Goal: Task Accomplishment & Management: Manage account settings

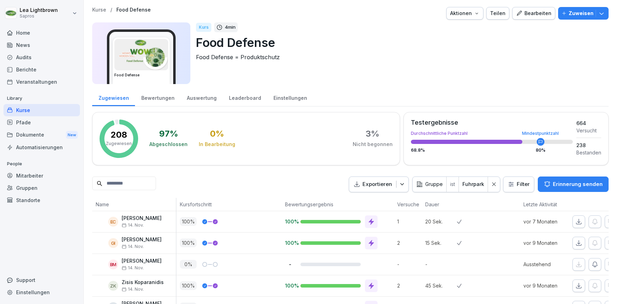
click at [427, 222] on p "20 Sek." at bounding box center [441, 221] width 32 height 7
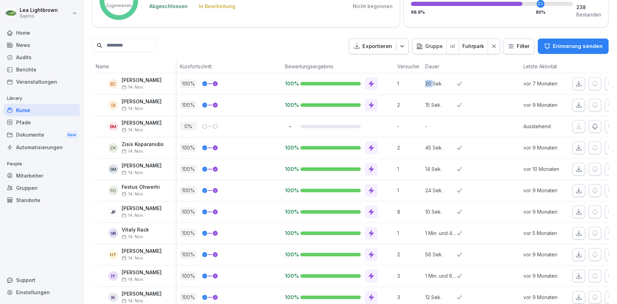
scroll to position [16, 0]
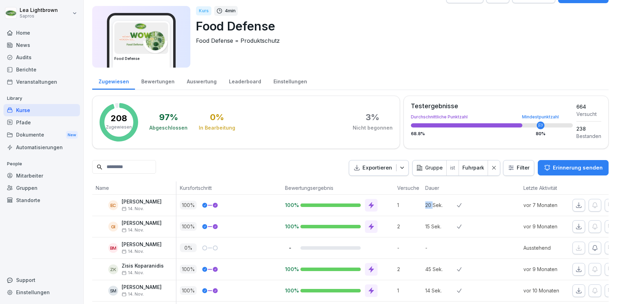
click at [43, 112] on div "Kurse" at bounding box center [42, 110] width 76 height 12
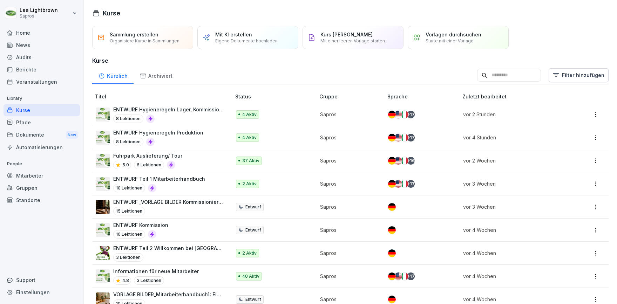
click at [284, 113] on div "4 Aktiv" at bounding box center [272, 114] width 73 height 8
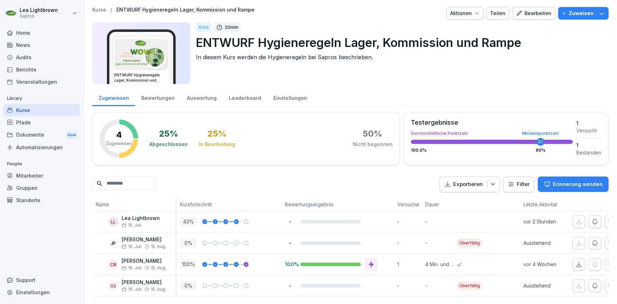
click at [29, 110] on div "Kurse" at bounding box center [42, 110] width 76 height 12
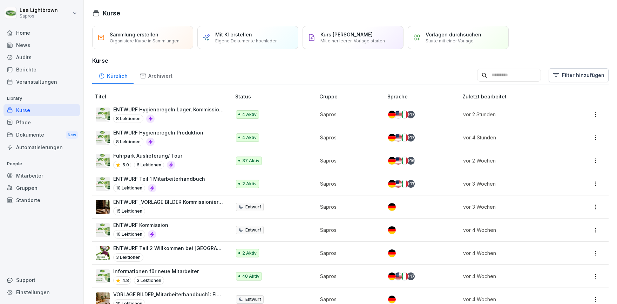
click at [196, 135] on p "ENTWURF Hygieneregeln Produktion" at bounding box center [158, 132] width 90 height 7
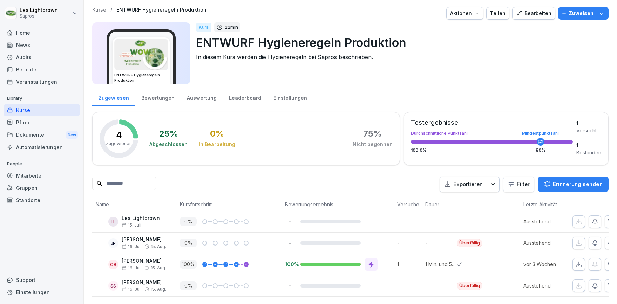
click at [43, 112] on div "Kurse" at bounding box center [42, 110] width 76 height 12
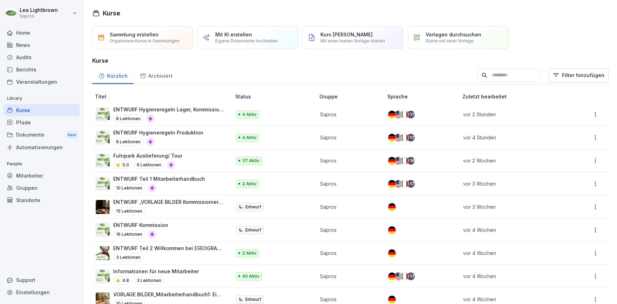
scroll to position [40, 0]
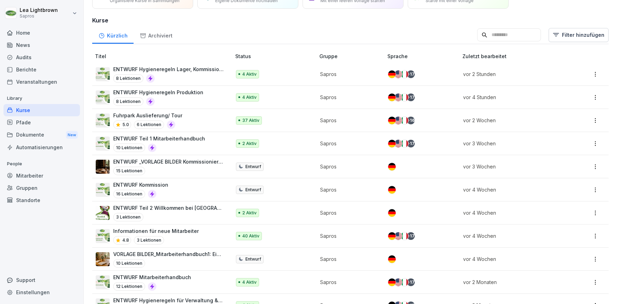
click at [284, 216] on div "2 Aktiv" at bounding box center [272, 213] width 73 height 8
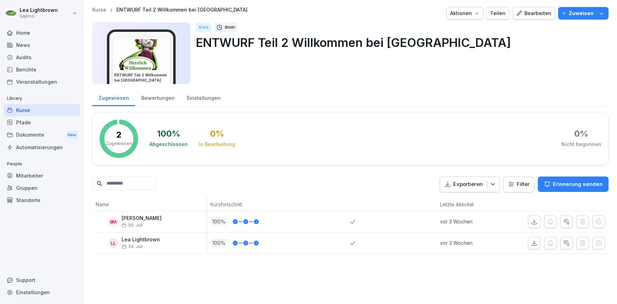
click at [46, 107] on div "Kurse" at bounding box center [42, 110] width 76 height 12
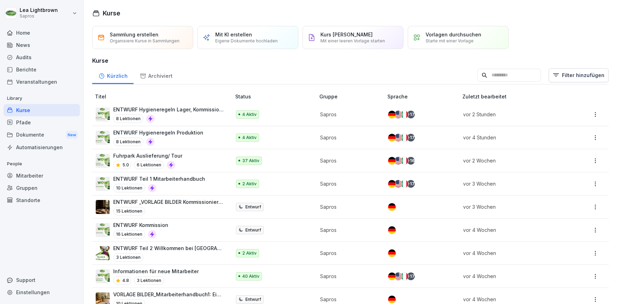
click at [272, 276] on div "40 Aktiv" at bounding box center [272, 276] width 73 height 8
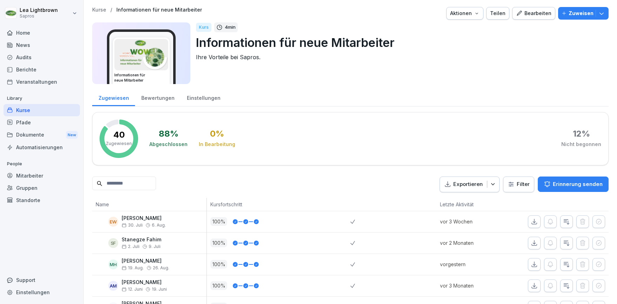
click at [54, 112] on div "Kurse" at bounding box center [42, 110] width 76 height 12
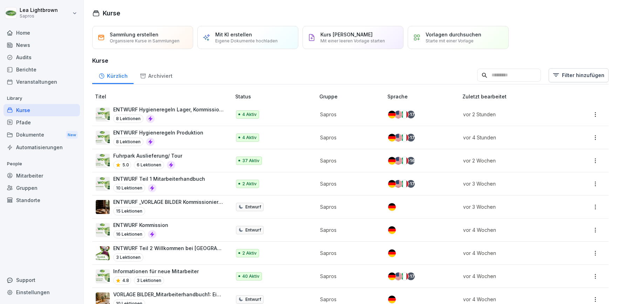
click at [200, 160] on div "Fuhrpark Auslieferung/ Tour 5.0 6 Lektionen" at bounding box center [160, 160] width 128 height 17
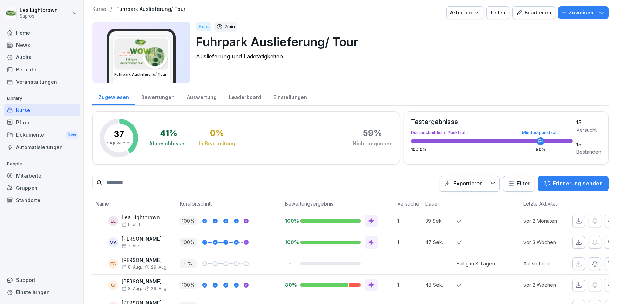
scroll to position [40, 0]
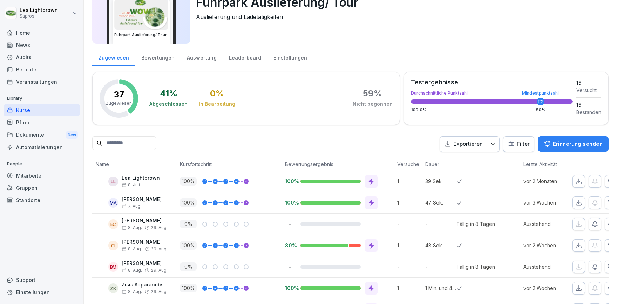
click at [37, 112] on div "Kurse" at bounding box center [42, 110] width 76 height 12
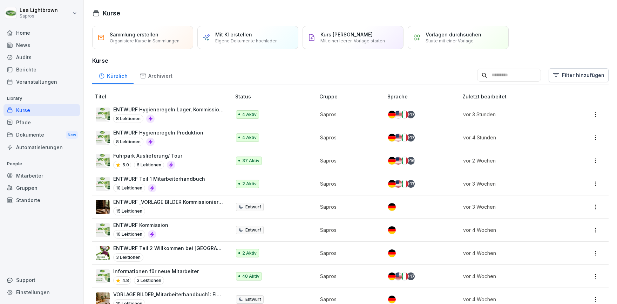
click at [217, 111] on p "ENTWURF Hygieneregeln Lager, Kommission und Rampe" at bounding box center [168, 109] width 111 height 7
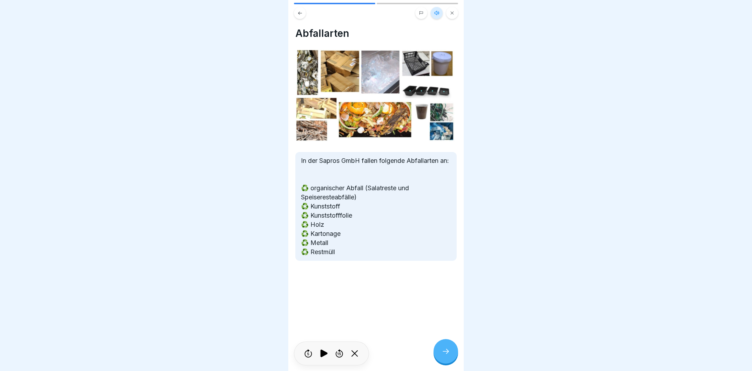
click at [439, 353] on div at bounding box center [445, 351] width 25 height 25
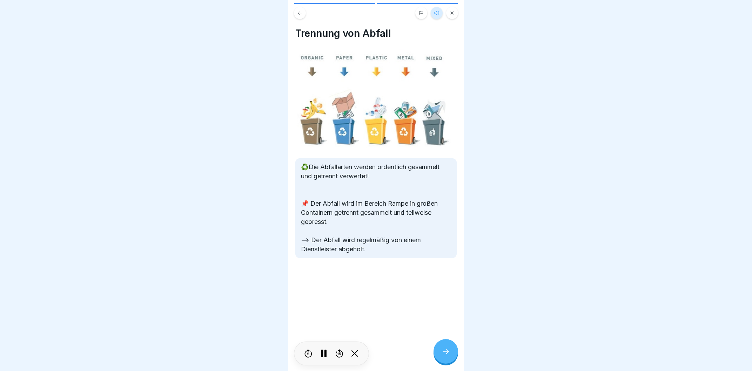
click at [452, 353] on div at bounding box center [445, 351] width 25 height 25
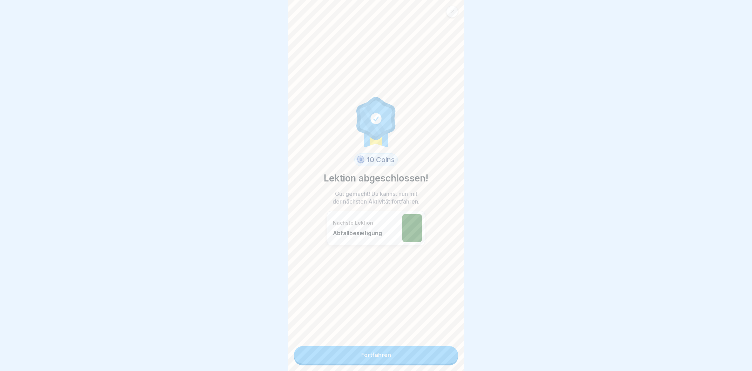
click at [427, 361] on link "Fortfahren" at bounding box center [376, 355] width 164 height 18
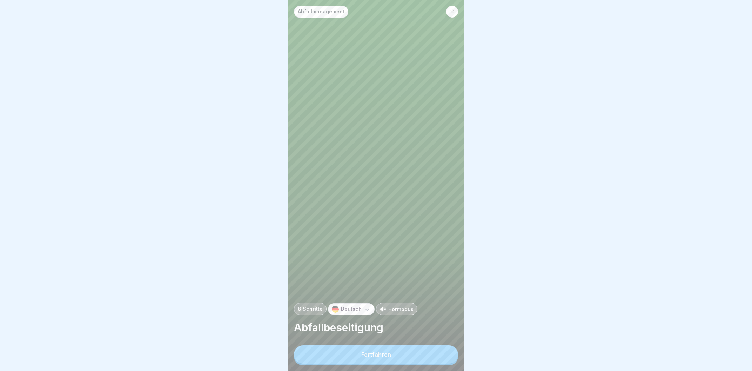
click at [410, 353] on button "Fortfahren" at bounding box center [376, 354] width 164 height 18
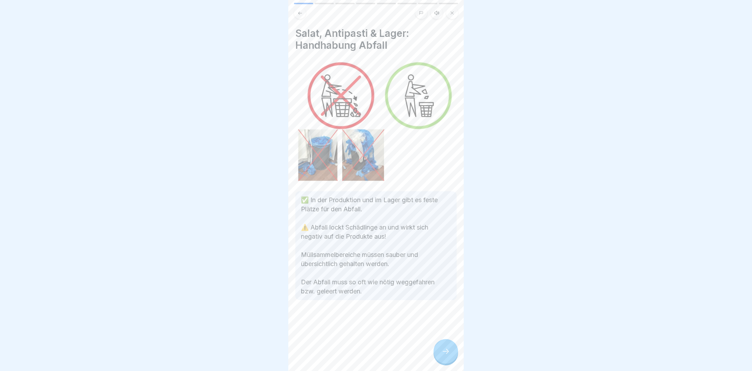
click at [444, 354] on icon at bounding box center [445, 351] width 8 height 8
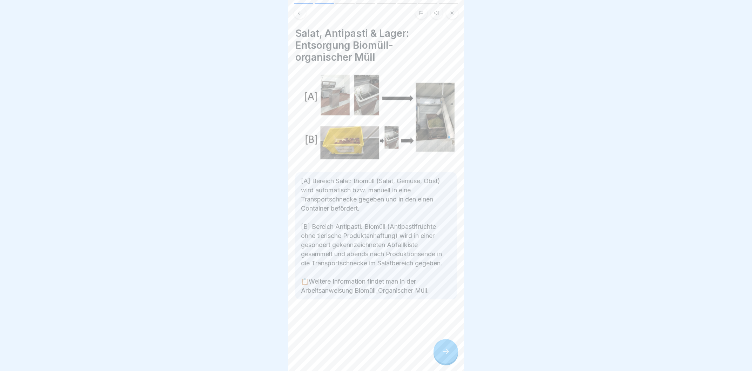
click at [444, 354] on icon at bounding box center [445, 351] width 8 height 8
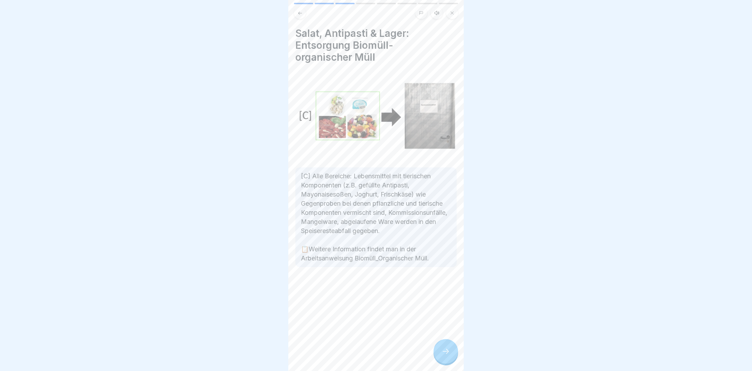
click at [444, 354] on icon at bounding box center [445, 351] width 8 height 8
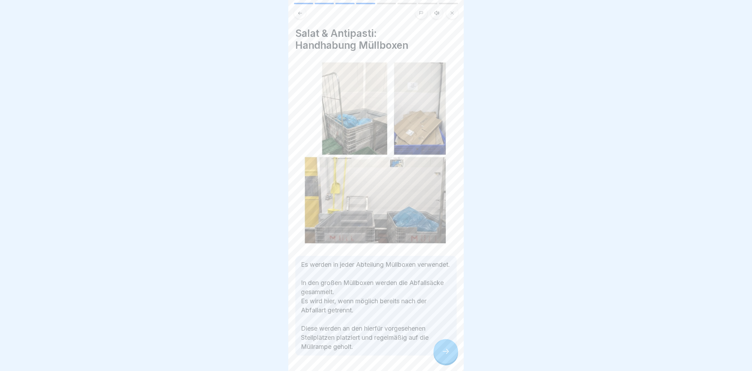
click at [444, 354] on icon at bounding box center [445, 351] width 8 height 8
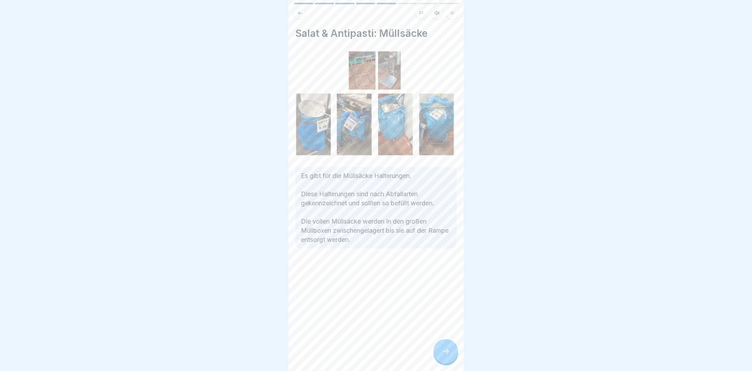
click at [444, 354] on icon at bounding box center [445, 351] width 8 height 8
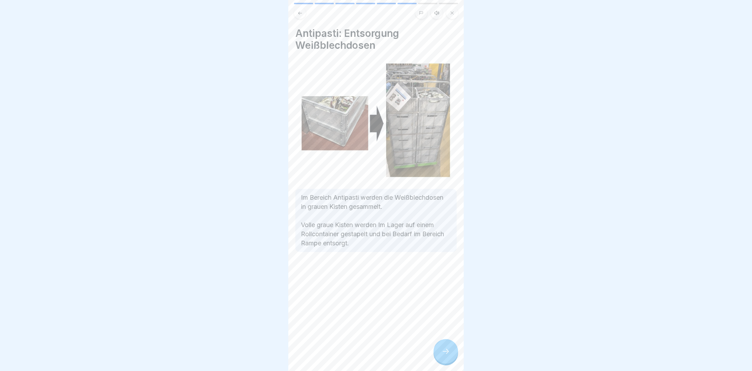
click at [444, 354] on icon at bounding box center [445, 351] width 8 height 8
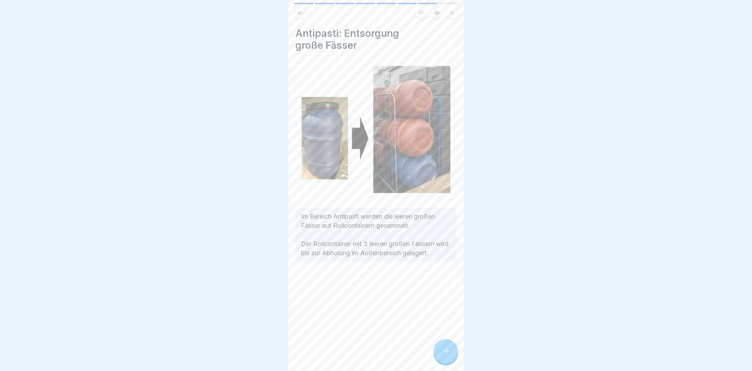
click at [444, 354] on icon at bounding box center [445, 351] width 8 height 8
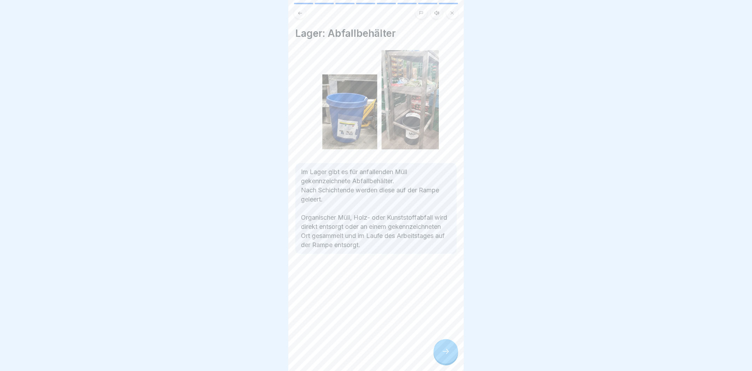
click at [444, 354] on icon at bounding box center [445, 351] width 8 height 8
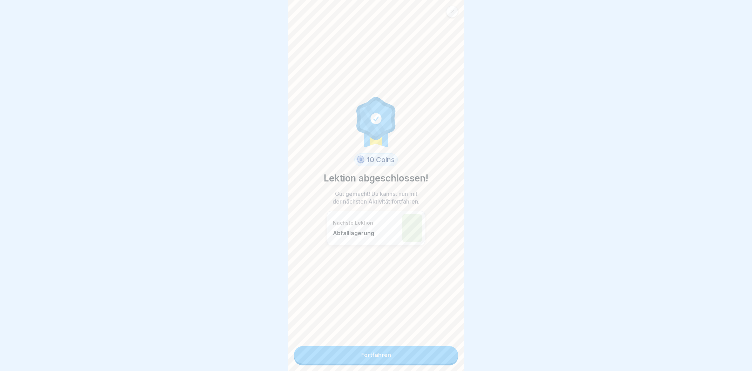
click at [440, 357] on link "Fortfahren" at bounding box center [376, 355] width 164 height 18
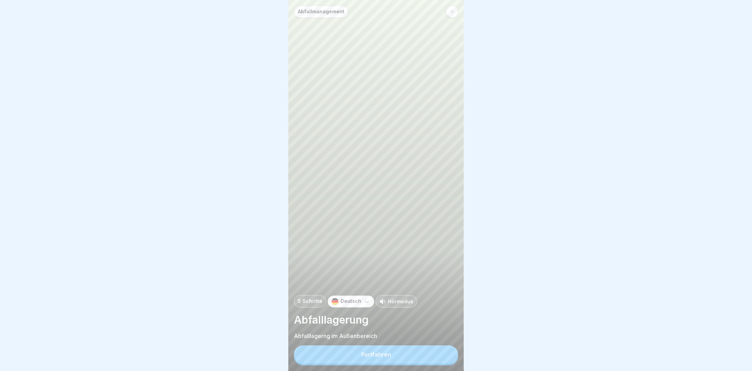
click at [444, 355] on button "Fortfahren" at bounding box center [376, 354] width 164 height 18
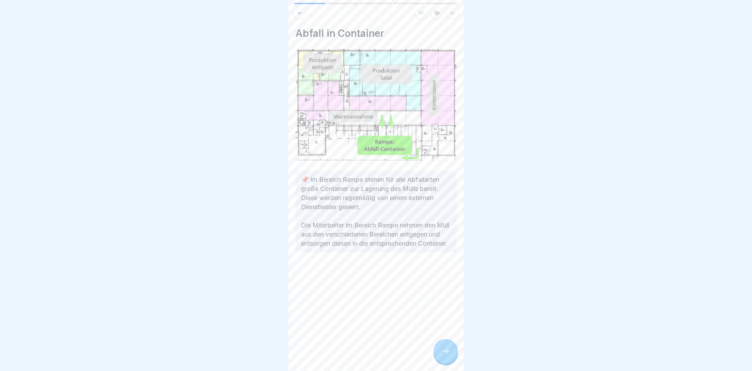
click at [446, 354] on icon at bounding box center [445, 351] width 8 height 8
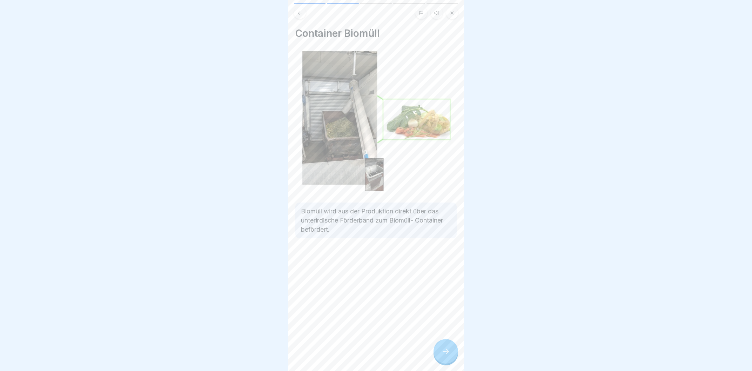
click at [446, 354] on icon at bounding box center [445, 351] width 8 height 8
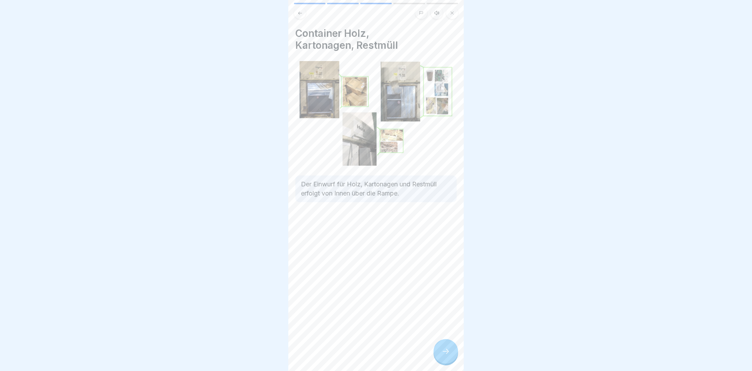
click at [446, 354] on icon at bounding box center [445, 351] width 8 height 8
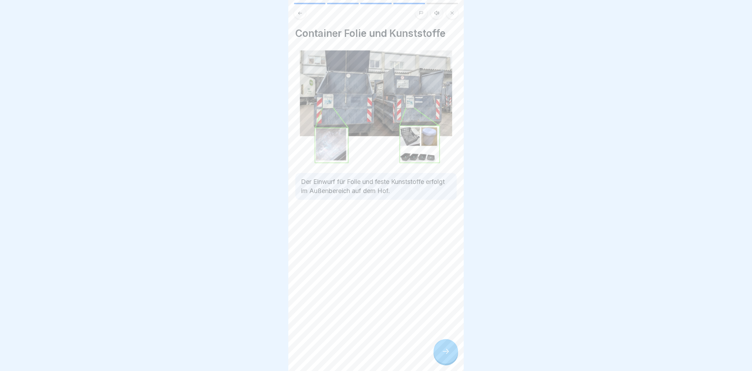
click at [446, 354] on icon at bounding box center [445, 351] width 8 height 8
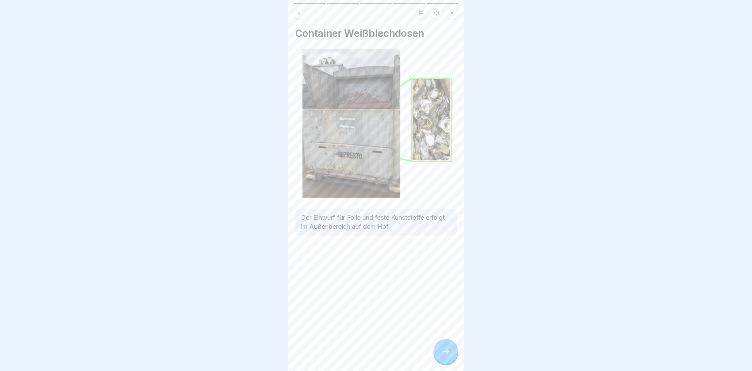
click at [446, 354] on icon at bounding box center [445, 351] width 8 height 8
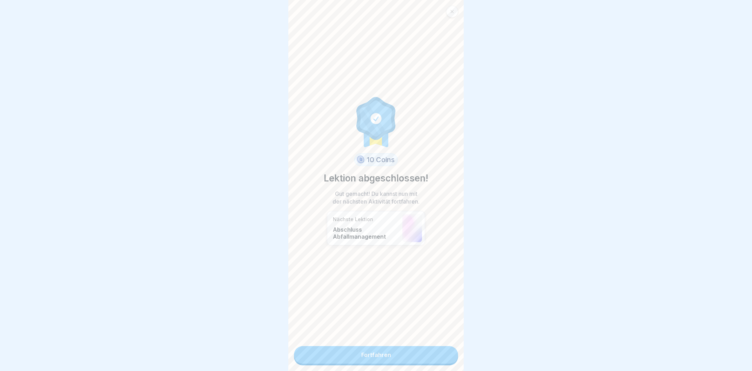
click at [446, 354] on link "Fortfahren" at bounding box center [376, 355] width 164 height 18
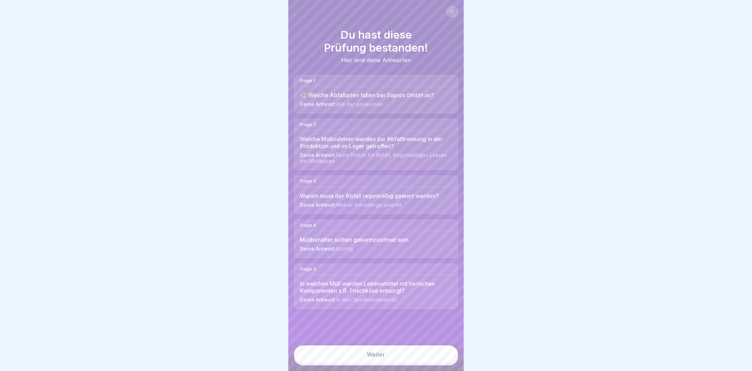
click at [453, 11] on icon at bounding box center [452, 11] width 4 height 4
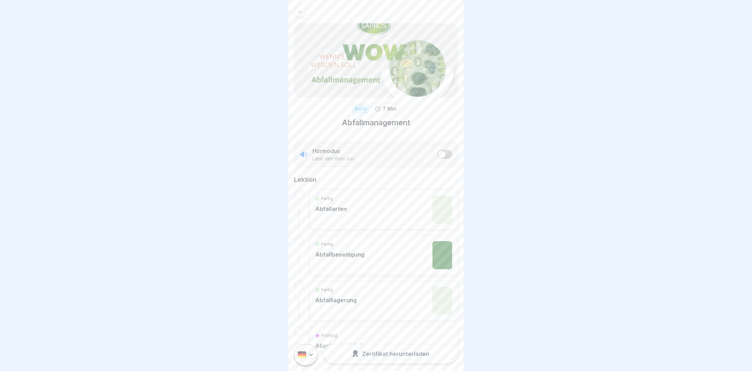
click at [302, 13] on icon at bounding box center [299, 11] width 5 height 5
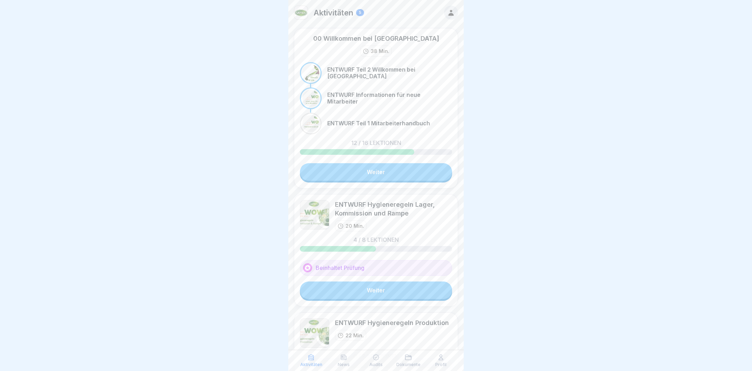
click at [387, 169] on link "Weiter" at bounding box center [376, 172] width 152 height 18
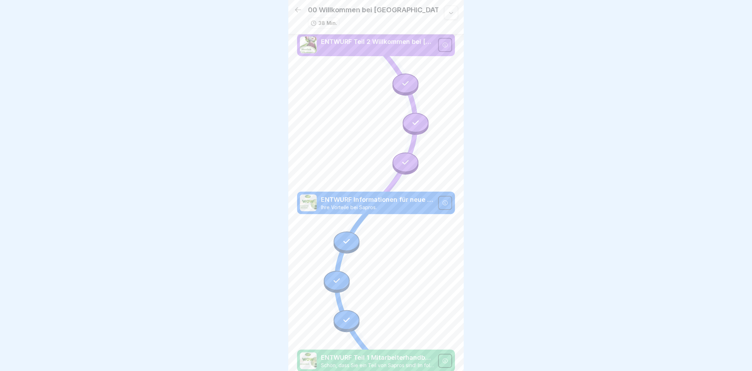
click at [405, 158] on div at bounding box center [405, 162] width 26 height 20
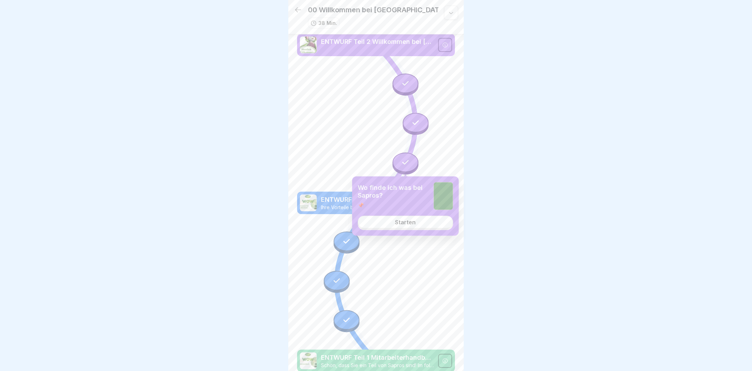
click at [417, 128] on div at bounding box center [416, 123] width 26 height 20
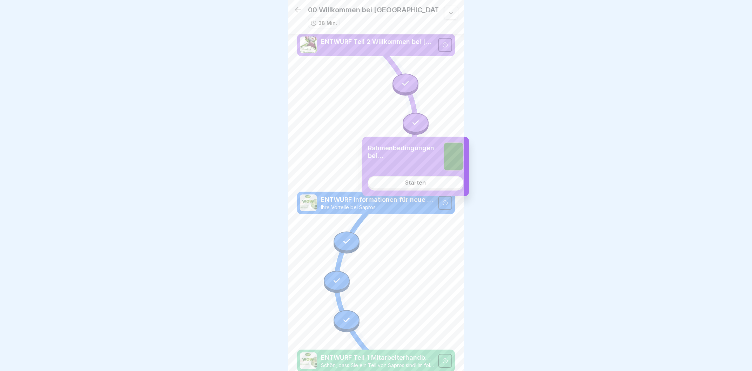
click at [411, 185] on div "Starten" at bounding box center [415, 182] width 21 height 6
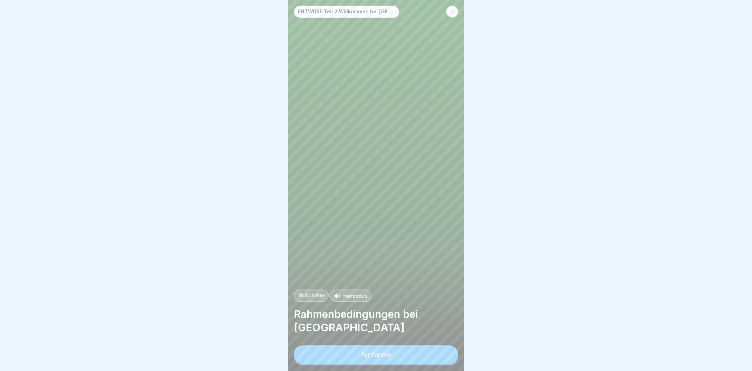
click at [347, 296] on p "Hörmodus" at bounding box center [354, 295] width 25 height 7
click at [411, 359] on button "Fortfahren" at bounding box center [376, 354] width 164 height 18
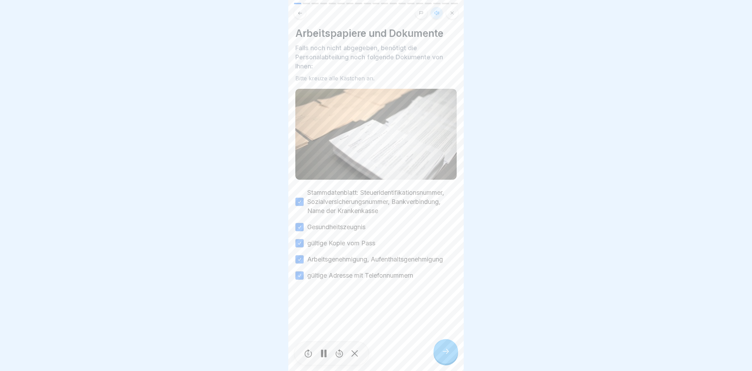
click at [447, 348] on div at bounding box center [445, 351] width 25 height 25
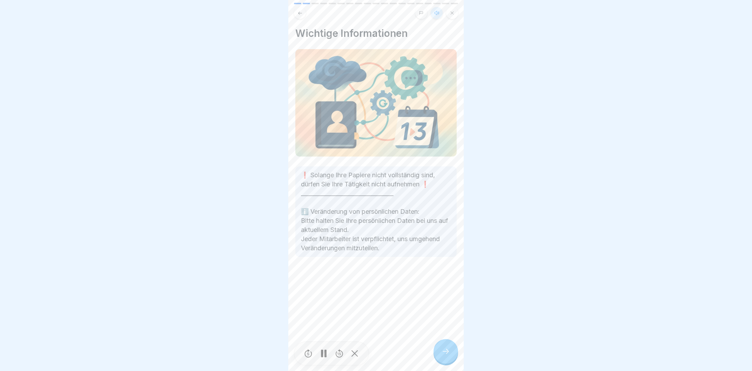
click at [299, 15] on icon at bounding box center [299, 13] width 5 height 5
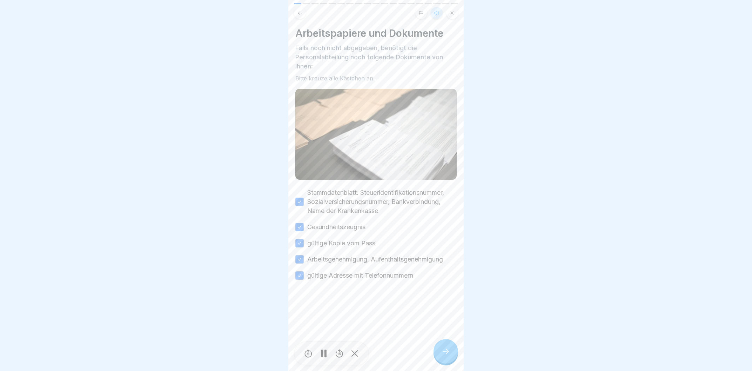
click at [297, 7] on button at bounding box center [300, 13] width 12 height 12
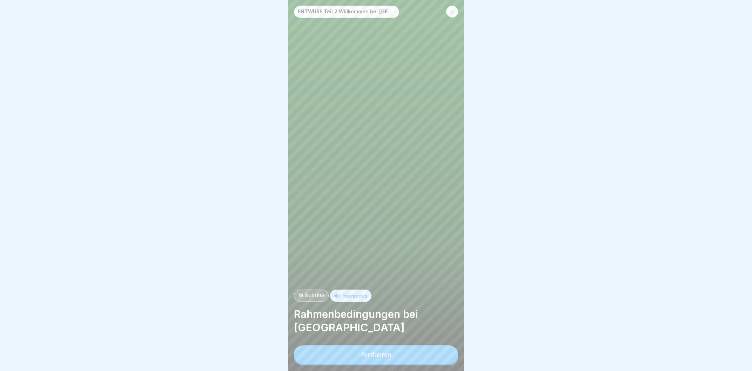
click at [417, 356] on button "Fortfahren" at bounding box center [376, 354] width 164 height 18
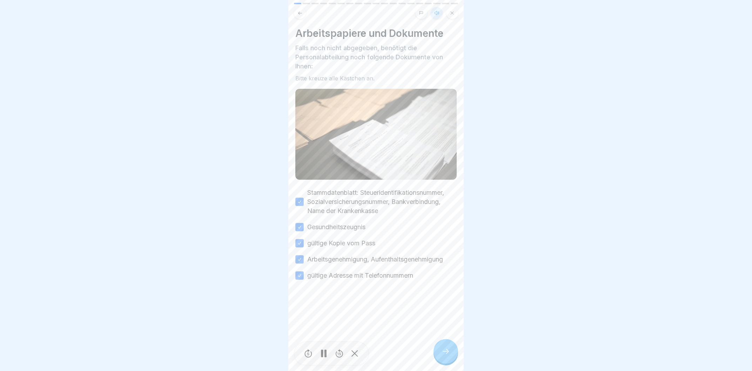
click at [445, 351] on icon at bounding box center [445, 351] width 8 height 8
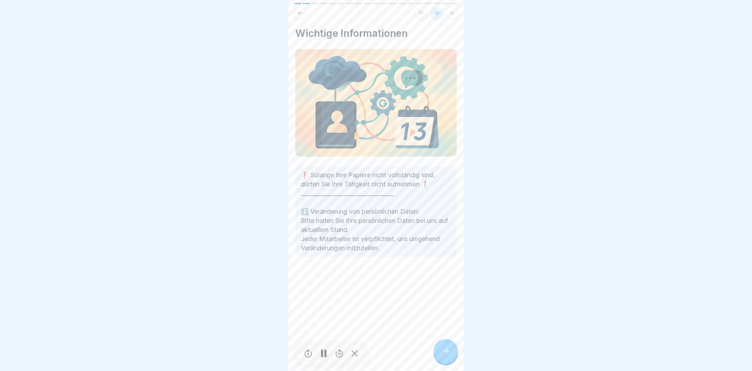
click at [445, 351] on icon at bounding box center [445, 351] width 8 height 8
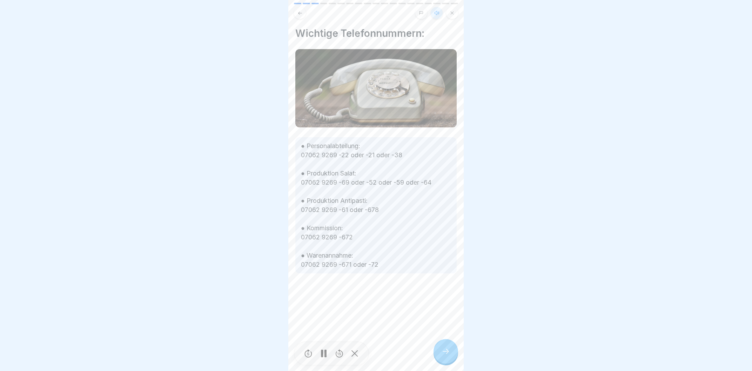
click at [445, 351] on icon at bounding box center [445, 351] width 8 height 8
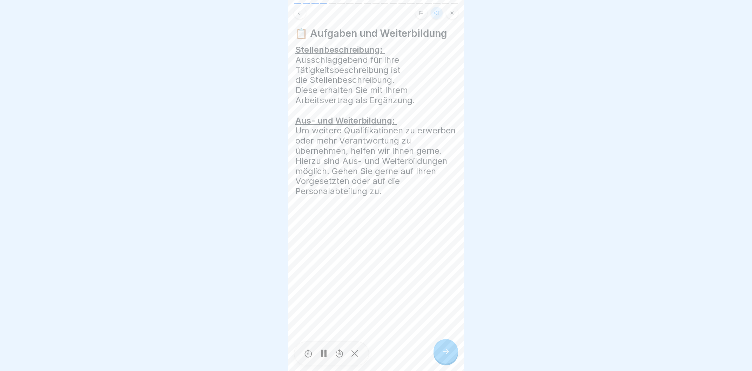
click at [445, 351] on icon at bounding box center [445, 351] width 8 height 8
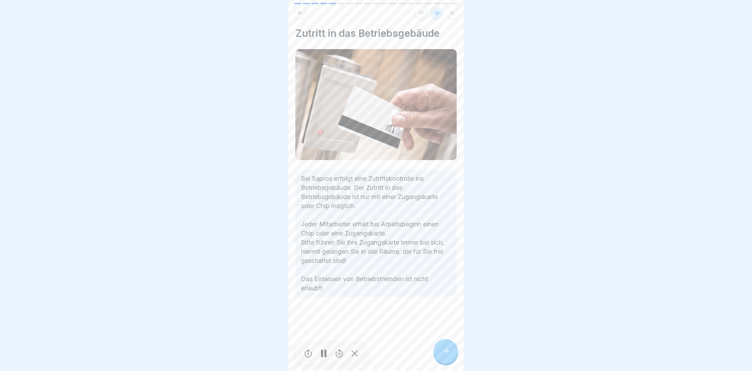
click at [445, 351] on icon at bounding box center [445, 351] width 8 height 8
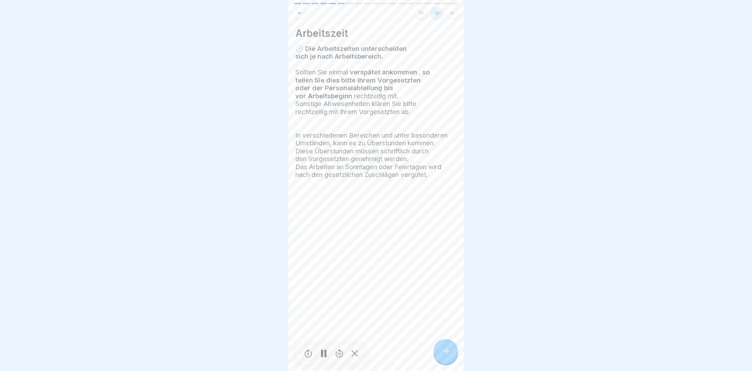
click at [445, 351] on icon at bounding box center [445, 351] width 8 height 8
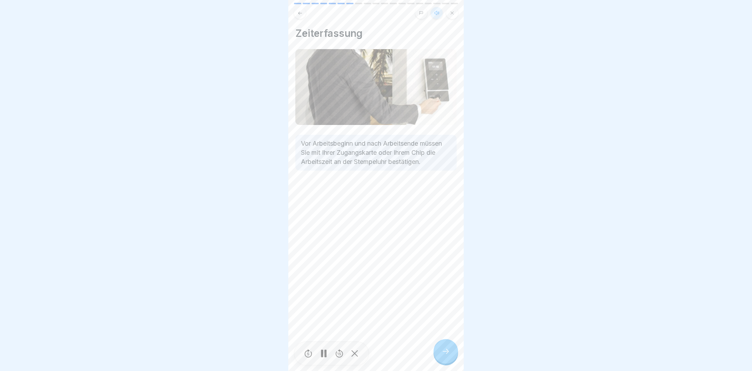
click at [445, 351] on icon at bounding box center [445, 351] width 8 height 8
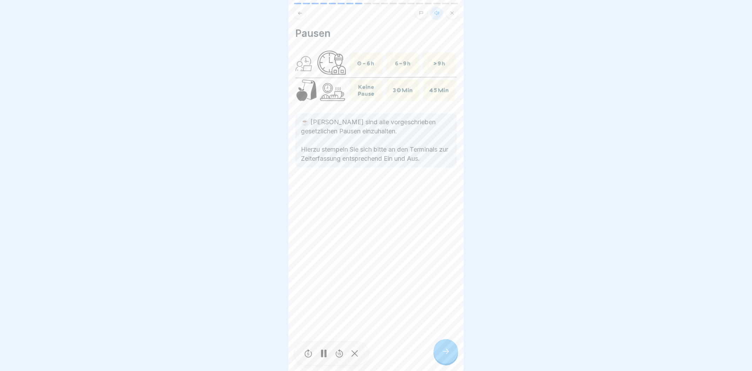
click at [445, 351] on icon at bounding box center [445, 351] width 8 height 8
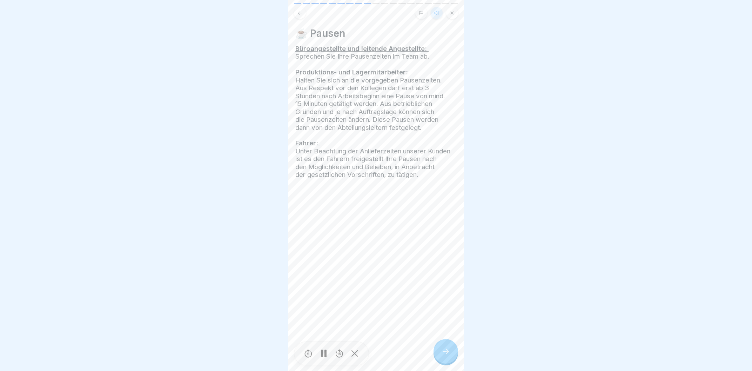
click at [445, 351] on icon at bounding box center [445, 351] width 8 height 8
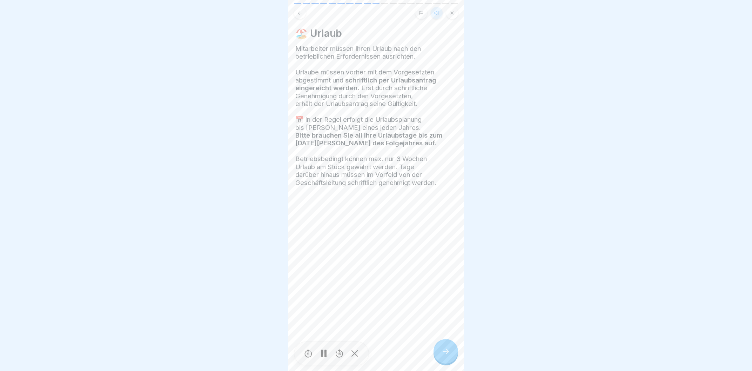
click at [445, 351] on icon at bounding box center [445, 351] width 8 height 8
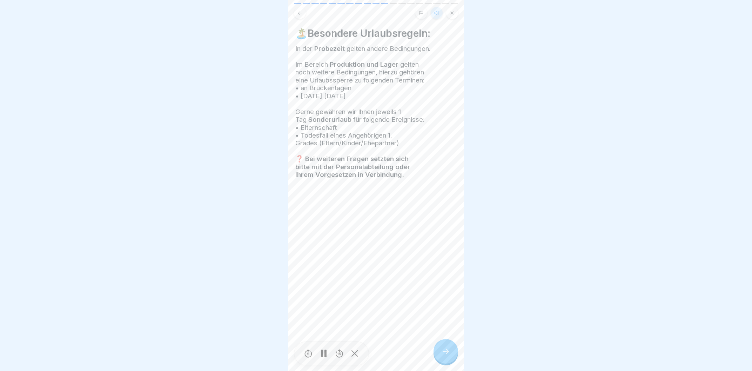
click at [446, 352] on icon at bounding box center [445, 351] width 8 height 8
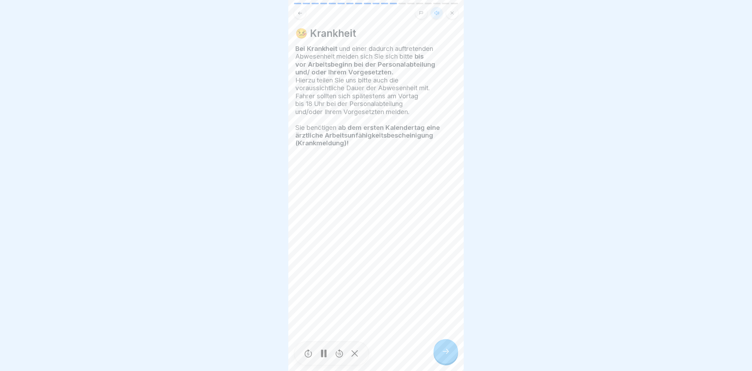
click at [446, 352] on icon at bounding box center [445, 351] width 8 height 8
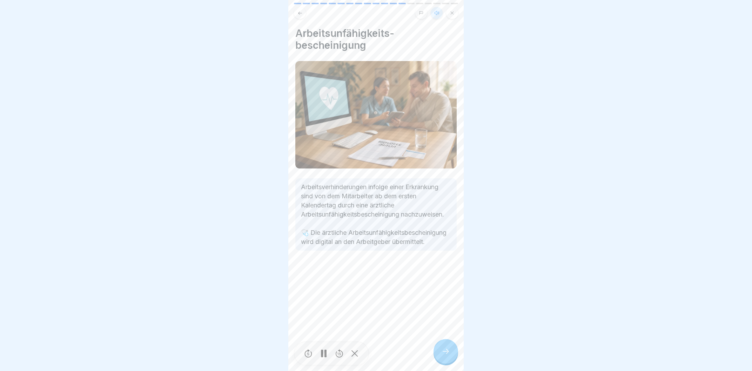
click at [446, 352] on icon at bounding box center [445, 351] width 8 height 8
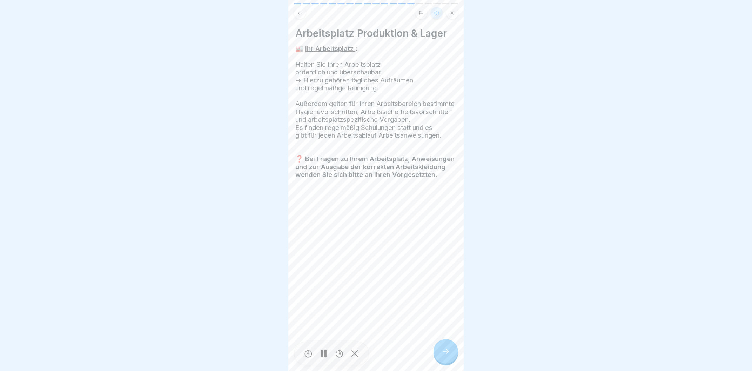
click at [446, 353] on icon at bounding box center [445, 351] width 8 height 8
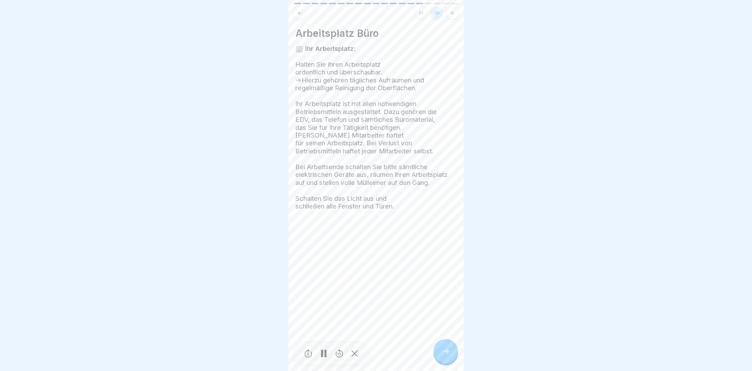
click at [446, 353] on icon at bounding box center [445, 351] width 8 height 8
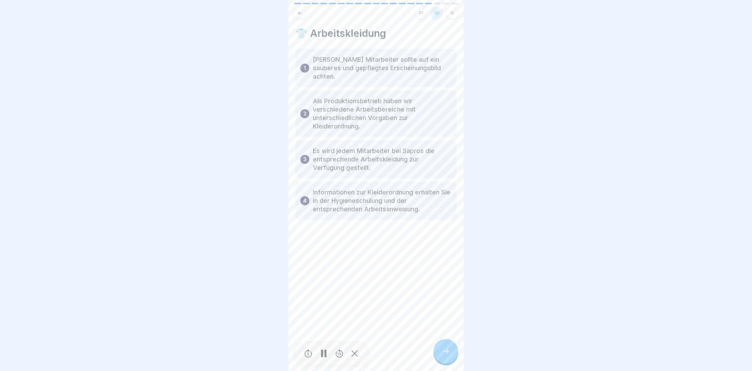
click at [446, 353] on icon at bounding box center [445, 351] width 8 height 8
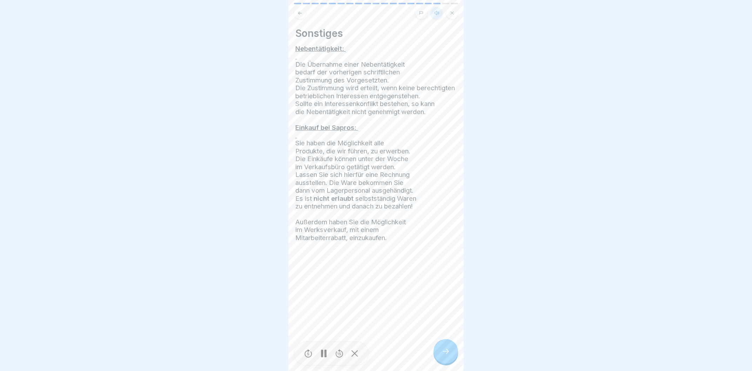
click at [446, 353] on icon at bounding box center [445, 351] width 8 height 8
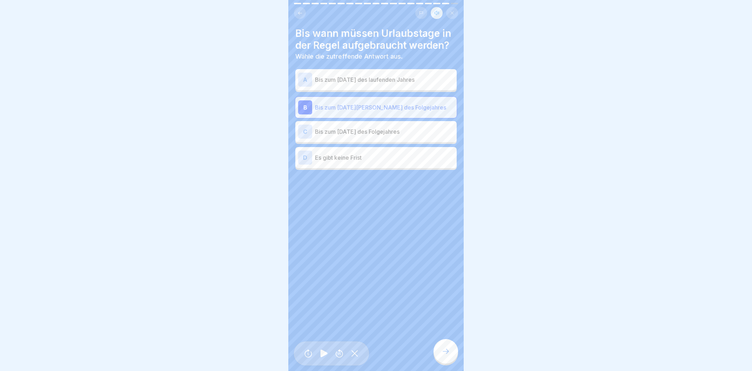
click at [443, 343] on div at bounding box center [445, 351] width 25 height 25
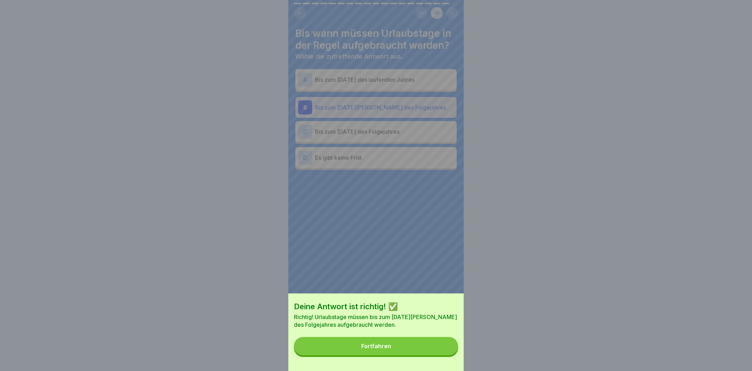
click at [423, 346] on button "Fortfahren" at bounding box center [376, 346] width 164 height 18
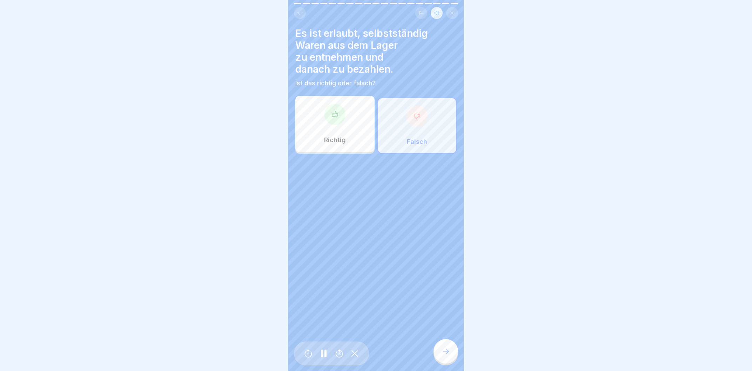
click at [447, 350] on icon at bounding box center [445, 351] width 8 height 8
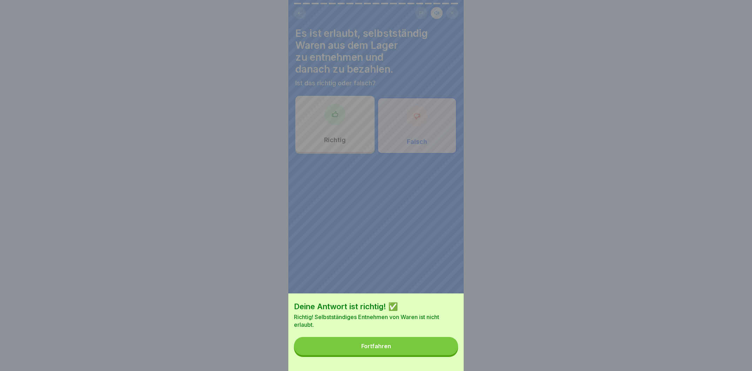
click at [424, 341] on button "Fortfahren" at bounding box center [376, 346] width 164 height 18
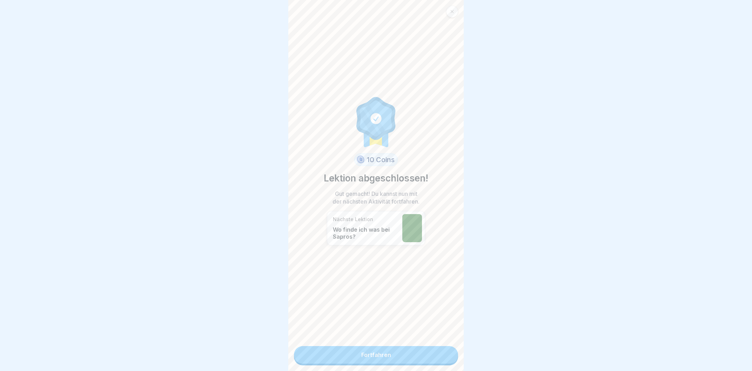
click at [434, 351] on link "Fortfahren" at bounding box center [376, 355] width 164 height 18
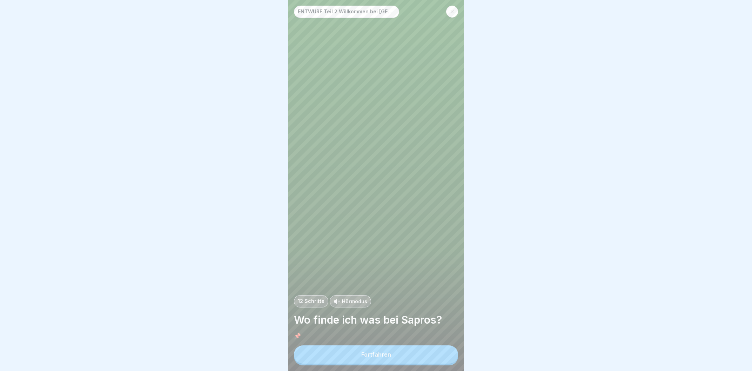
click at [405, 351] on button "Fortfahren" at bounding box center [376, 354] width 164 height 18
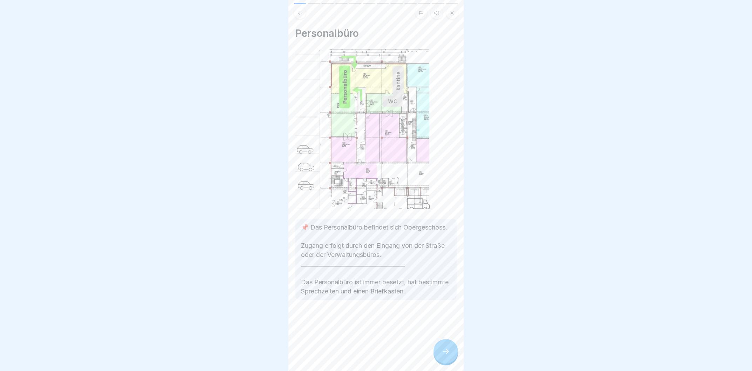
click at [439, 350] on div at bounding box center [445, 351] width 25 height 25
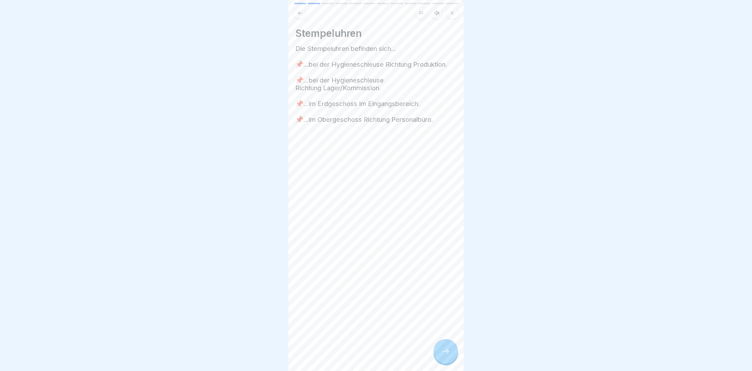
click at [439, 350] on div at bounding box center [445, 351] width 25 height 25
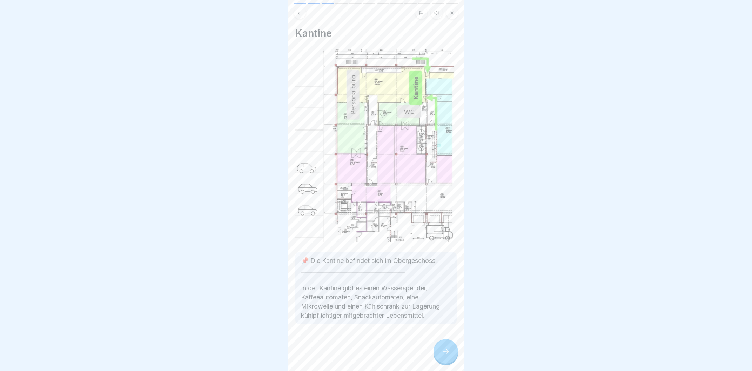
click at [439, 350] on div at bounding box center [445, 351] width 25 height 25
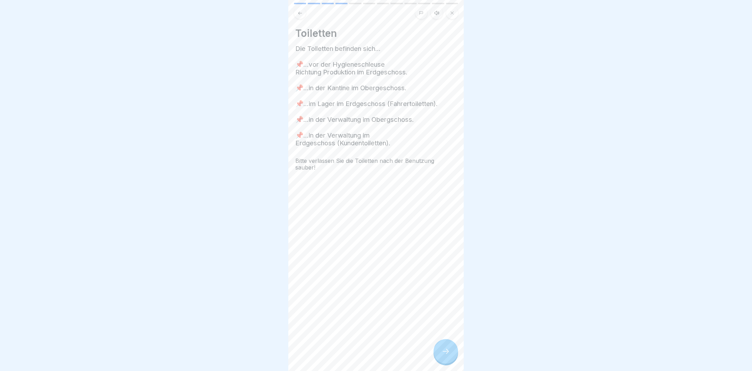
click at [439, 350] on div at bounding box center [445, 351] width 25 height 25
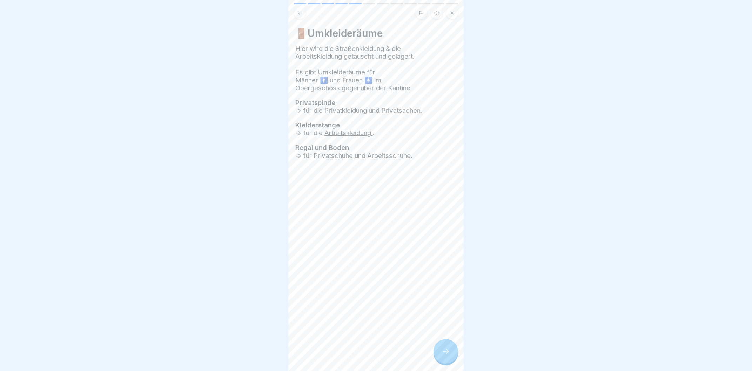
click at [440, 350] on div at bounding box center [445, 351] width 25 height 25
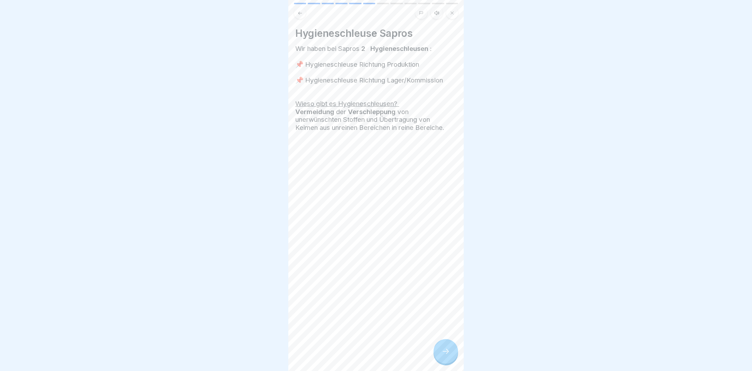
click at [440, 350] on div at bounding box center [445, 351] width 25 height 25
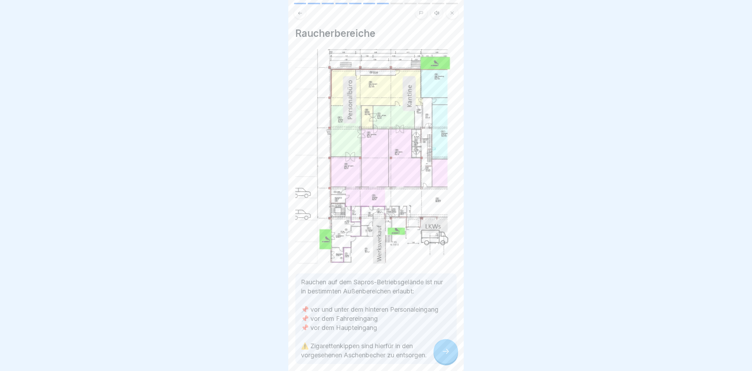
click at [440, 350] on div at bounding box center [445, 351] width 25 height 25
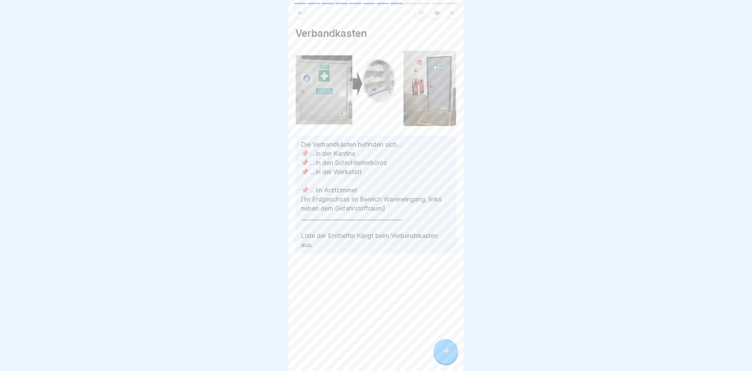
click at [440, 350] on div at bounding box center [445, 351] width 25 height 25
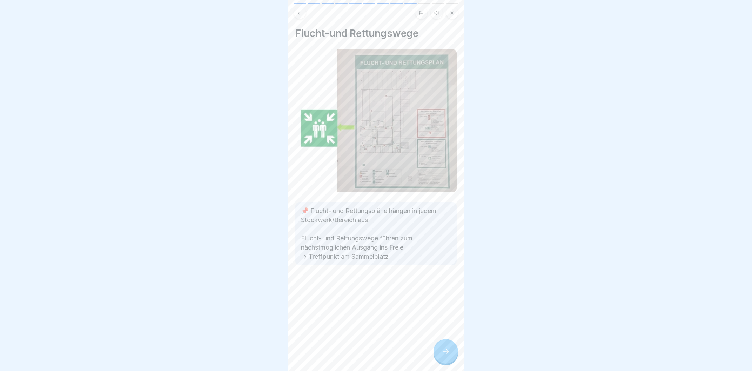
click at [440, 350] on div at bounding box center [445, 351] width 25 height 25
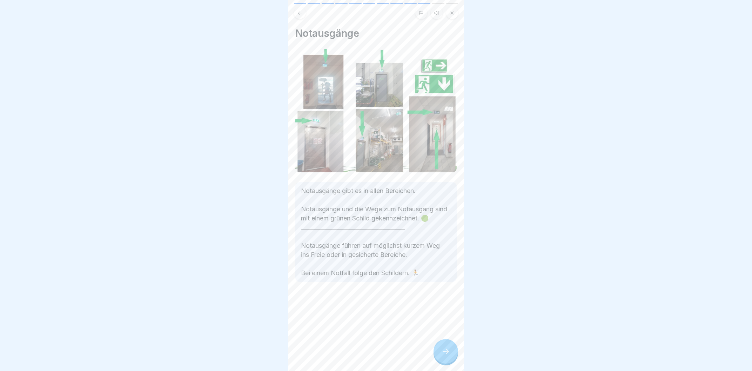
click at [440, 350] on div at bounding box center [445, 351] width 25 height 25
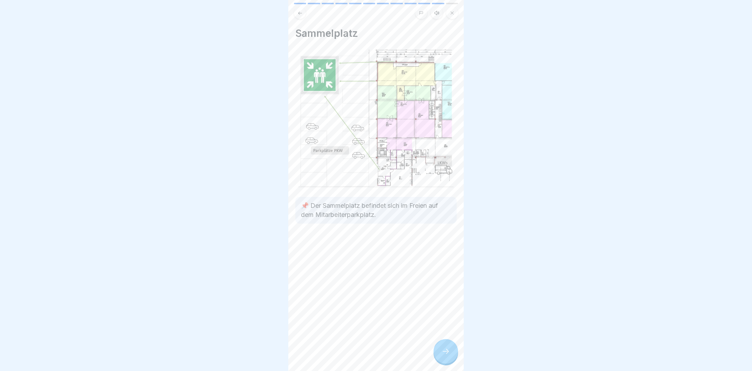
click at [440, 350] on div at bounding box center [445, 351] width 25 height 25
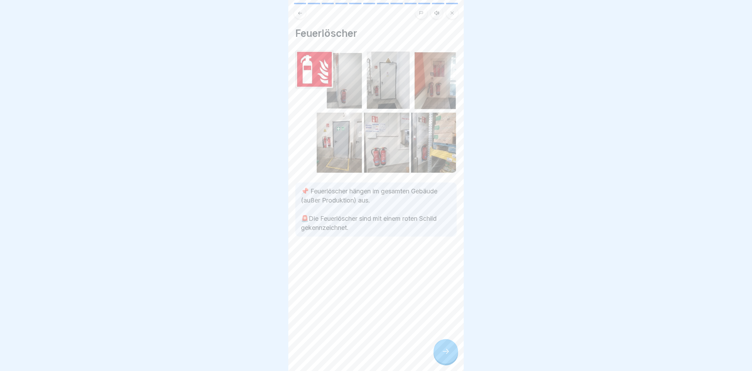
click at [440, 350] on div at bounding box center [445, 351] width 25 height 25
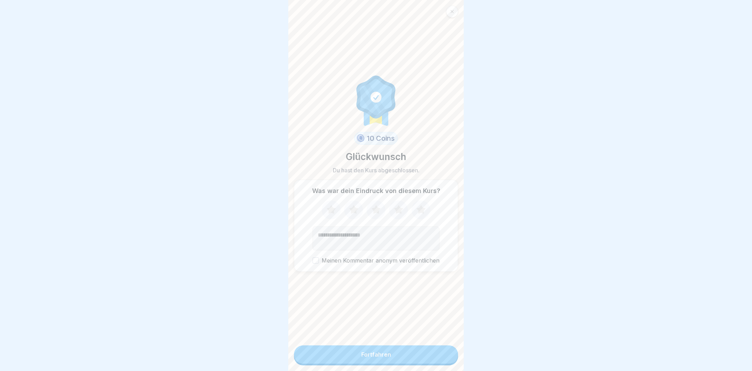
click at [440, 350] on button "Fortfahren" at bounding box center [376, 354] width 164 height 18
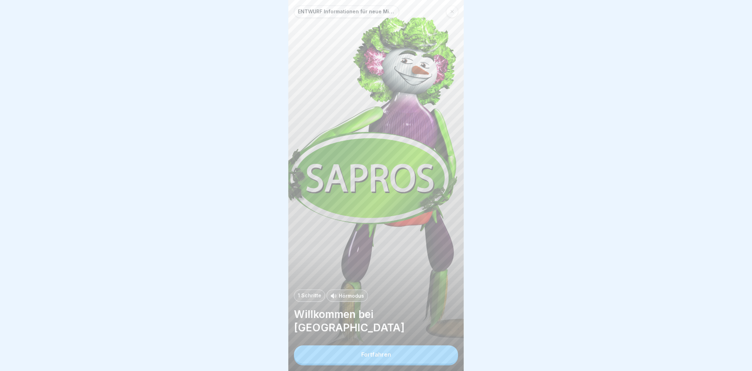
click at [440, 350] on button "Fortfahren" at bounding box center [376, 354] width 164 height 18
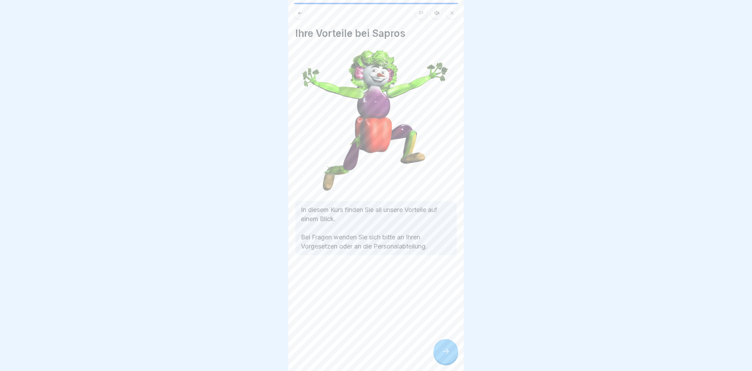
click at [440, 350] on div at bounding box center [445, 351] width 25 height 25
click at [469, 350] on link "Fortfahren" at bounding box center [551, 355] width 164 height 18
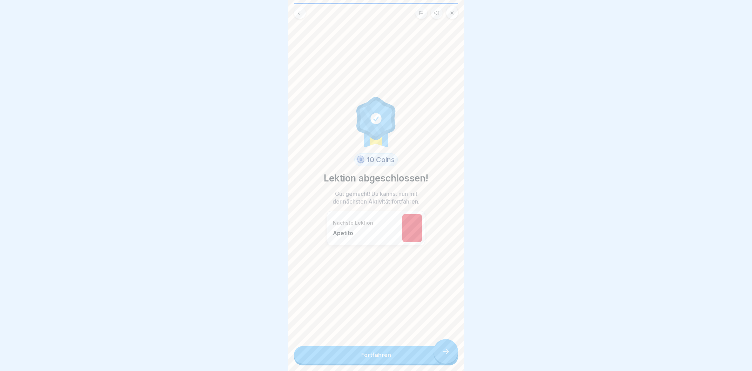
click at [440, 350] on link "Fortfahren" at bounding box center [376, 355] width 164 height 18
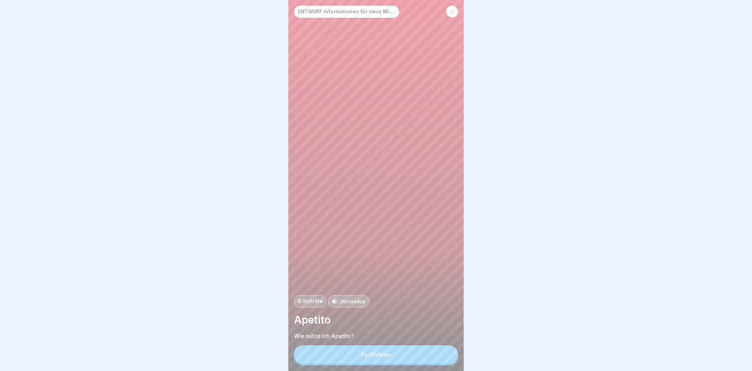
click at [440, 351] on button "Fortfahren" at bounding box center [376, 354] width 164 height 18
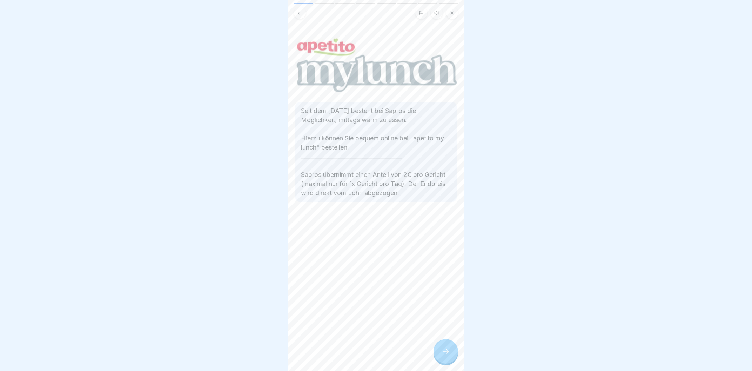
click at [440, 351] on div at bounding box center [445, 351] width 25 height 25
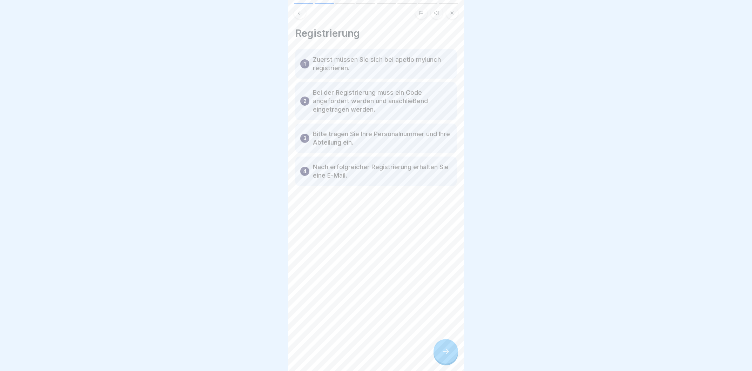
click at [440, 351] on div at bounding box center [445, 351] width 25 height 25
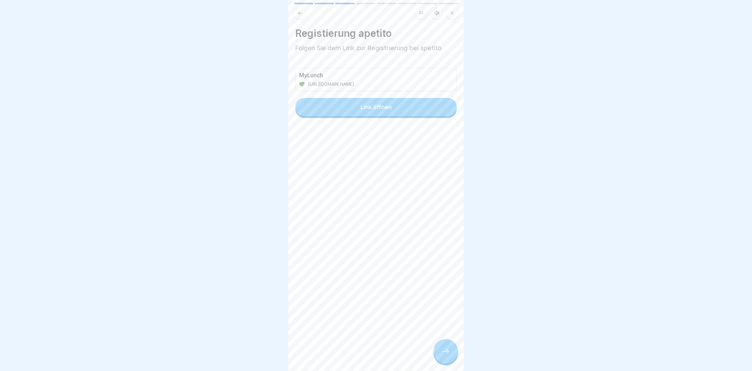
click at [440, 351] on div at bounding box center [445, 351] width 25 height 25
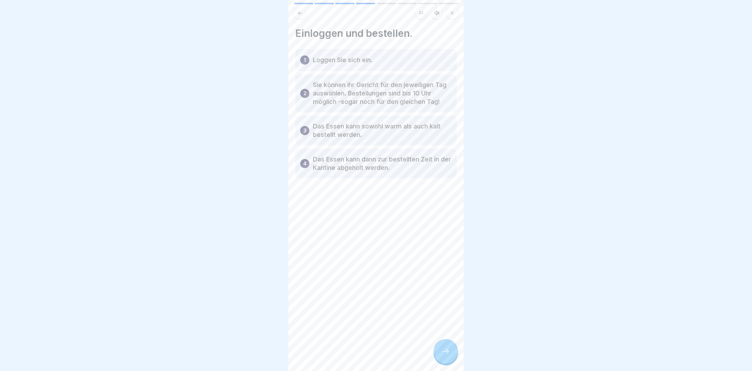
click at [440, 351] on div at bounding box center [445, 351] width 25 height 25
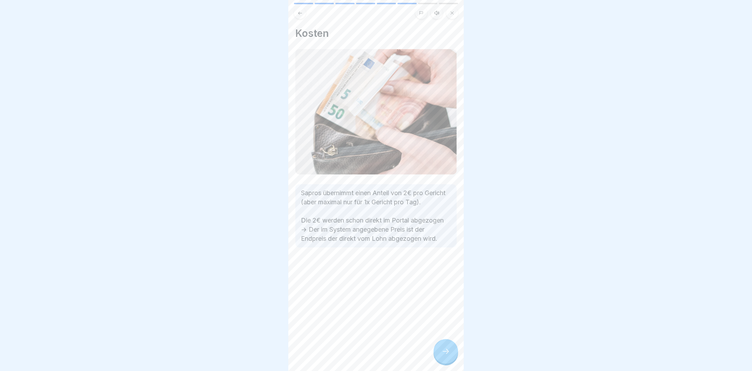
click at [440, 351] on div at bounding box center [445, 351] width 25 height 25
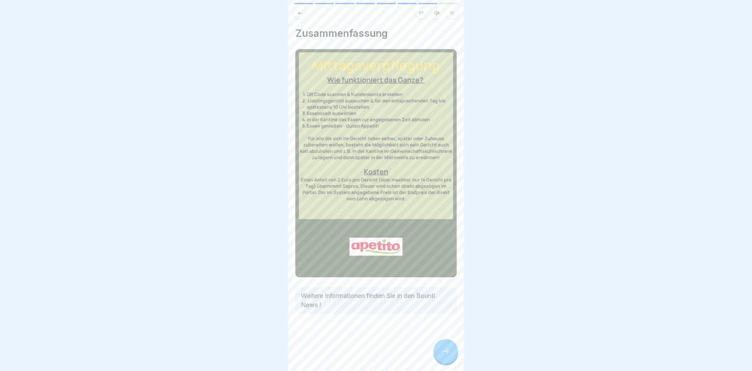
click at [440, 351] on div at bounding box center [445, 351] width 25 height 25
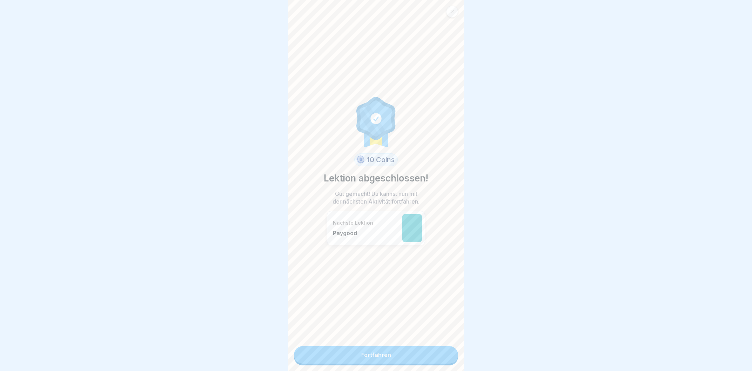
click at [440, 351] on link "Fortfahren" at bounding box center [376, 355] width 164 height 18
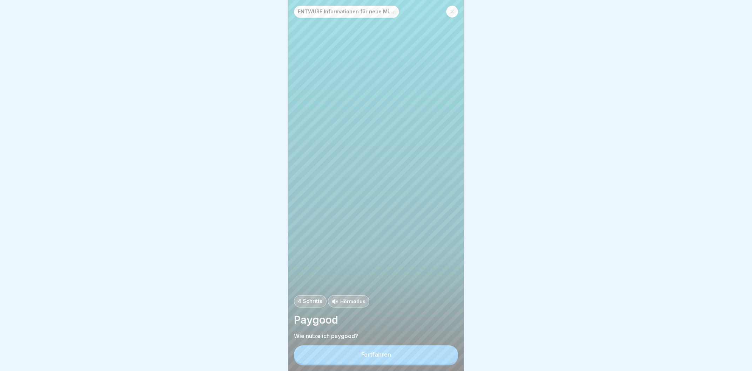
click at [440, 351] on button "Fortfahren" at bounding box center [376, 354] width 164 height 18
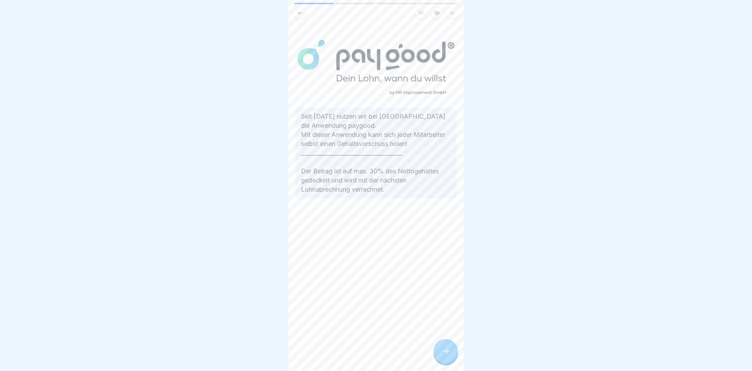
click at [440, 351] on div at bounding box center [445, 351] width 25 height 25
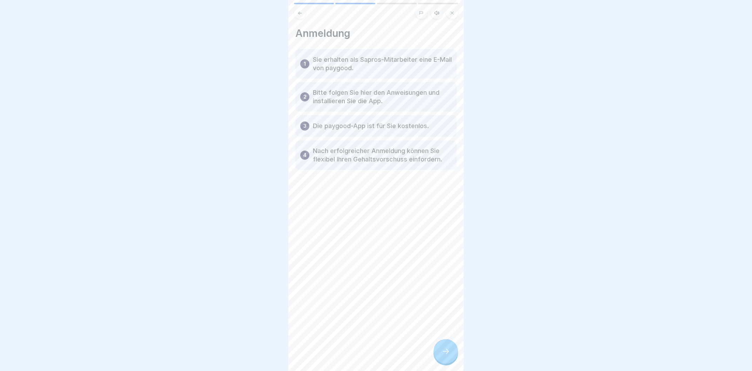
click at [440, 351] on div at bounding box center [445, 351] width 25 height 25
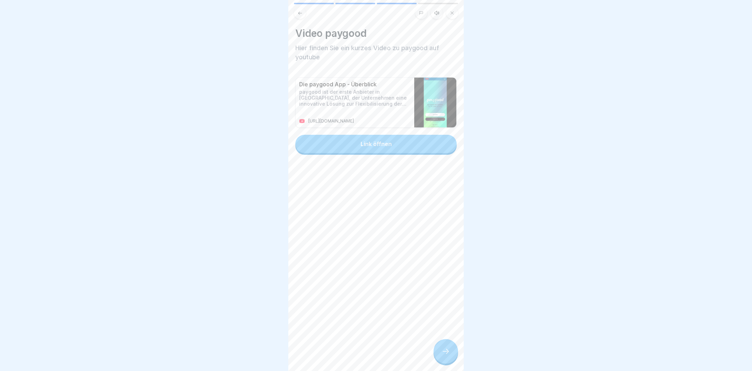
click at [440, 351] on div at bounding box center [445, 351] width 25 height 25
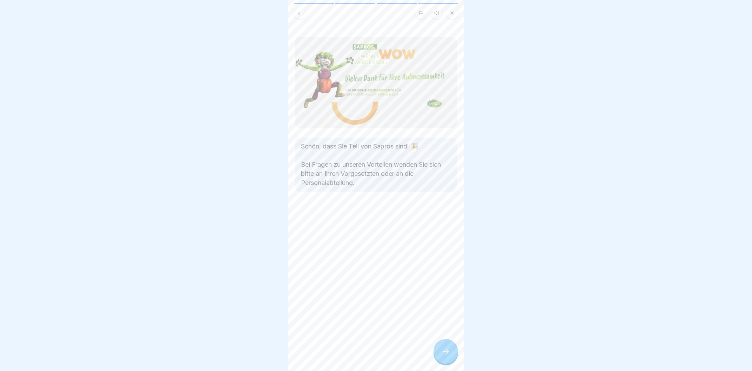
click at [440, 351] on div at bounding box center [445, 351] width 25 height 25
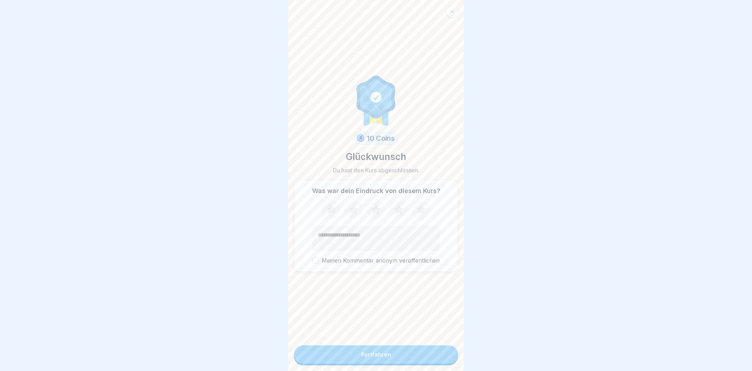
click at [440, 351] on button "Fortfahren" at bounding box center [376, 354] width 164 height 18
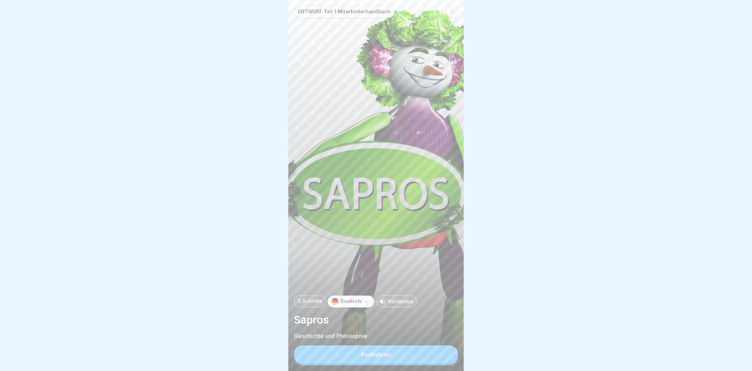
click at [440, 351] on button "Fortfahren" at bounding box center [376, 354] width 164 height 18
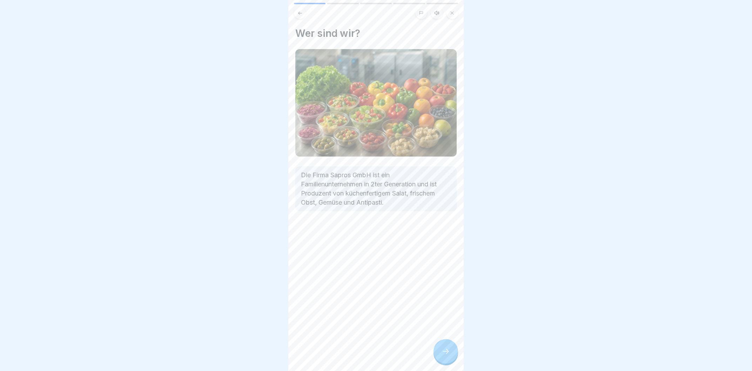
click at [440, 351] on div at bounding box center [445, 351] width 25 height 25
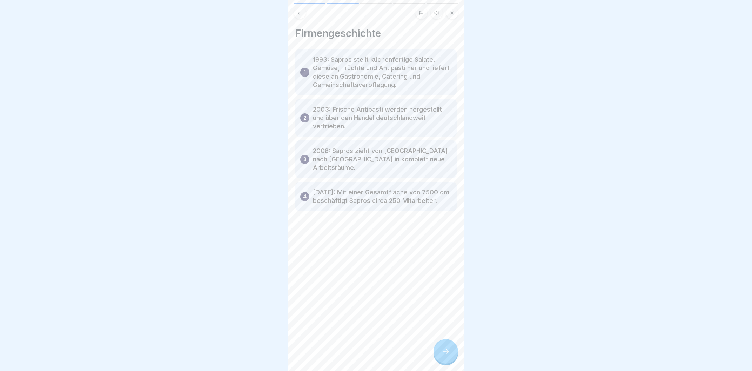
click at [440, 351] on div at bounding box center [445, 351] width 25 height 25
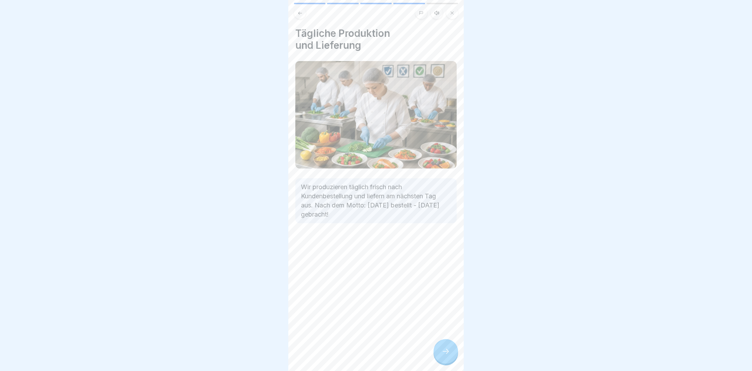
click at [440, 351] on div at bounding box center [445, 351] width 25 height 25
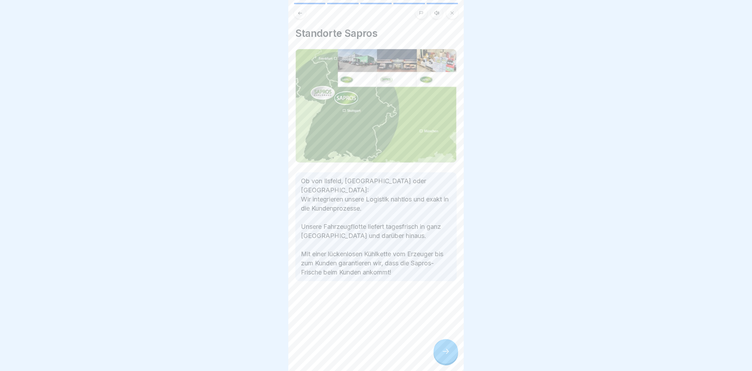
click at [440, 351] on div at bounding box center [445, 351] width 25 height 25
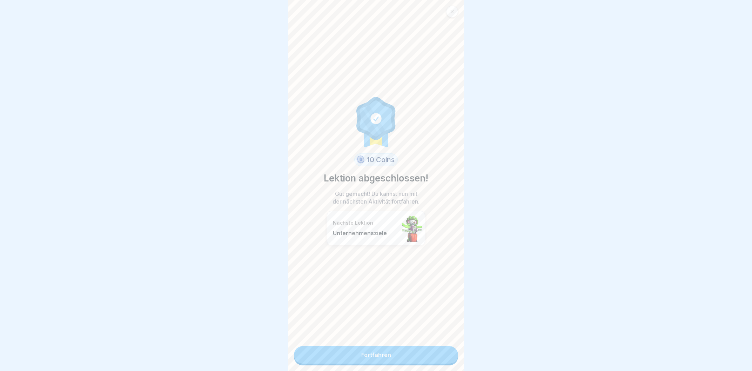
click at [440, 351] on link "Fortfahren" at bounding box center [376, 355] width 164 height 18
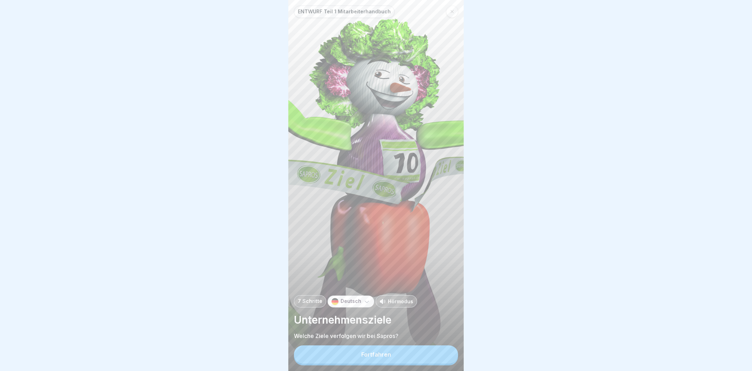
click at [440, 351] on button "Fortfahren" at bounding box center [376, 354] width 164 height 18
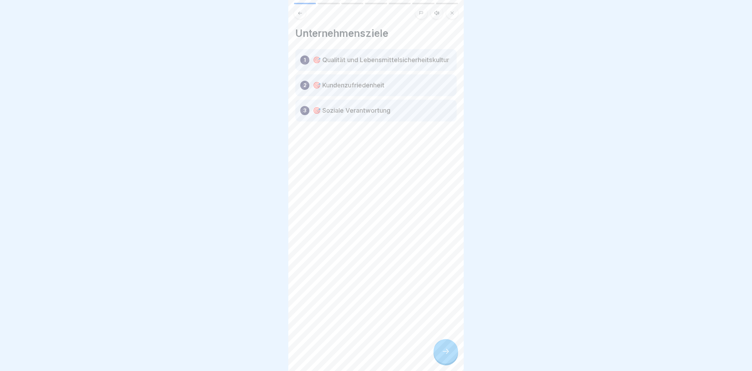
click at [440, 351] on div at bounding box center [445, 351] width 25 height 25
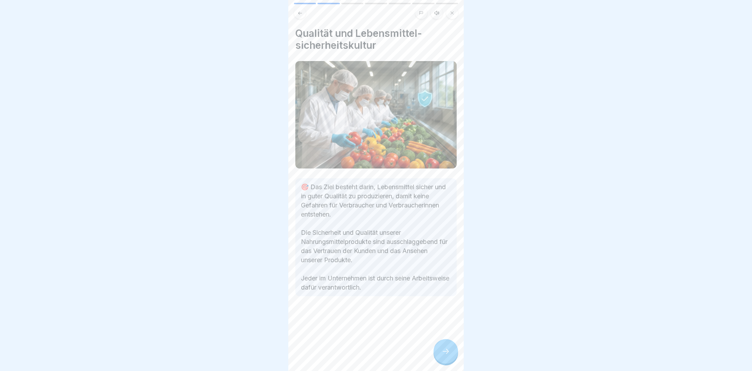
click at [440, 351] on div at bounding box center [445, 351] width 25 height 25
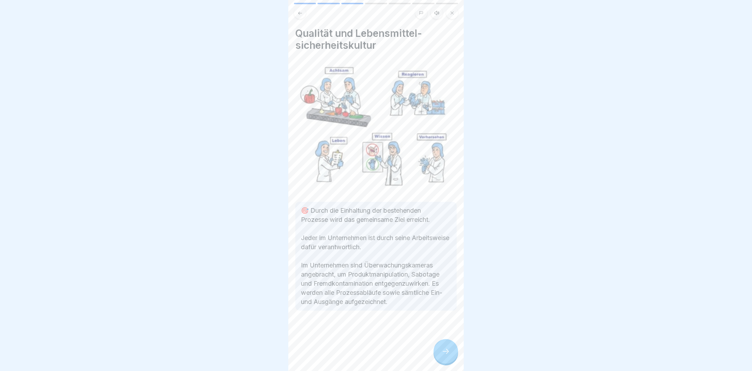
click at [440, 351] on div at bounding box center [445, 351] width 25 height 25
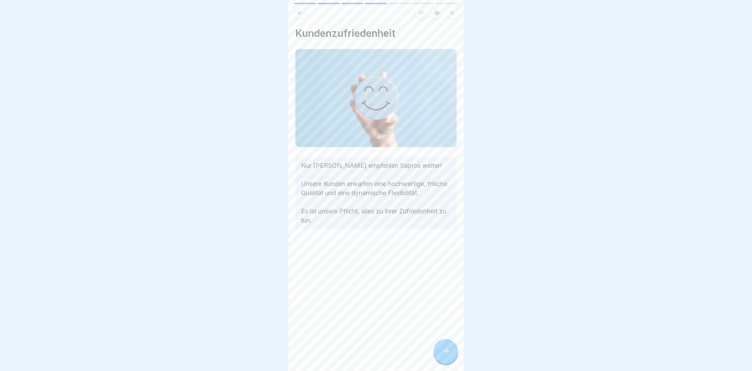
click at [440, 351] on div at bounding box center [445, 351] width 25 height 25
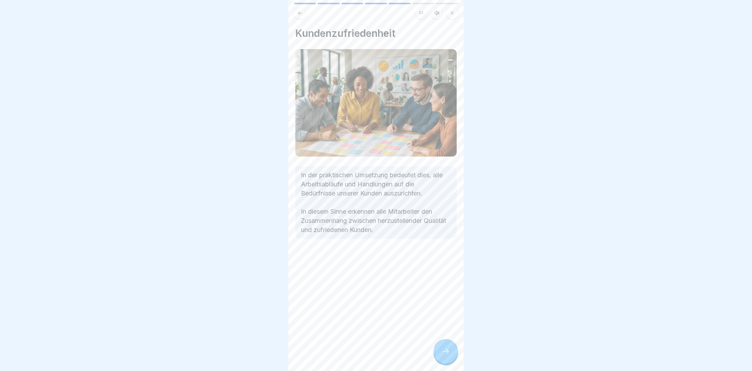
click at [440, 351] on div at bounding box center [445, 351] width 25 height 25
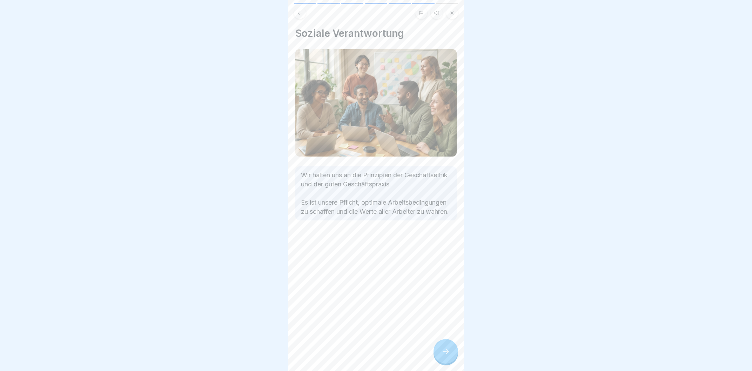
click at [440, 351] on div at bounding box center [445, 351] width 25 height 25
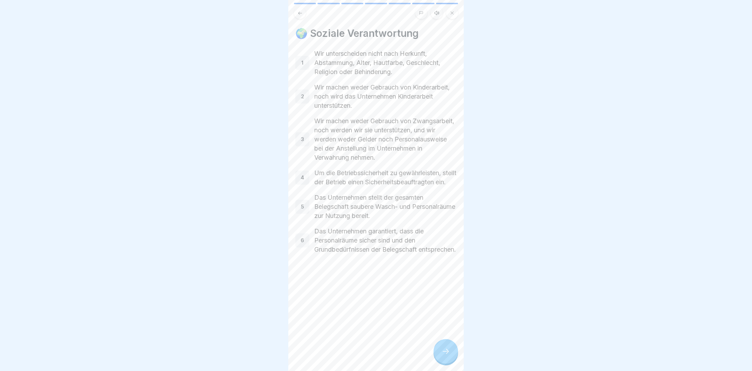
click at [440, 351] on div at bounding box center [445, 351] width 25 height 25
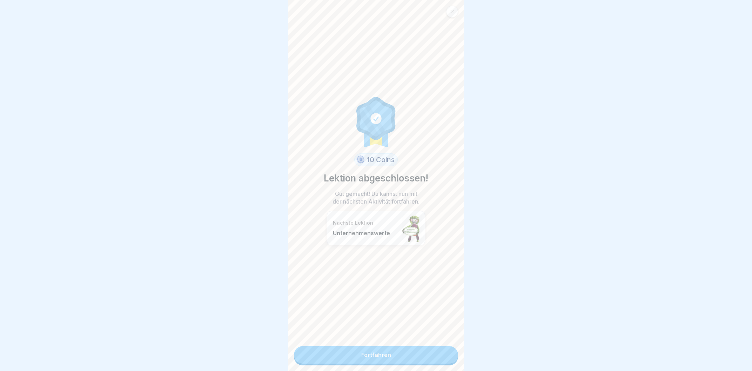
click at [440, 351] on link "Fortfahren" at bounding box center [376, 355] width 164 height 18
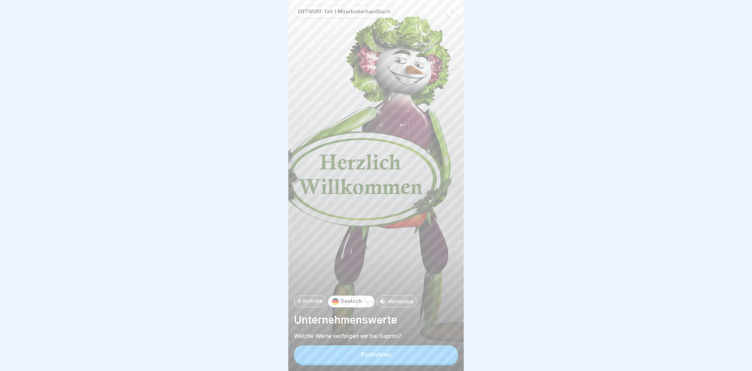
click at [440, 352] on button "Fortfahren" at bounding box center [376, 354] width 164 height 18
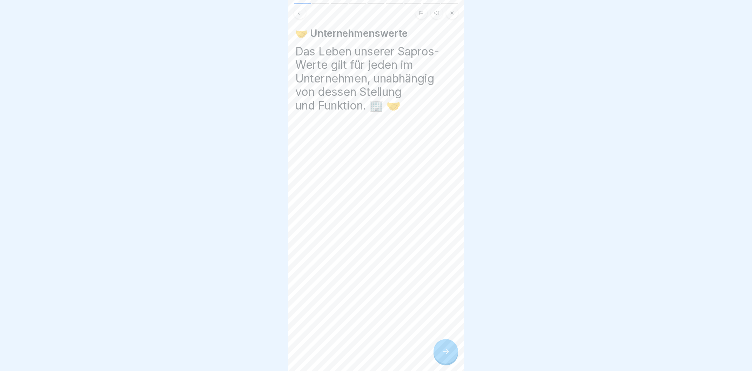
click at [453, 13] on icon at bounding box center [452, 13] width 4 height 4
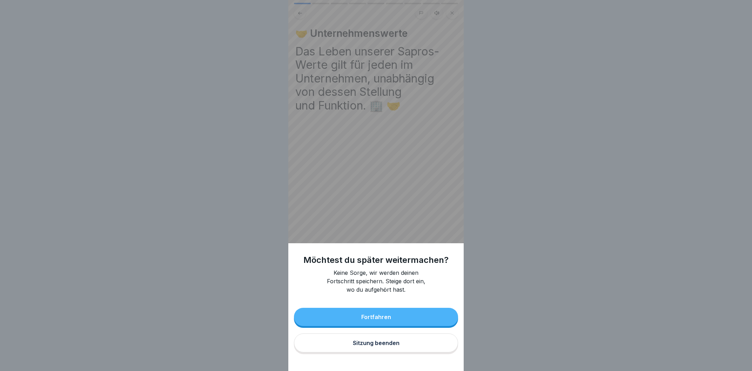
click at [376, 340] on button "Sitzung beenden" at bounding box center [376, 342] width 164 height 19
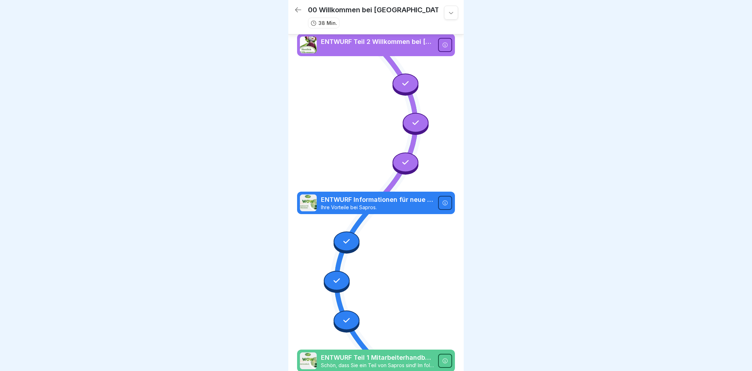
scroll to position [261, 0]
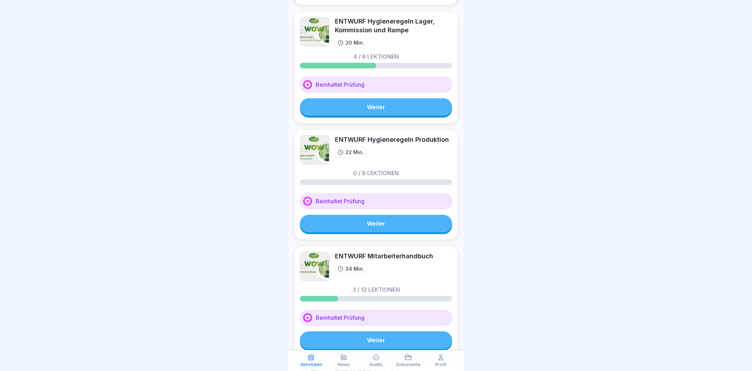
scroll to position [175, 0]
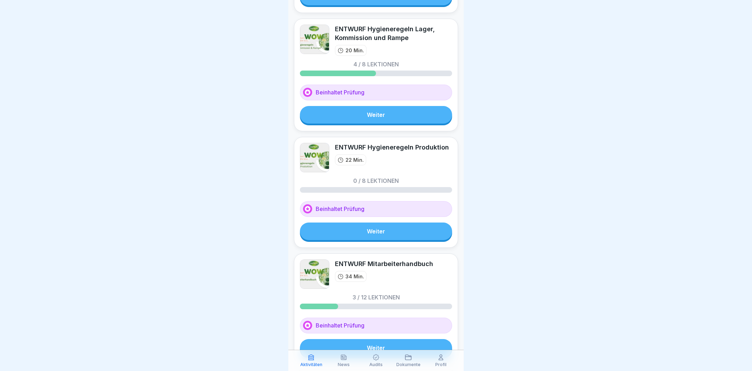
click at [404, 120] on link "Weiter" at bounding box center [376, 115] width 152 height 18
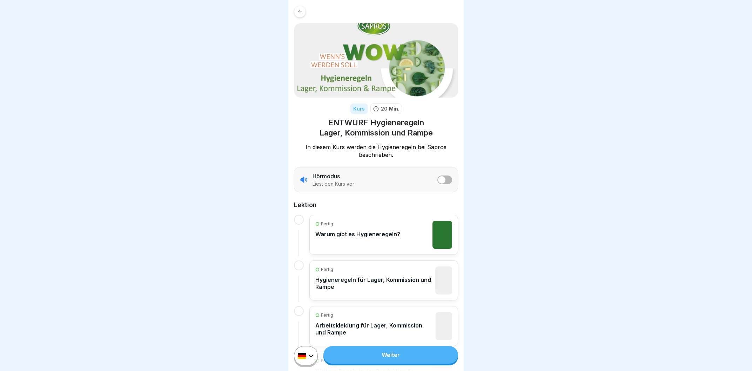
click at [447, 183] on button "listener mode" at bounding box center [444, 179] width 15 height 9
click at [397, 360] on link "Weiter" at bounding box center [390, 355] width 135 height 18
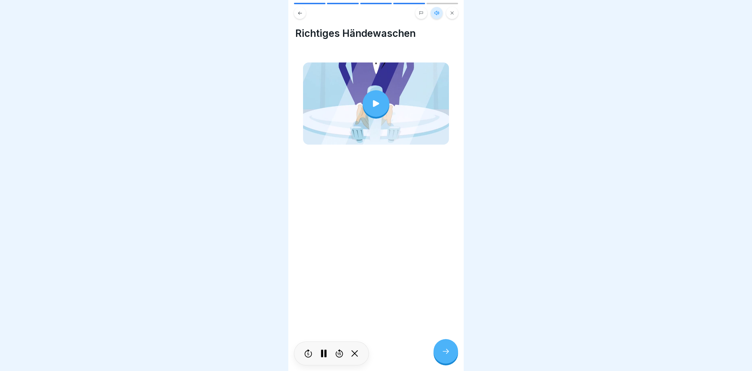
click at [455, 353] on div at bounding box center [445, 351] width 25 height 25
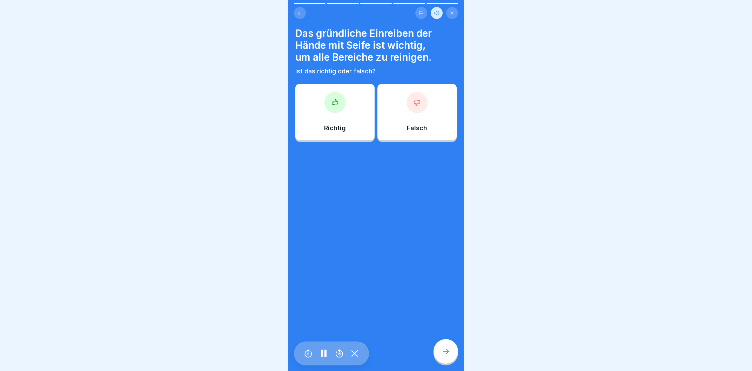
click at [455, 353] on div at bounding box center [445, 351] width 25 height 25
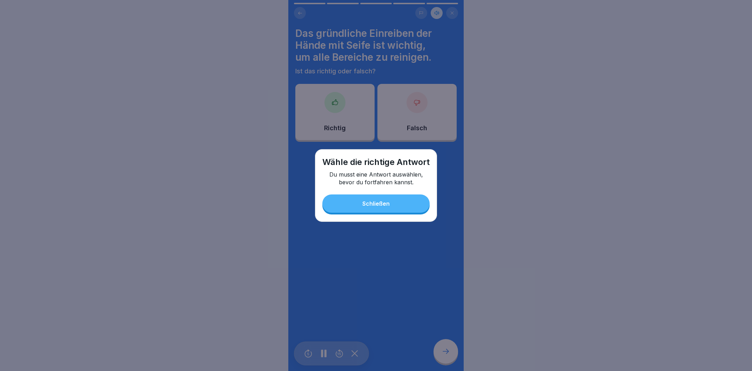
click at [401, 208] on button "Schließen" at bounding box center [375, 203] width 107 height 18
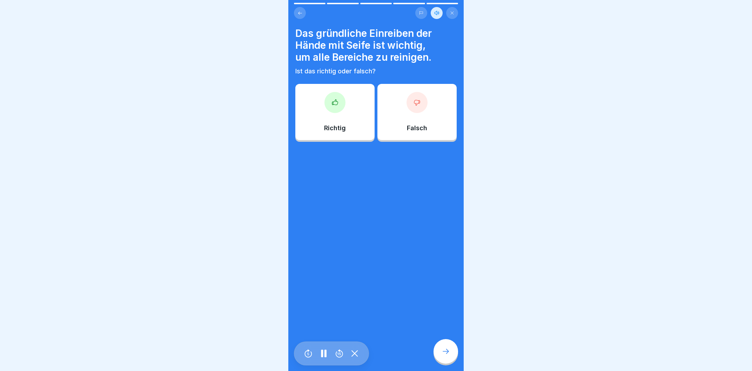
click at [329, 101] on div at bounding box center [334, 102] width 21 height 21
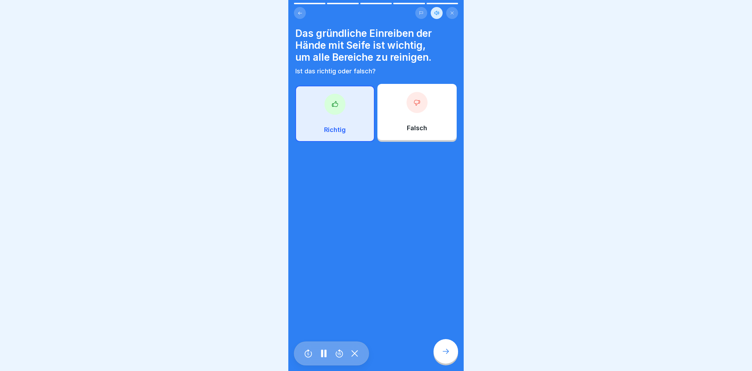
click at [444, 350] on icon at bounding box center [445, 351] width 8 height 8
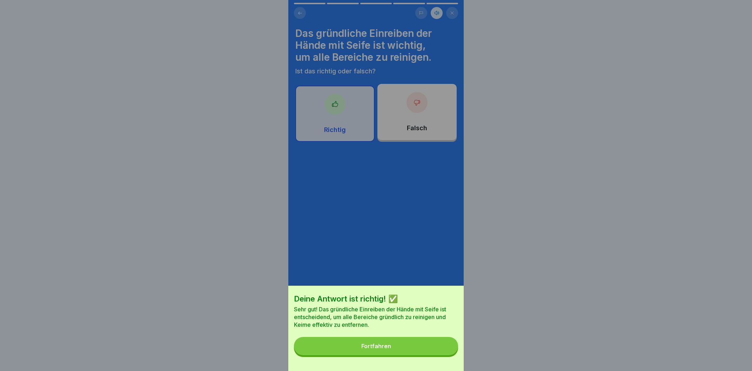
click at [443, 351] on button "Fortfahren" at bounding box center [376, 346] width 164 height 18
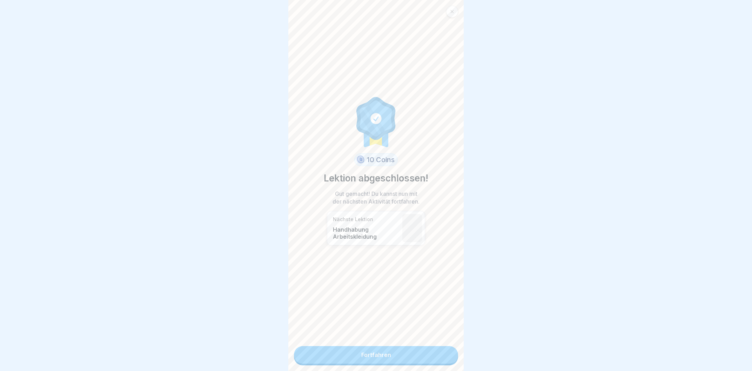
click at [445, 350] on link "Fortfahren" at bounding box center [376, 355] width 164 height 18
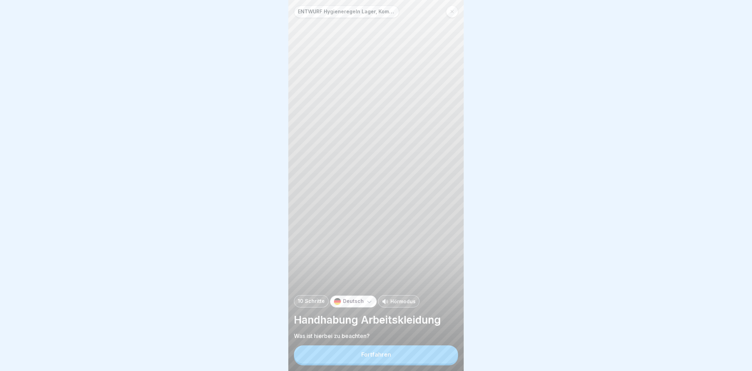
click at [445, 350] on button "Fortfahren" at bounding box center [376, 354] width 164 height 18
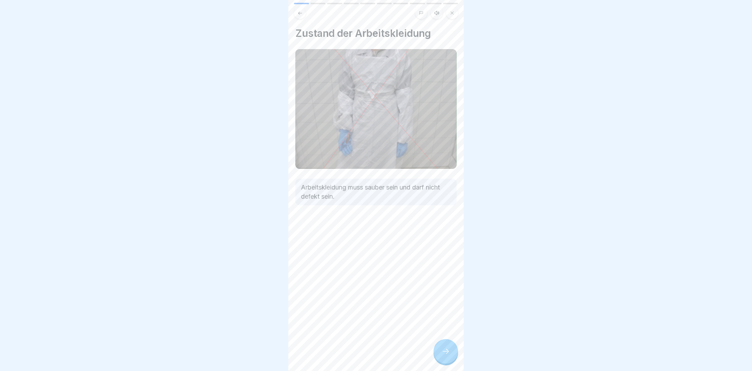
click at [445, 350] on icon at bounding box center [445, 351] width 8 height 8
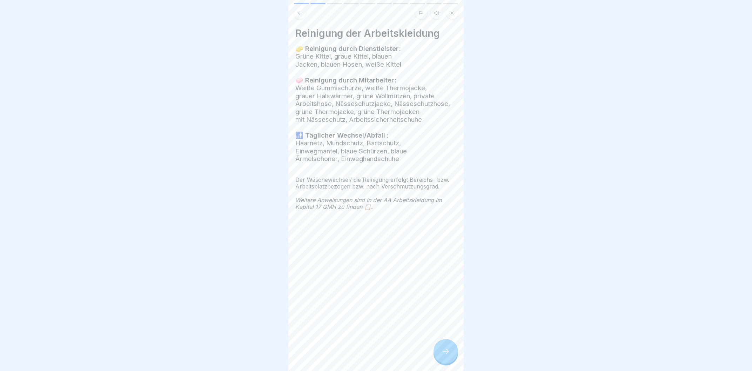
click at [445, 350] on icon at bounding box center [445, 351] width 8 height 8
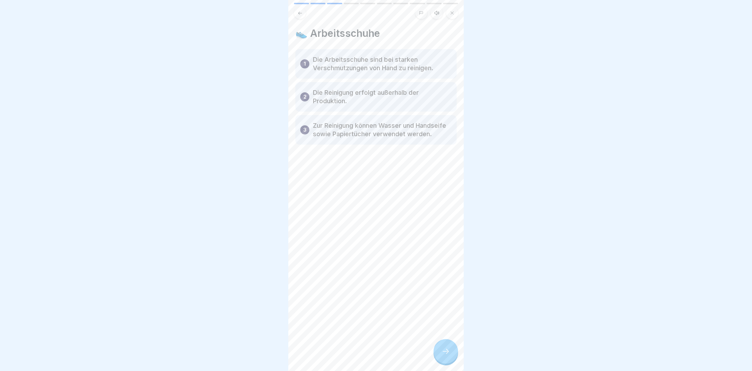
click at [445, 350] on icon at bounding box center [445, 351] width 8 height 8
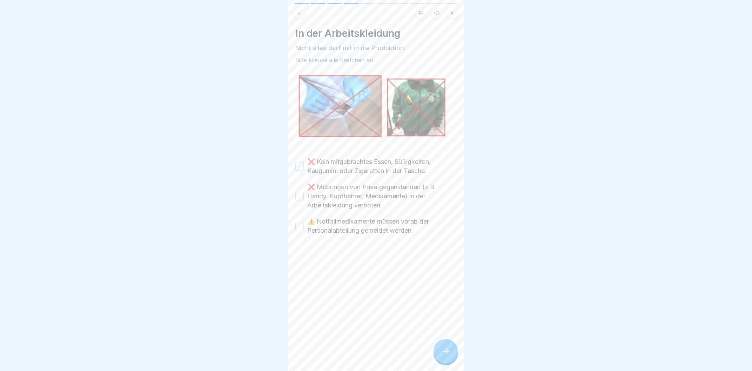
click at [445, 350] on icon at bounding box center [445, 351] width 8 height 8
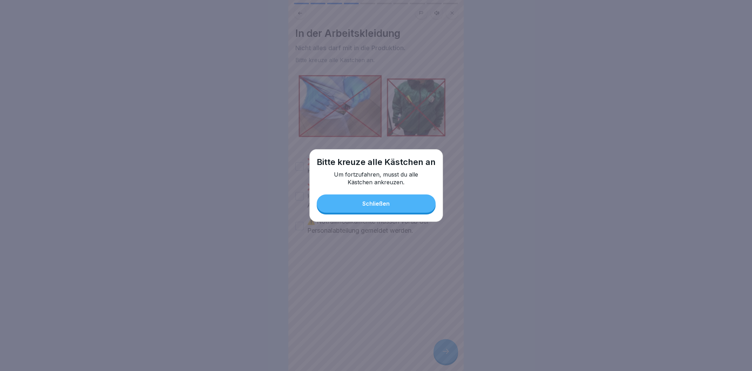
click at [406, 200] on button "Schließen" at bounding box center [376, 203] width 119 height 18
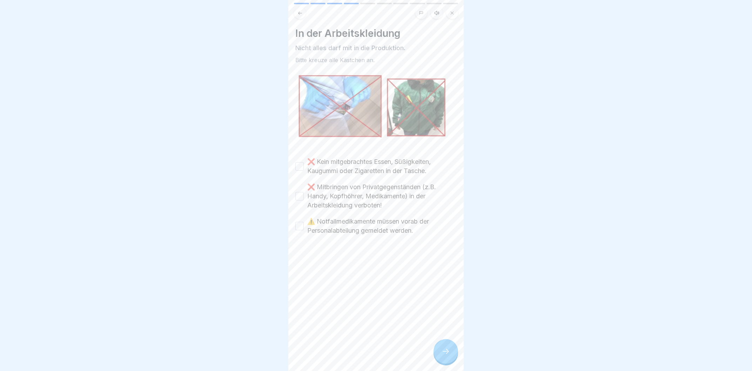
click at [436, 13] on icon at bounding box center [437, 13] width 6 height 6
click at [325, 356] on icon at bounding box center [324, 352] width 14 height 11
click at [299, 164] on button "❌ Kein mitgebrachtes Essen, Süßigkeiten, Kaugummi oder Zigaretten in der Tasche." at bounding box center [299, 166] width 8 height 8
click at [298, 195] on button "❌ Mitbringen von Privatgegenständen (z.B. Handy, Kopfhöhrer, Medikamente) in de…" at bounding box center [299, 196] width 8 height 8
click at [302, 228] on button "⚠️ Notfallmedikamente müssen vorab der Personalabteilung gemeldet werden." at bounding box center [299, 226] width 8 height 8
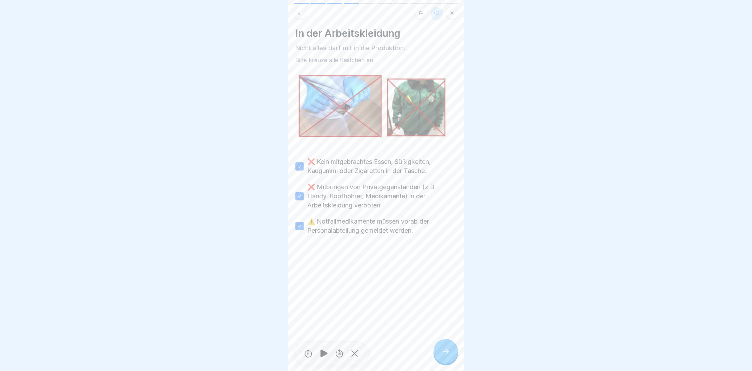
click at [438, 349] on div at bounding box center [445, 351] width 25 height 25
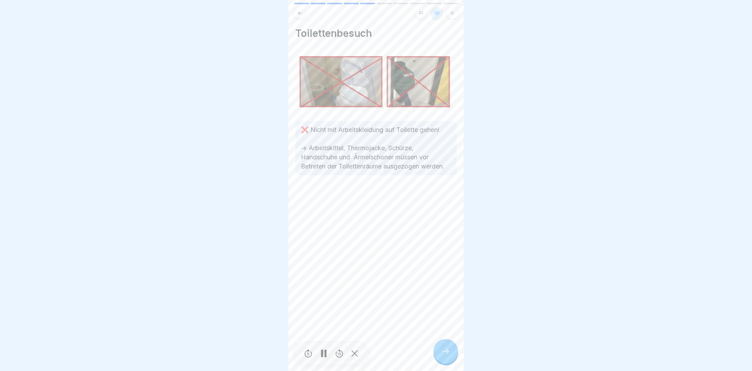
click at [445, 349] on icon at bounding box center [445, 351] width 8 height 8
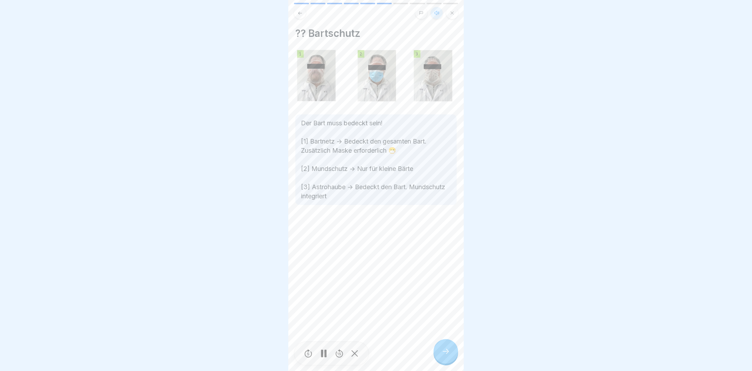
click at [445, 349] on icon at bounding box center [445, 351] width 8 height 8
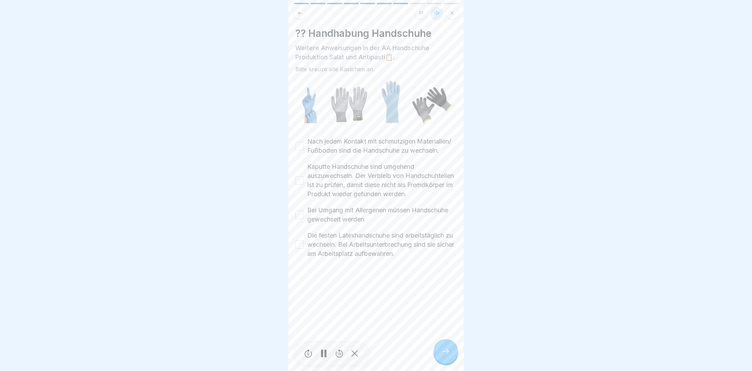
click at [445, 349] on icon at bounding box center [445, 351] width 8 height 8
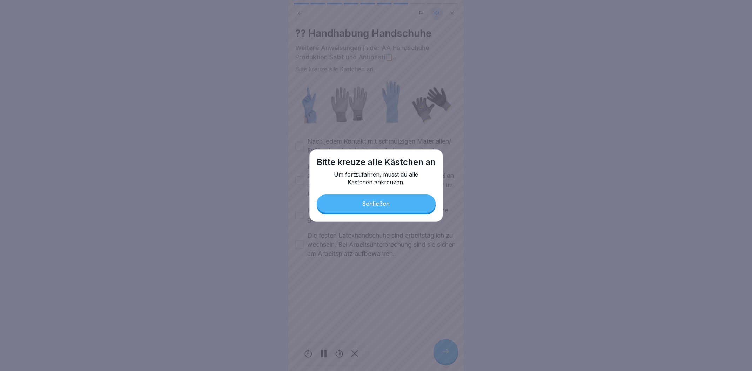
click at [379, 208] on button "Schließen" at bounding box center [376, 203] width 119 height 18
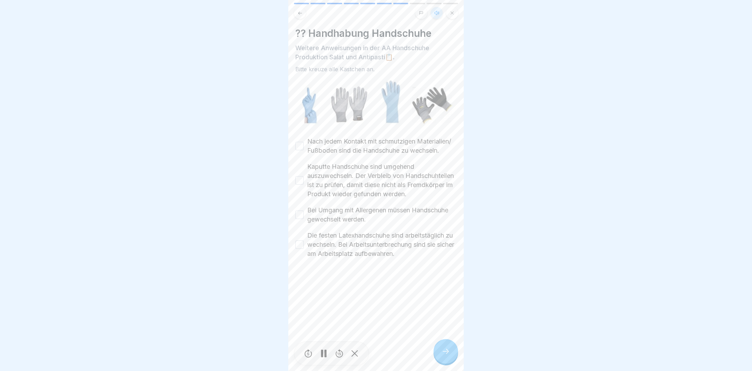
click at [302, 146] on button "Nach jedem Kontakt mit schmutzigen Materialien/ Fußboden sind die Handschuhe zu…" at bounding box center [299, 146] width 8 height 8
click at [302, 183] on button "Kaputte Handschuhe sind umgehend auszuwechseln. Der Verbleib von Handschuhteile…" at bounding box center [299, 180] width 8 height 8
click at [298, 219] on button "Bei Umgang mit Allergenen müssen Handschuhe gewechselt werden." at bounding box center [299, 214] width 8 height 8
click at [297, 249] on button "Die festen Latexhandschuhe sind arbeitstäglich zu wechseln. Bei Arbeitsunterbre…" at bounding box center [299, 244] width 8 height 8
click at [450, 354] on div at bounding box center [445, 351] width 25 height 25
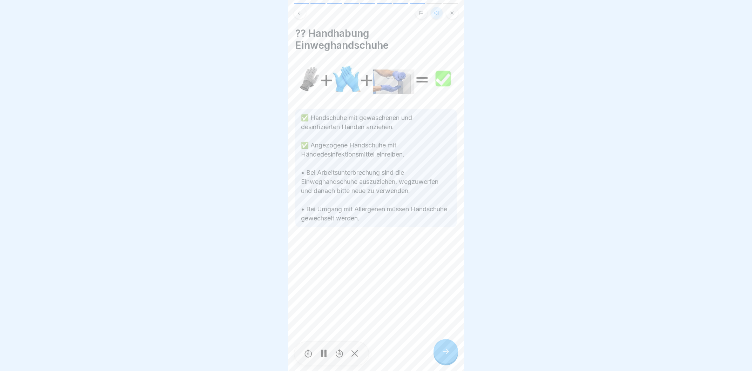
click at [450, 353] on icon at bounding box center [445, 351] width 8 height 8
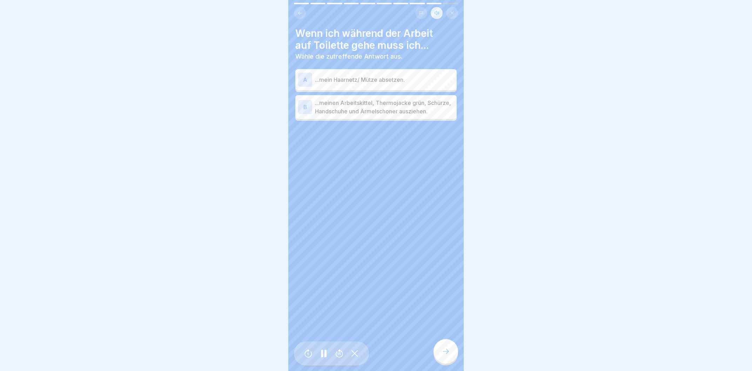
click at [367, 83] on p "...mein Haarnetz/ Mütze absetzen." at bounding box center [384, 79] width 139 height 8
click at [368, 101] on p "...meinen Arbeitskittel, Thermojacke grün, Schürze, Handschuhe und Ärmelschoner…" at bounding box center [384, 107] width 139 height 17
click at [443, 346] on div at bounding box center [445, 351] width 25 height 25
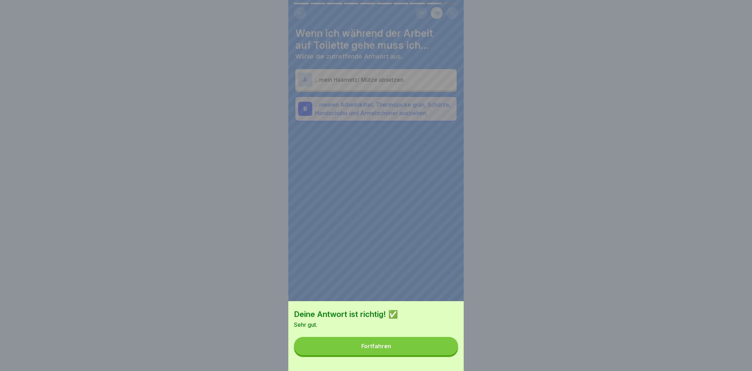
click at [443, 346] on button "Fortfahren" at bounding box center [376, 346] width 164 height 18
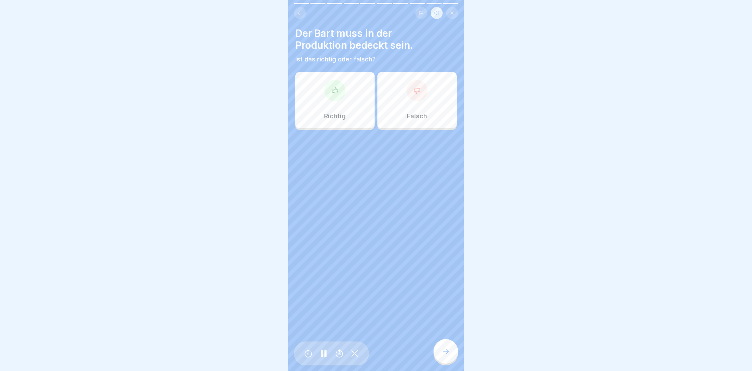
click at [332, 118] on p "Richtig" at bounding box center [335, 116] width 22 height 8
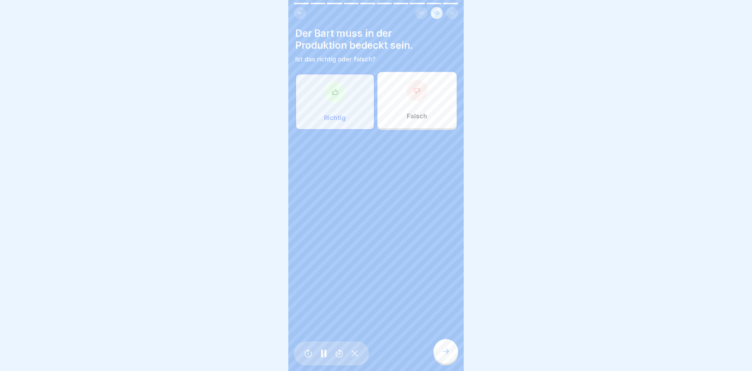
click at [450, 350] on div at bounding box center [445, 351] width 25 height 25
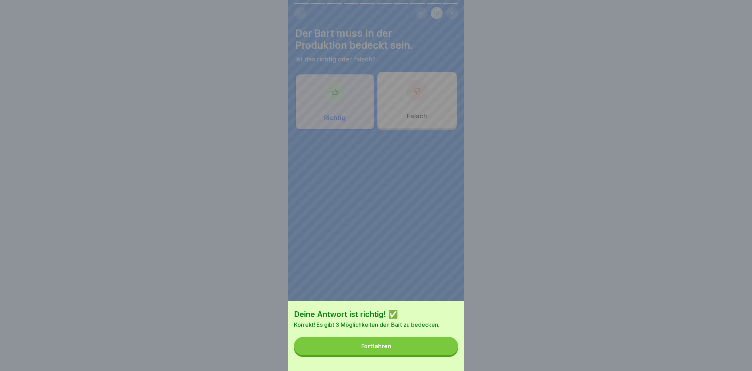
click at [450, 350] on button "Fortfahren" at bounding box center [376, 346] width 164 height 18
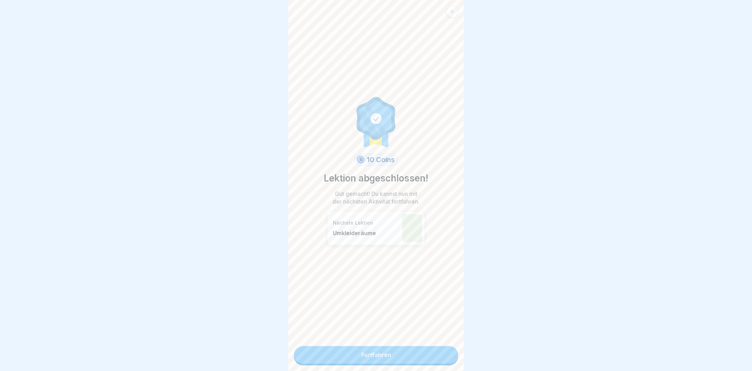
click at [436, 349] on link "Fortfahren" at bounding box center [376, 355] width 164 height 18
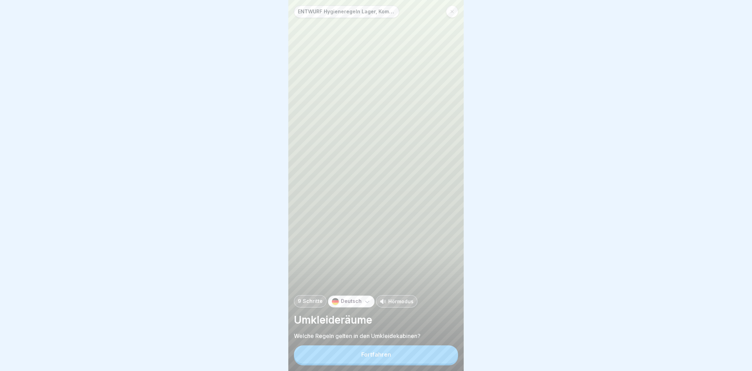
click at [435, 349] on button "Fortfahren" at bounding box center [376, 354] width 164 height 18
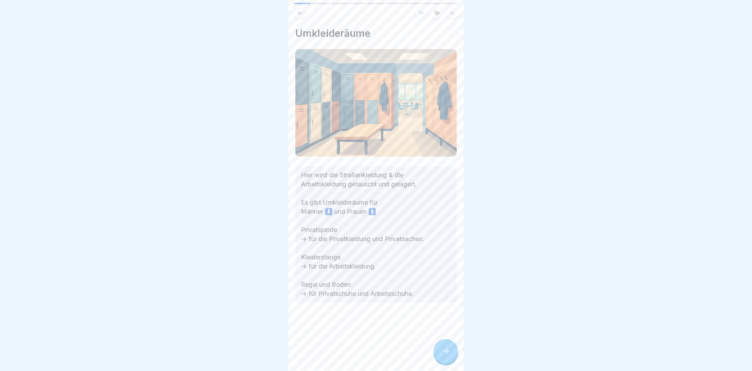
click at [445, 352] on icon at bounding box center [445, 351] width 8 height 8
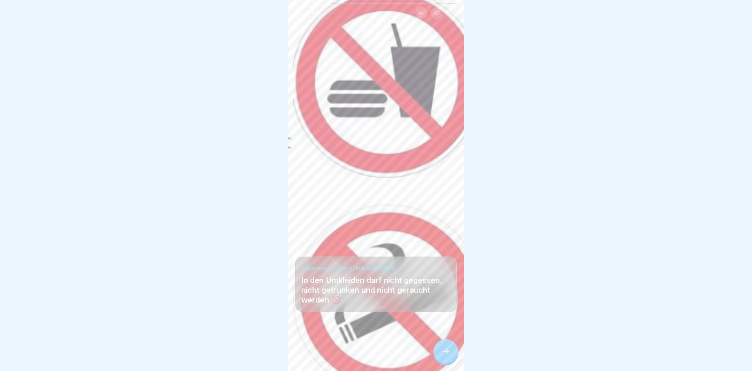
click at [445, 352] on icon at bounding box center [445, 351] width 8 height 8
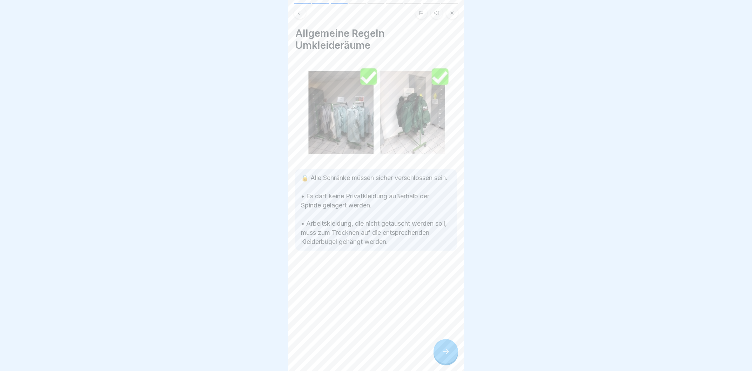
click at [445, 352] on icon at bounding box center [445, 351] width 8 height 8
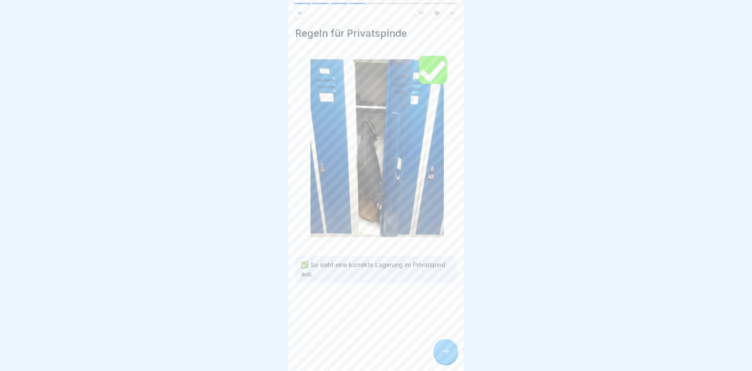
click at [445, 352] on icon at bounding box center [445, 351] width 8 height 8
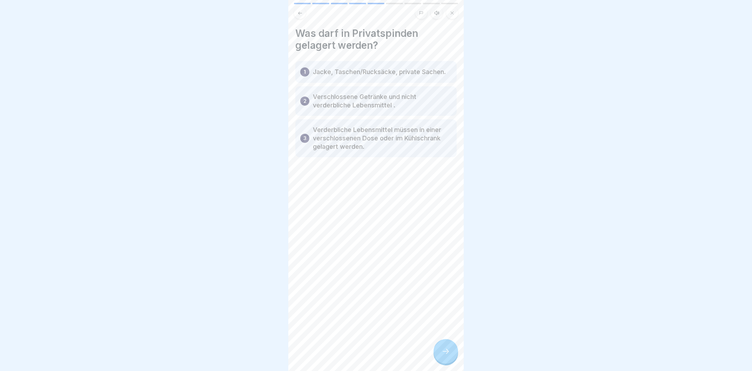
click at [445, 352] on icon at bounding box center [445, 351] width 8 height 8
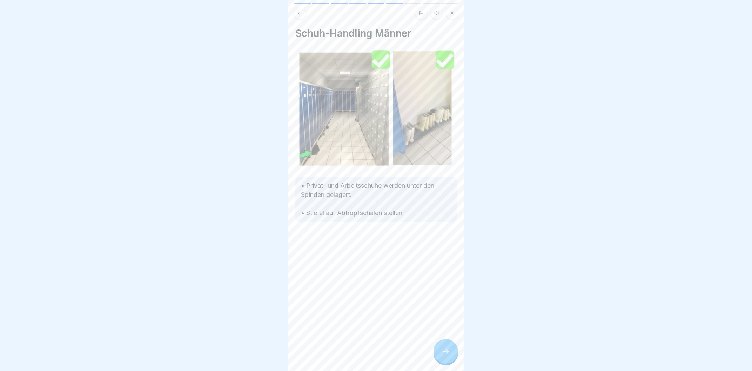
click at [445, 352] on icon at bounding box center [445, 351] width 8 height 8
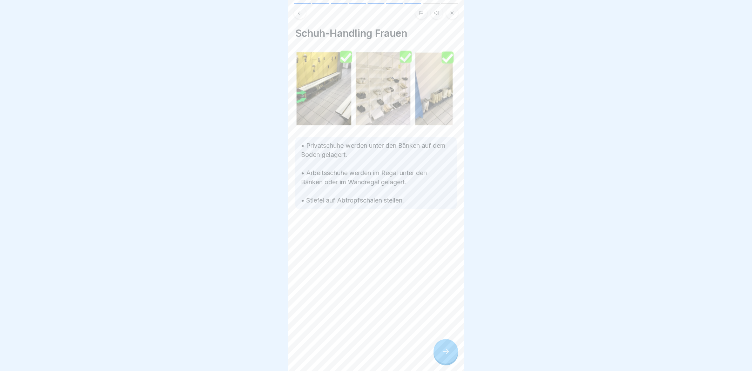
click at [445, 352] on icon at bounding box center [445, 351] width 8 height 8
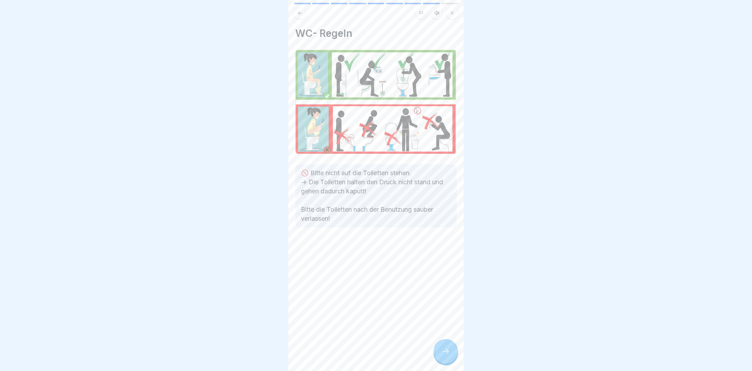
click at [445, 352] on icon at bounding box center [445, 351] width 8 height 8
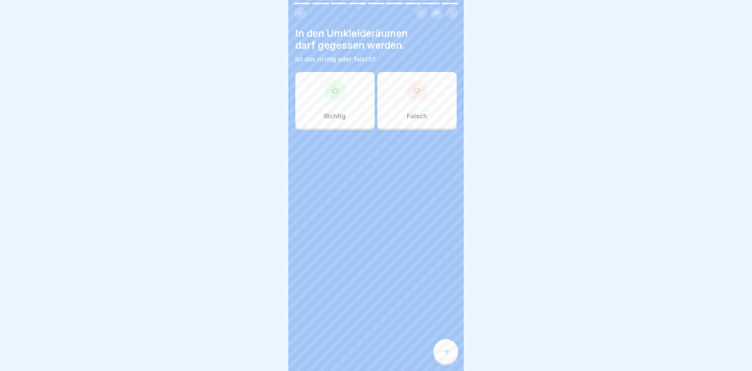
click at [351, 117] on div "Richtig" at bounding box center [334, 100] width 79 height 56
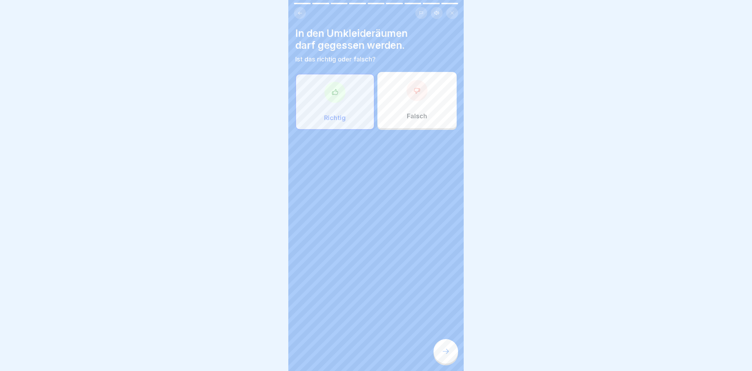
click at [397, 105] on div "Falsch" at bounding box center [416, 100] width 79 height 56
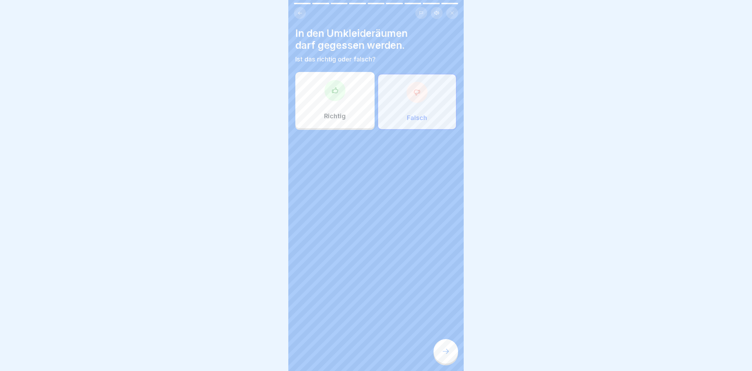
click at [435, 353] on div at bounding box center [445, 351] width 25 height 25
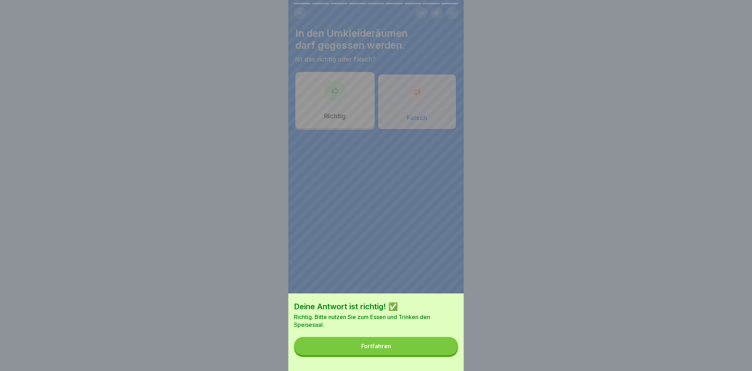
click at [443, 353] on button "Fortfahren" at bounding box center [376, 346] width 164 height 18
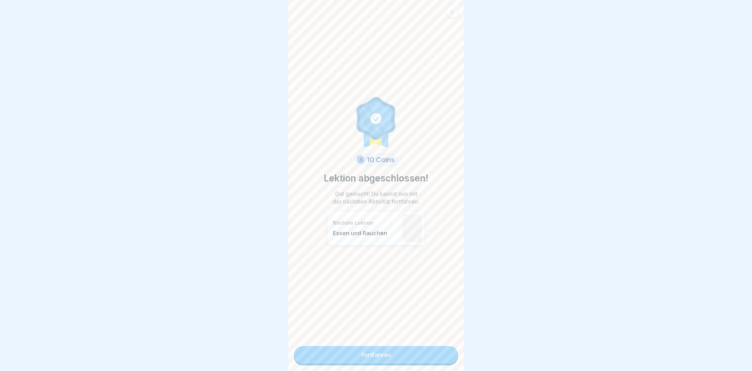
click at [443, 352] on link "Fortfahren" at bounding box center [376, 355] width 164 height 18
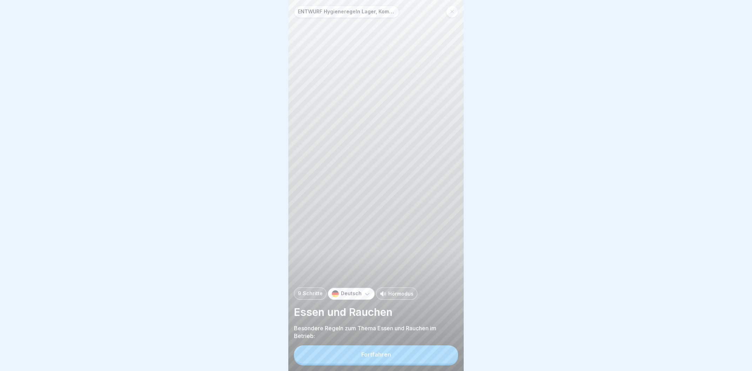
click at [441, 353] on button "Fortfahren" at bounding box center [376, 354] width 164 height 18
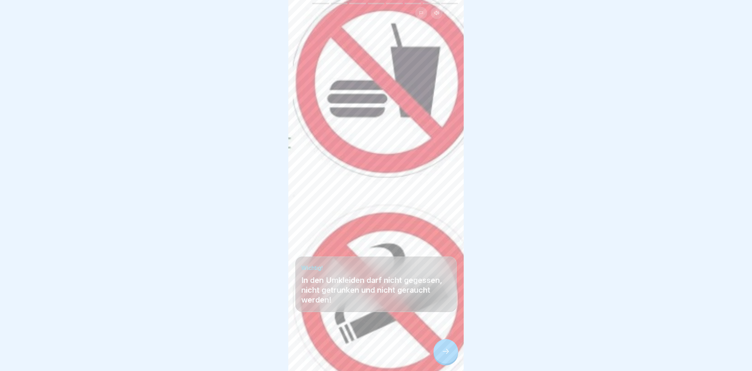
click at [441, 353] on div at bounding box center [445, 351] width 25 height 25
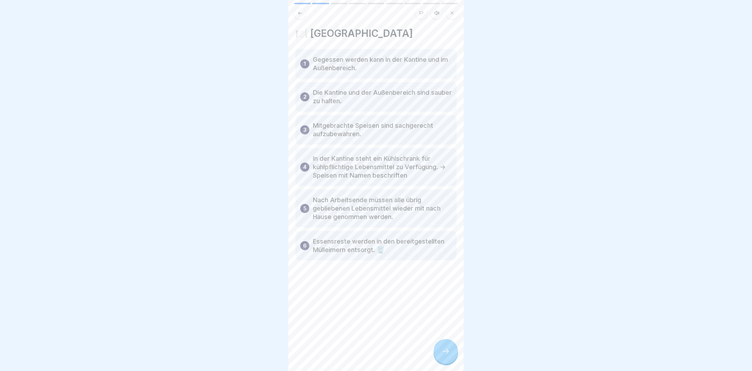
click at [441, 353] on div at bounding box center [445, 351] width 25 height 25
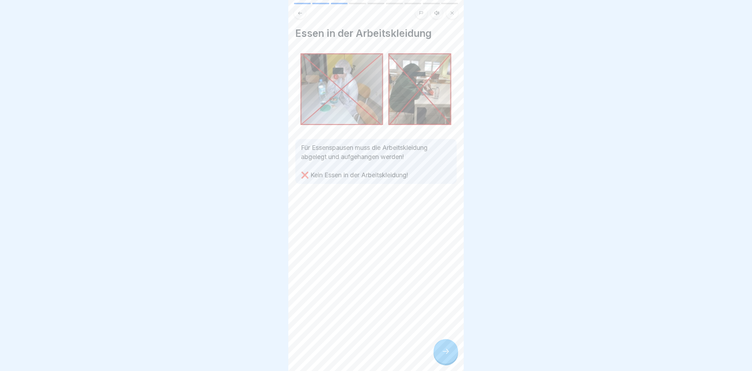
click at [441, 353] on div at bounding box center [445, 351] width 25 height 25
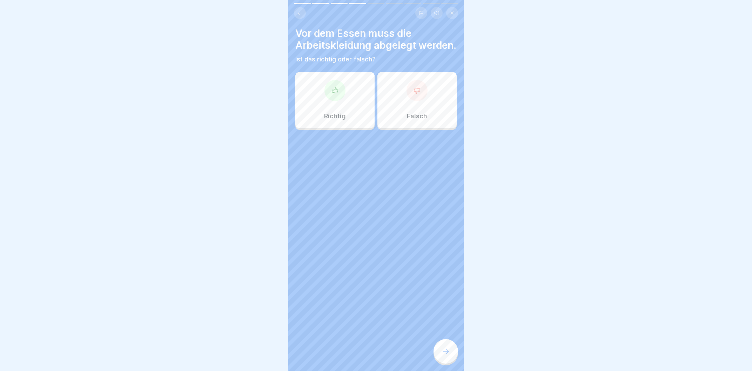
click at [441, 353] on div at bounding box center [445, 351] width 25 height 25
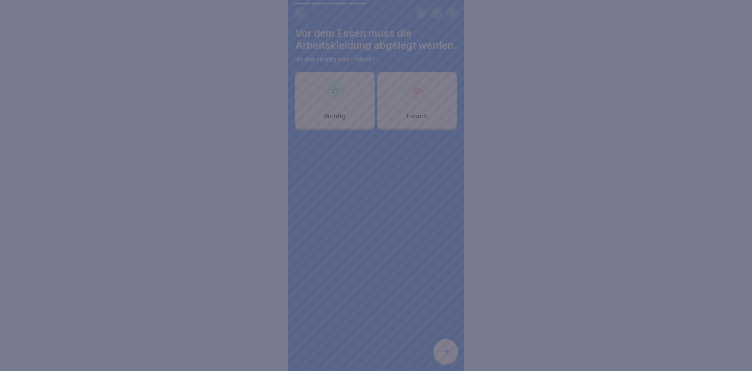
click at [346, 115] on div at bounding box center [376, 185] width 752 height 371
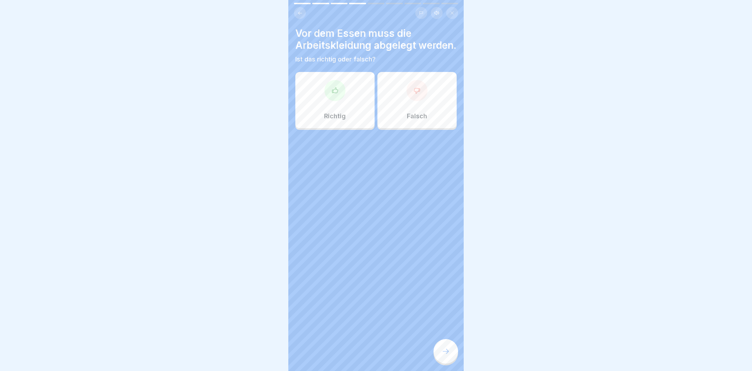
click at [356, 108] on div "Richtig" at bounding box center [334, 100] width 79 height 56
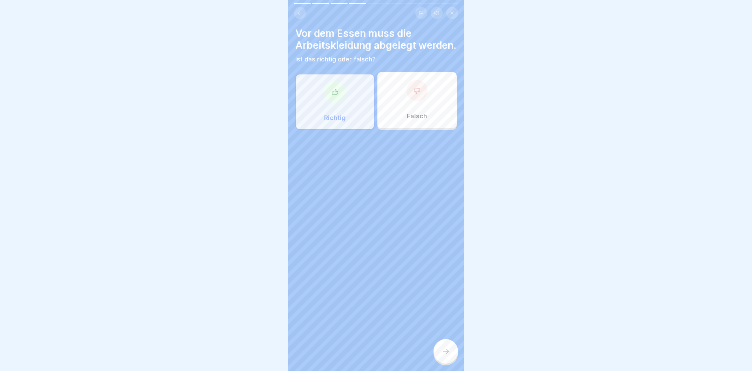
click at [450, 352] on div at bounding box center [445, 351] width 25 height 25
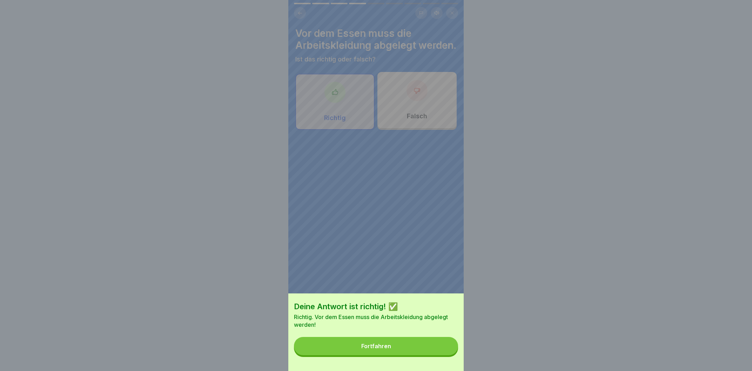
click at [422, 345] on button "Fortfahren" at bounding box center [376, 346] width 164 height 18
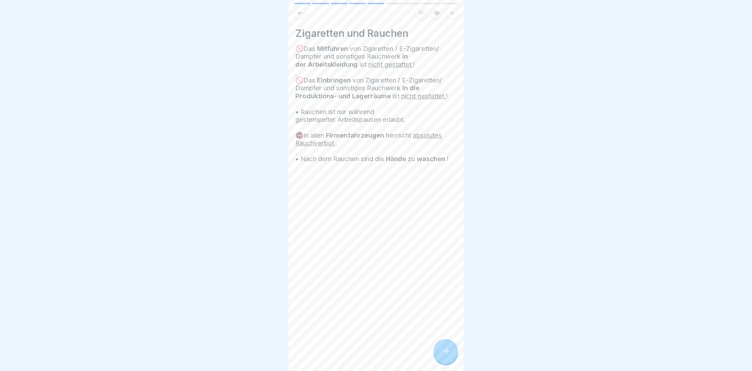
click at [444, 350] on icon at bounding box center [445, 351] width 8 height 8
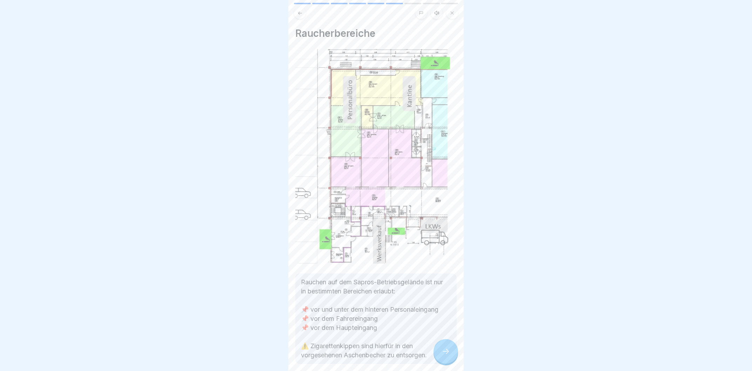
click at [444, 350] on icon at bounding box center [445, 351] width 8 height 8
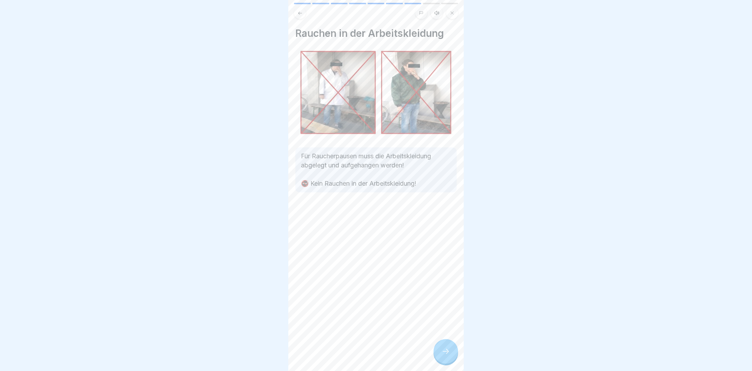
click at [444, 350] on icon at bounding box center [445, 351] width 8 height 8
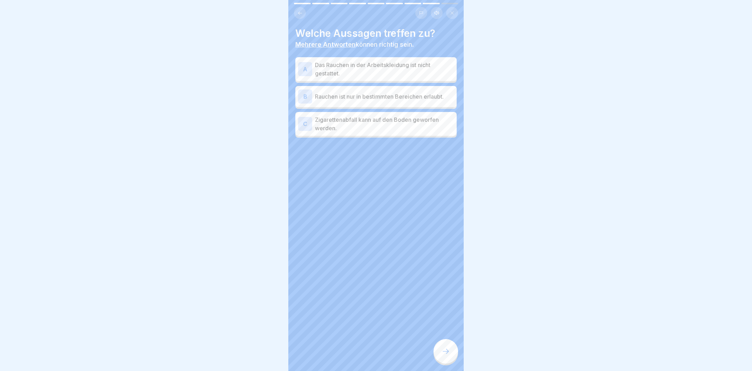
click at [364, 71] on p "Das Rauchen in der Arbeitskleidung ist nicht gestattet." at bounding box center [384, 69] width 139 height 17
click at [373, 101] on div "B Rauchen ist nur in bestimmten Bereichen erlaubt." at bounding box center [376, 96] width 156 height 14
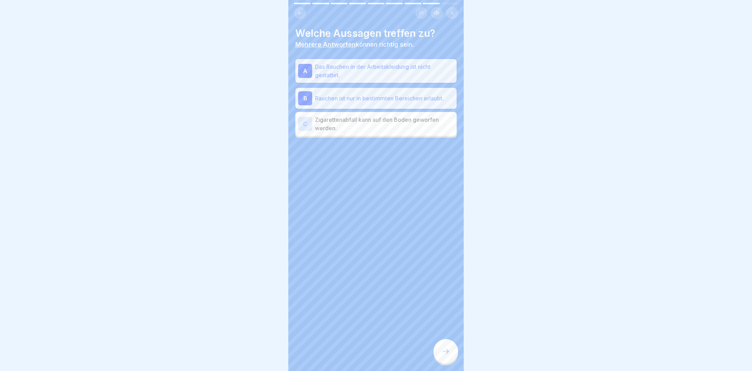
click at [444, 352] on icon at bounding box center [445, 351] width 8 height 8
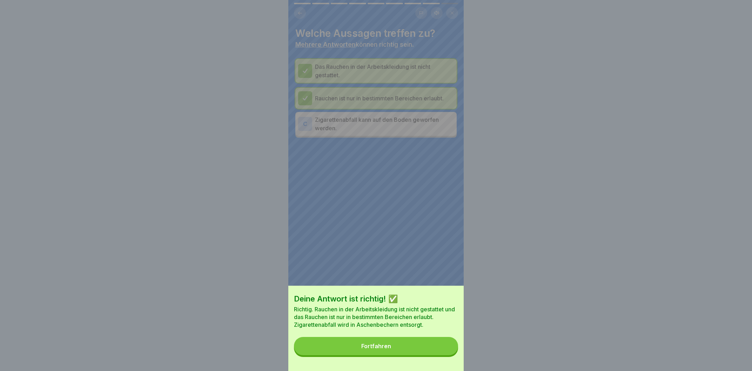
click at [444, 352] on button "Fortfahren" at bounding box center [376, 346] width 164 height 18
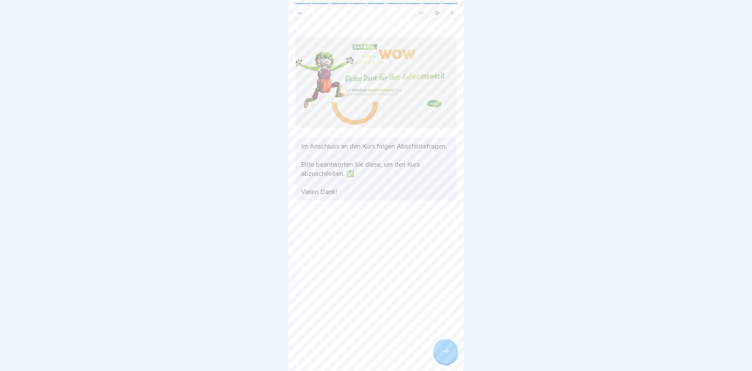
click at [444, 352] on icon at bounding box center [445, 351] width 8 height 8
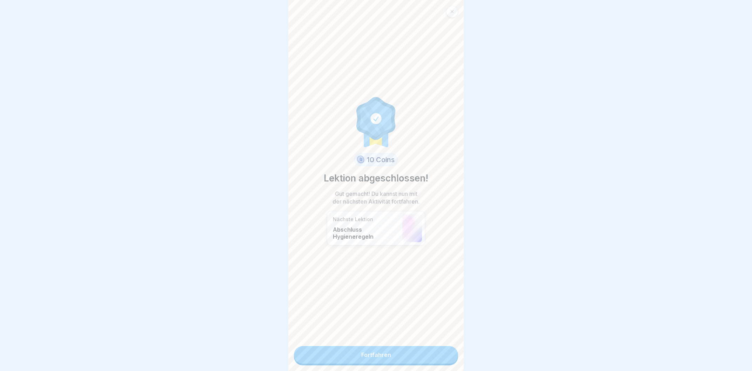
click at [444, 352] on link "Fortfahren" at bounding box center [376, 355] width 164 height 18
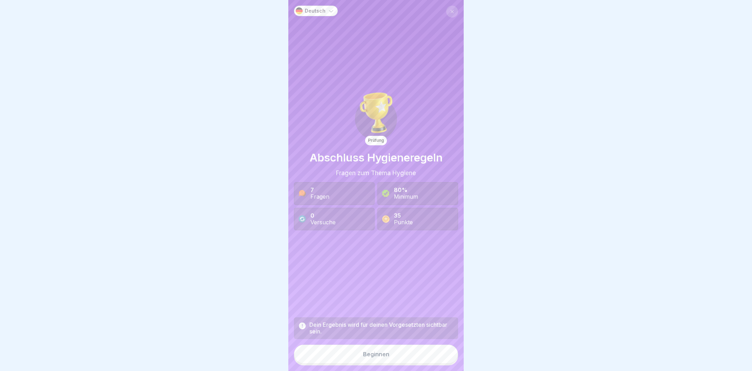
click at [430, 349] on button "Beginnen" at bounding box center [376, 353] width 164 height 19
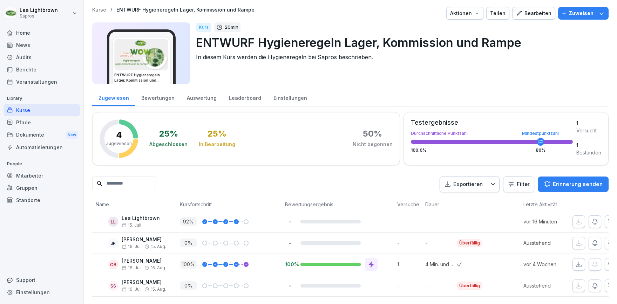
click at [539, 16] on div "Bearbeiten" at bounding box center [533, 13] width 35 height 8
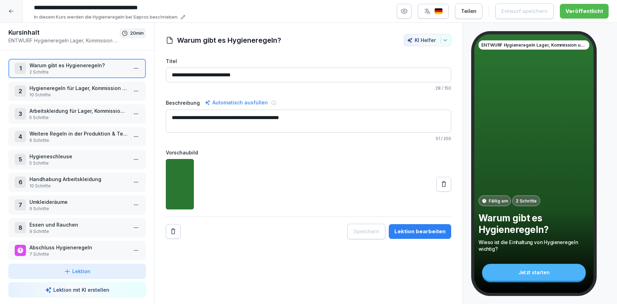
click at [70, 135] on p "Weitere Regeln in der Produktion & Technik" at bounding box center [78, 133] width 98 height 7
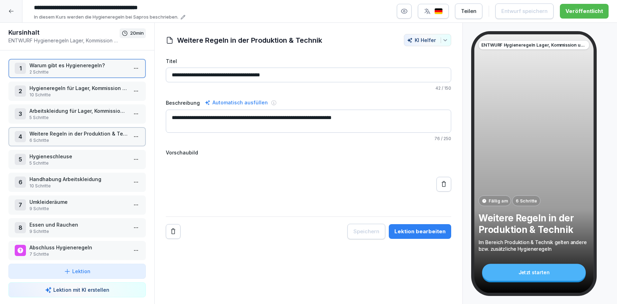
click at [70, 135] on p "Weitere Regeln in der Produktion & Technik" at bounding box center [78, 133] width 98 height 7
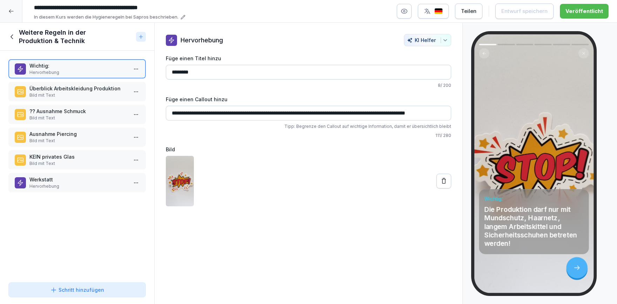
click at [11, 33] on div "Weitere Regeln in der Produktion & Technik" at bounding box center [70, 36] width 125 height 17
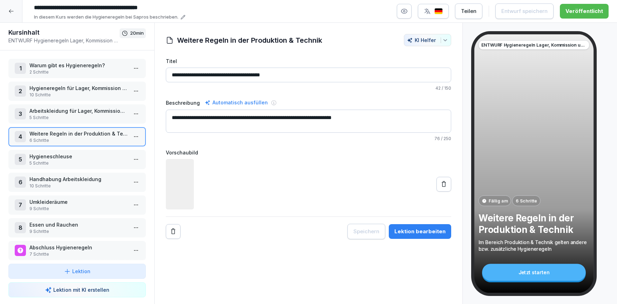
click at [78, 183] on p "10 Schritte" at bounding box center [78, 186] width 98 height 6
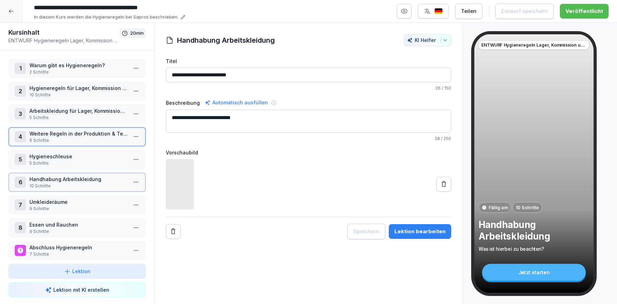
click at [78, 183] on p "10 Schritte" at bounding box center [78, 186] width 98 height 6
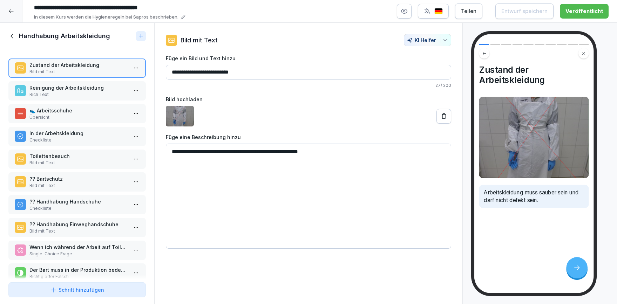
scroll to position [10, 0]
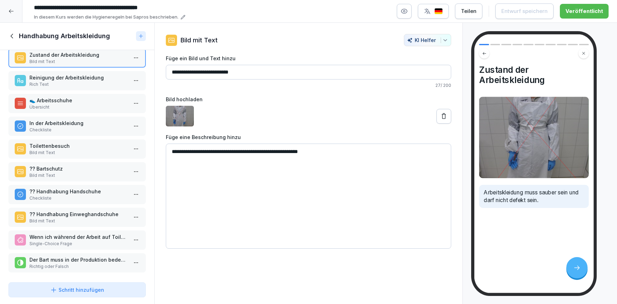
click at [79, 193] on p "?? Handhabung Handschuhe" at bounding box center [78, 191] width 98 height 7
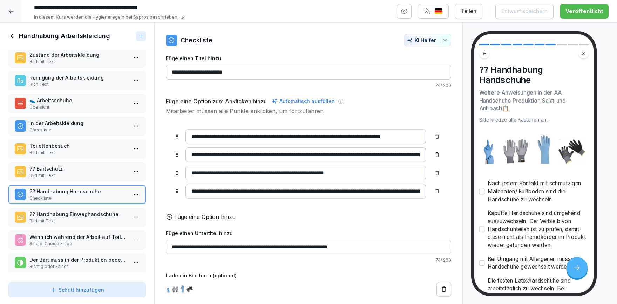
click at [91, 217] on p "?? Handhabung Einweghandschuhe" at bounding box center [78, 214] width 98 height 7
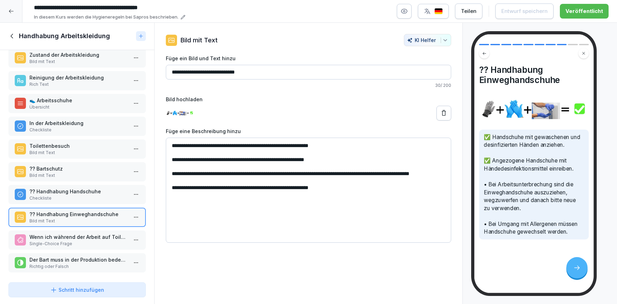
click at [79, 234] on p "Wenn ich während der Arbeit auf Toilette gehe muss ich..." at bounding box center [78, 237] width 98 height 7
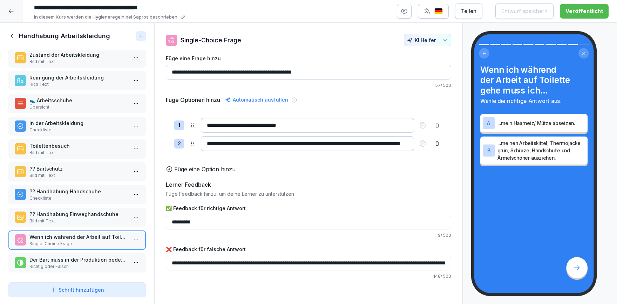
click at [90, 200] on p "Checkliste" at bounding box center [78, 198] width 98 height 6
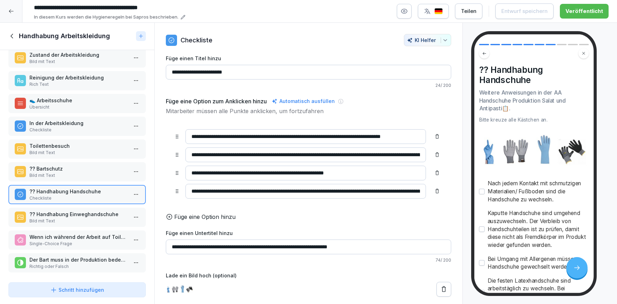
click at [90, 178] on p "Bild mit Text" at bounding box center [78, 176] width 98 height 6
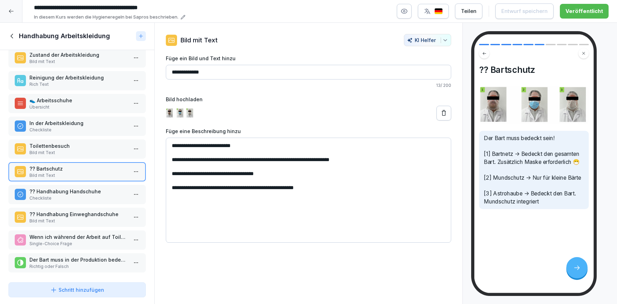
click at [87, 154] on p "Bild mit Text" at bounding box center [78, 153] width 98 height 6
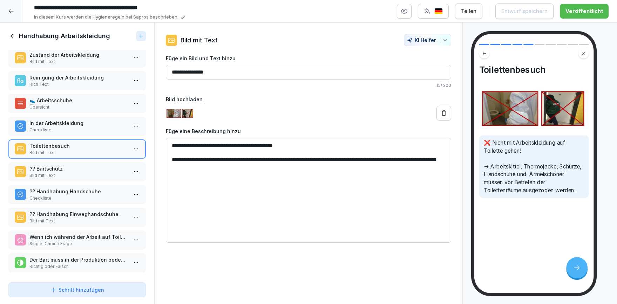
click at [89, 124] on p "In der Arbeitskleidung" at bounding box center [78, 123] width 98 height 7
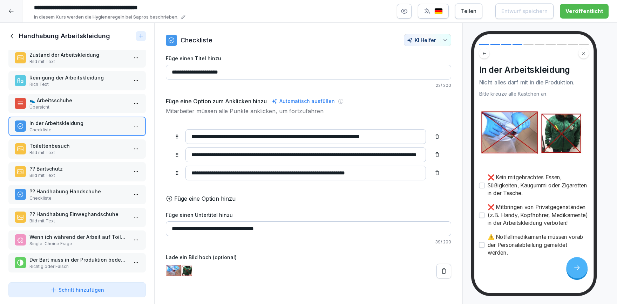
click at [79, 149] on p "Toilettenbesuch" at bounding box center [78, 145] width 98 height 7
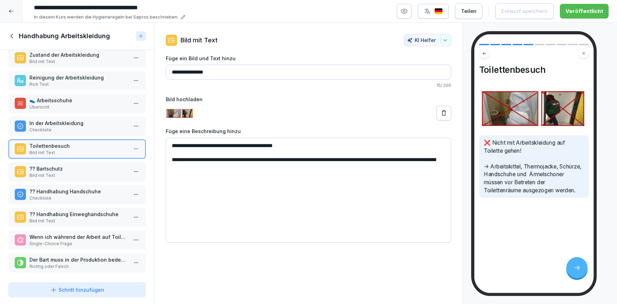
click at [66, 121] on p "In der Arbeitskleidung" at bounding box center [78, 123] width 98 height 7
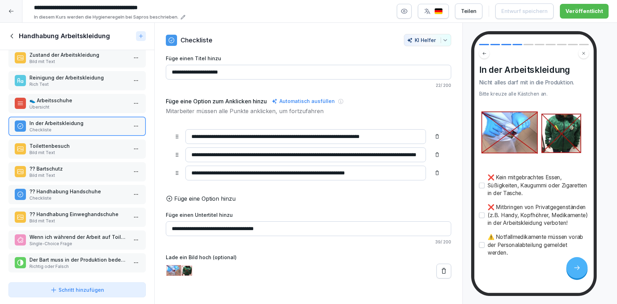
click at [72, 108] on p "Übersicht" at bounding box center [78, 107] width 98 height 6
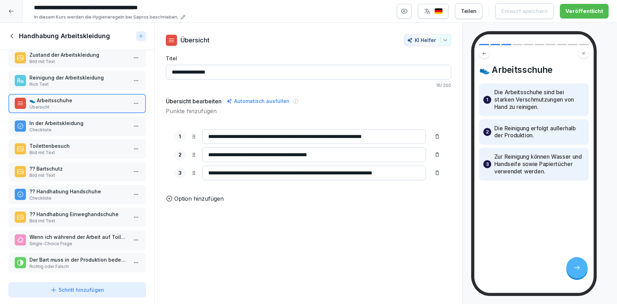
click at [66, 196] on p "Checkliste" at bounding box center [78, 198] width 98 height 6
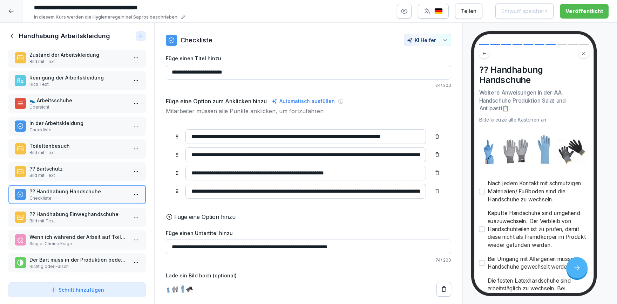
click at [73, 218] on p "Bild mit Text" at bounding box center [78, 221] width 98 height 6
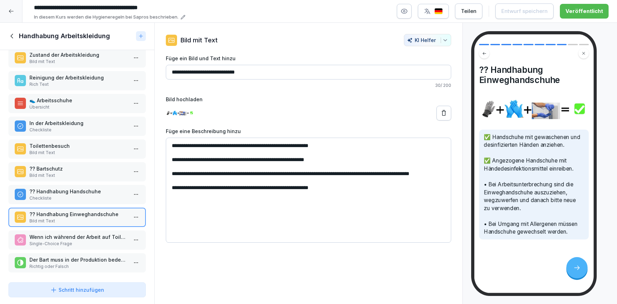
click at [85, 241] on p "Single-Choice Frage" at bounding box center [78, 244] width 98 height 6
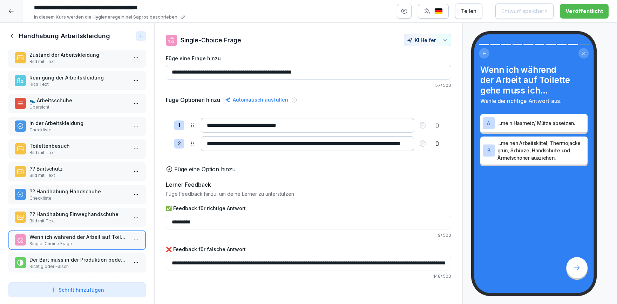
click at [87, 266] on p "Richtig oder Falsch" at bounding box center [78, 267] width 98 height 6
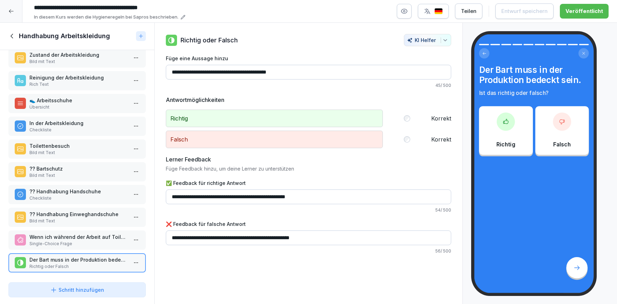
click at [101, 95] on div "👟 Arbeitsschuhe Übersicht" at bounding box center [76, 103] width 137 height 19
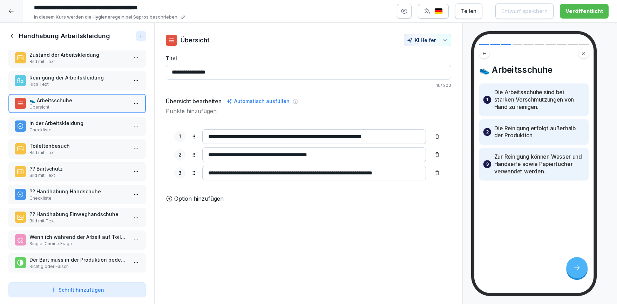
click at [99, 82] on p "Rich Text" at bounding box center [78, 84] width 98 height 6
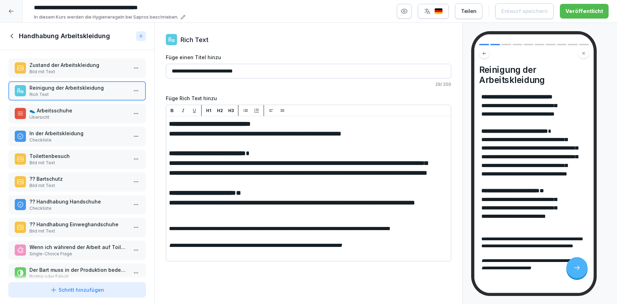
click at [80, 64] on p "Zustand der Arbeitskleidung" at bounding box center [78, 64] width 98 height 7
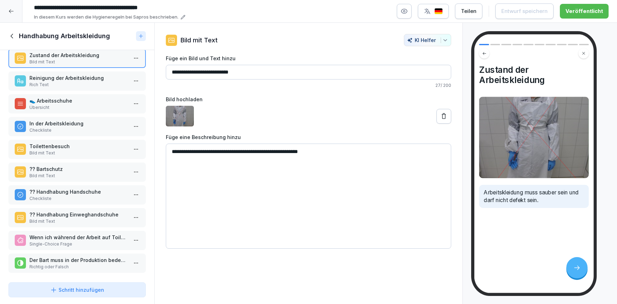
scroll to position [10, 0]
click at [76, 261] on p "Der Bart muss in der Produktion bedeckt sein." at bounding box center [78, 259] width 98 height 7
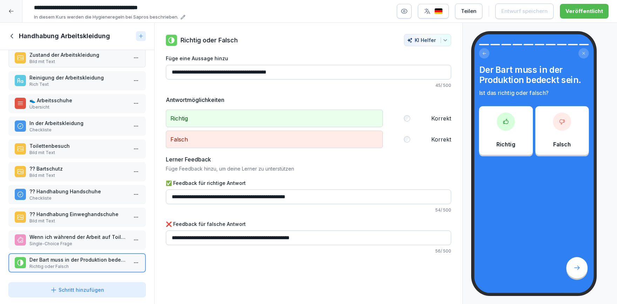
click at [87, 239] on p "Wenn ich während der Arbeit auf Toilette gehe muss ich..." at bounding box center [78, 237] width 98 height 7
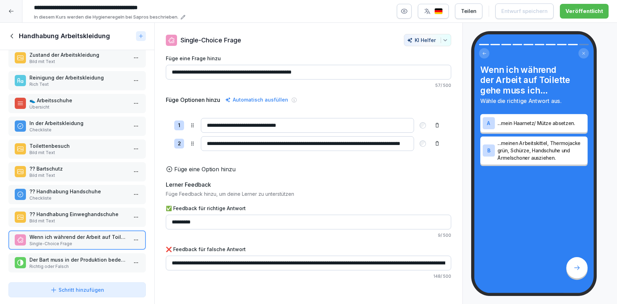
click at [56, 214] on p "?? Handhabung Einweghandschuhe" at bounding box center [78, 214] width 98 height 7
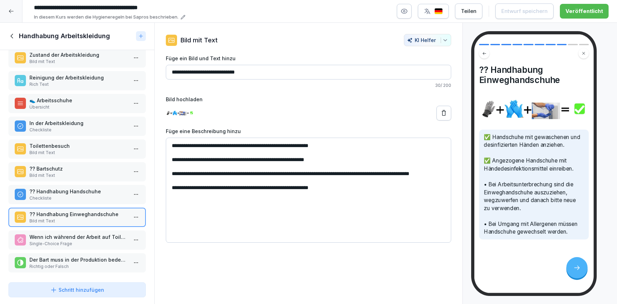
click at [71, 188] on p "?? Handhabung Handschuhe" at bounding box center [78, 191] width 98 height 7
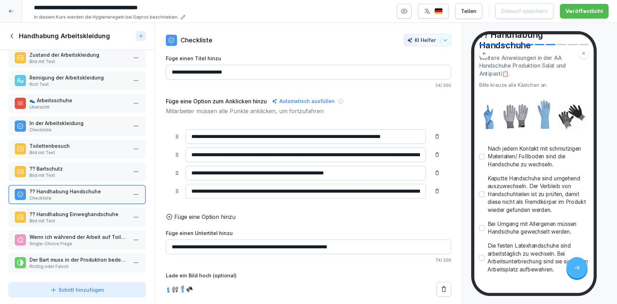
scroll to position [62, 0]
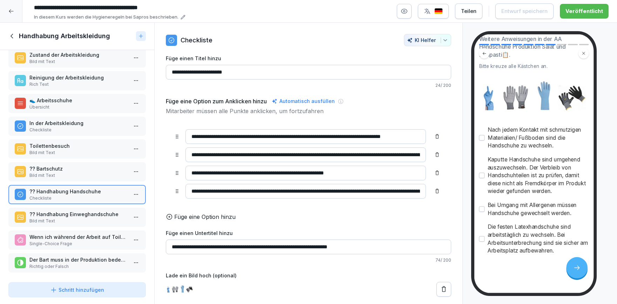
click at [86, 216] on p "?? Handhabung Einweghandschuhe" at bounding box center [78, 214] width 98 height 7
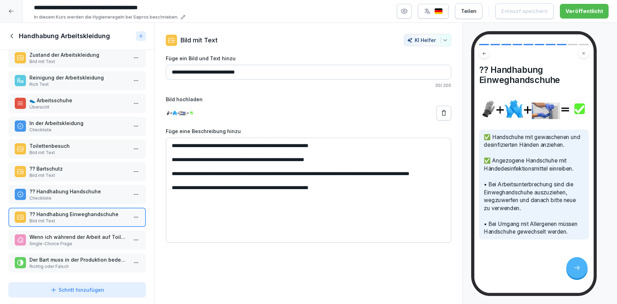
click at [87, 192] on p "?? Handhabung Handschuhe" at bounding box center [78, 191] width 98 height 7
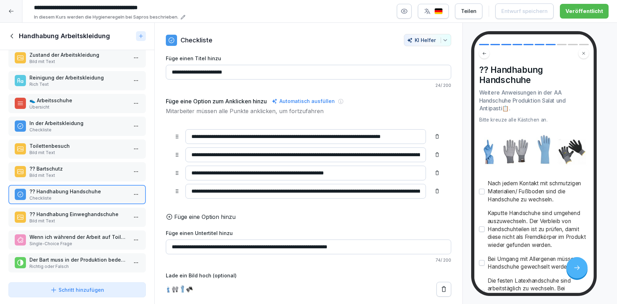
click at [87, 171] on p "?? Bartschutz" at bounding box center [78, 168] width 98 height 7
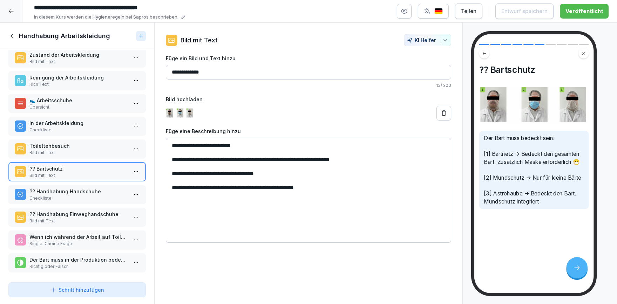
click at [72, 127] on p "Checkliste" at bounding box center [78, 130] width 98 height 6
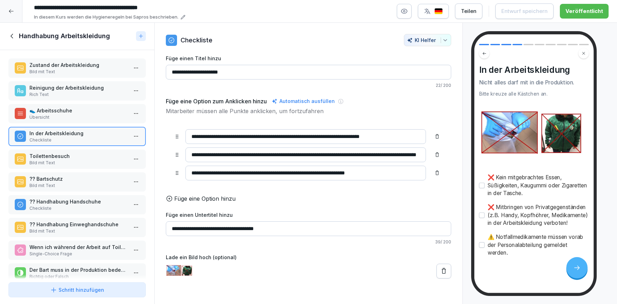
click at [79, 80] on div "Zustand der Arbeitskleidung Bild mit Text Reinigung der Arbeitskleidung Rich Te…" at bounding box center [77, 165] width 154 height 230
click at [79, 86] on p "Reinigung der Arbeitskleidung" at bounding box center [78, 87] width 98 height 7
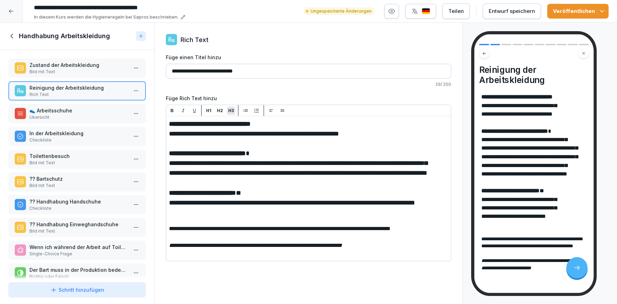
click at [607, 15] on button "Veröffentlichen" at bounding box center [577, 11] width 61 height 15
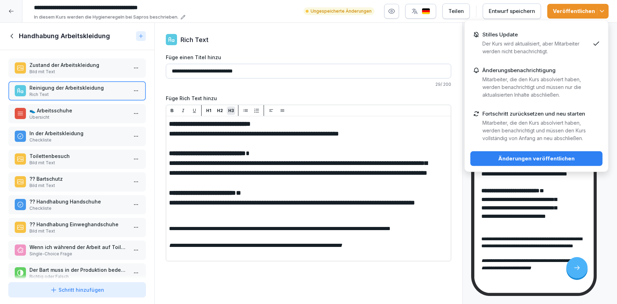
click at [565, 54] on p "Der Kurs wird aktualisiert, aber Mitarbeiter werden nicht benachrichtigt." at bounding box center [536, 47] width 108 height 15
click at [568, 158] on div "Änderungen veröffentlichen" at bounding box center [536, 159] width 121 height 8
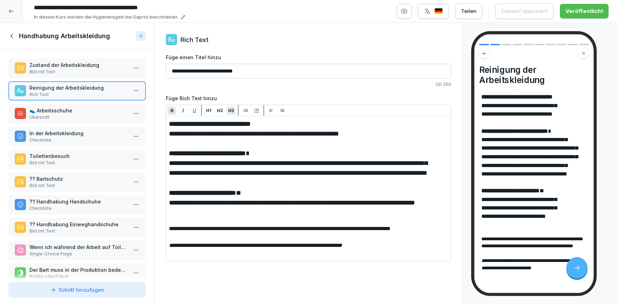
click at [14, 40] on div "Handhabung Arbeitskleidung" at bounding box center [70, 36] width 125 height 8
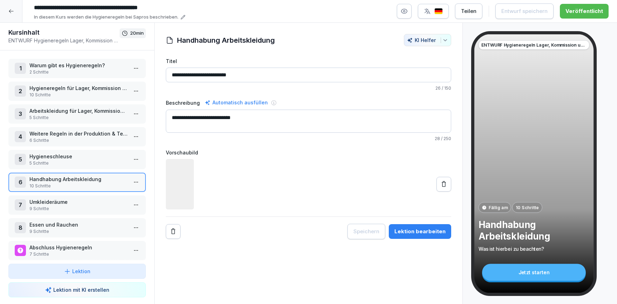
click at [62, 251] on p "7 Schritte" at bounding box center [78, 254] width 98 height 6
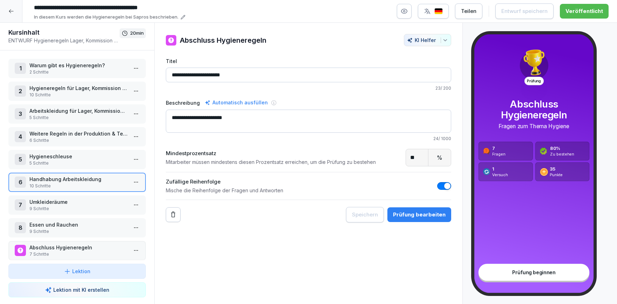
click at [62, 251] on p "7 Schritte" at bounding box center [78, 254] width 98 height 6
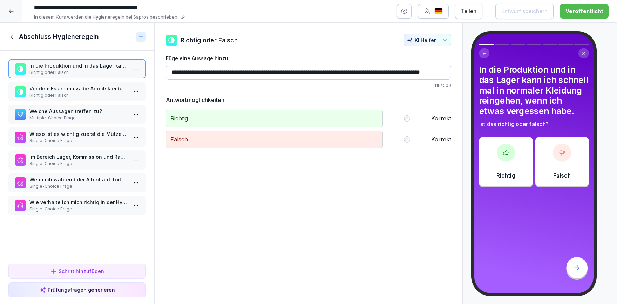
click at [82, 91] on p "Vor dem Essen muss die Arbeitskleidung abgelegt werden." at bounding box center [78, 88] width 98 height 7
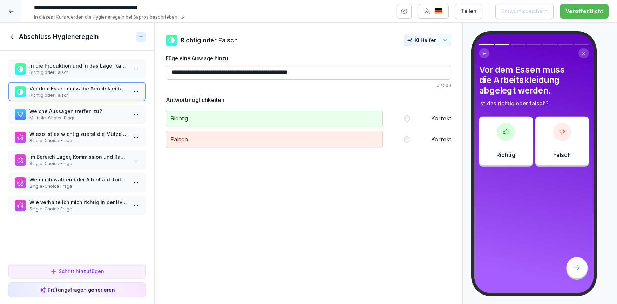
click at [78, 131] on p "Wieso ist es wichtig zuerst die Mütze oder andere Kopfbedeckung anzuziehen?" at bounding box center [78, 133] width 98 height 7
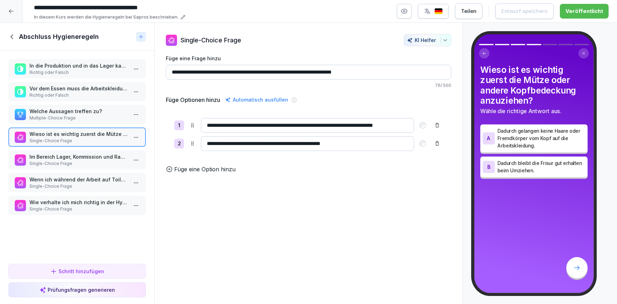
click at [82, 154] on p "Im Bereich Lager, Kommission und Rampe muss folgende Arbeitskleidung getragen:" at bounding box center [78, 156] width 98 height 7
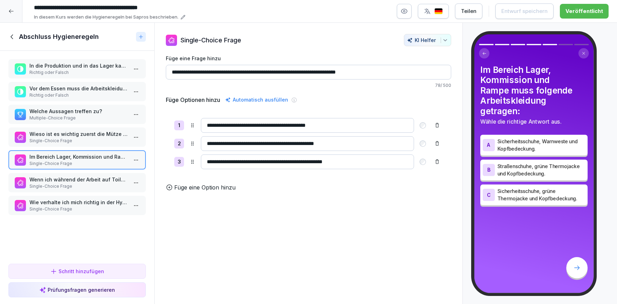
click at [378, 73] on input "**********" at bounding box center [308, 72] width 285 height 15
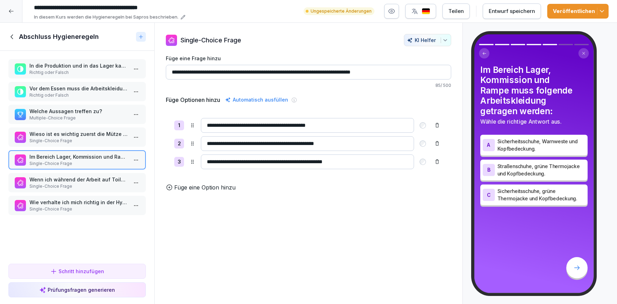
type input "**********"
click at [605, 5] on button "Veröffentlichen" at bounding box center [577, 11] width 61 height 15
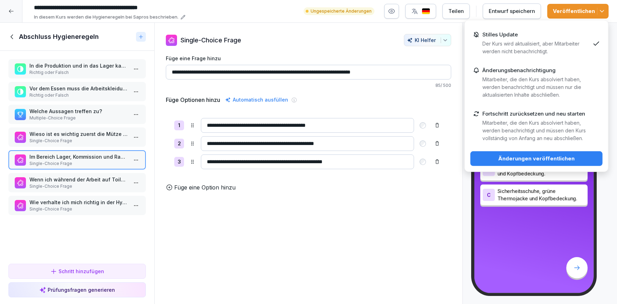
click at [556, 36] on div "Stilles Update Der Kurs wird aktualisiert, aber Mitarbeiter werden nicht benach…" at bounding box center [536, 44] width 108 height 24
click at [552, 157] on div "Änderungen veröffentlichen" at bounding box center [536, 159] width 121 height 8
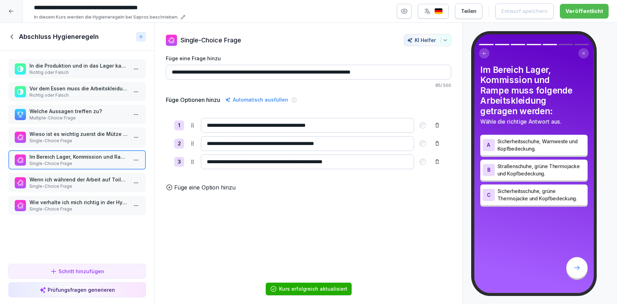
click at [15, 40] on icon at bounding box center [12, 37] width 8 height 8
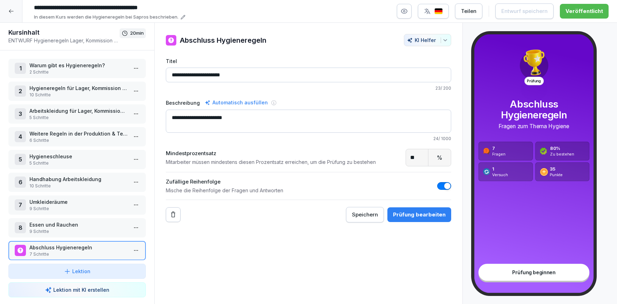
click at [3, 13] on div at bounding box center [11, 11] width 22 height 22
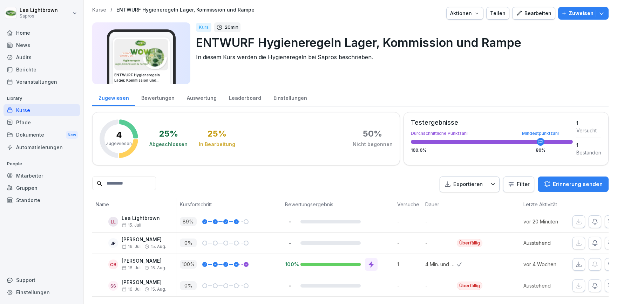
click at [536, 14] on div "Bearbeiten" at bounding box center [533, 13] width 35 height 8
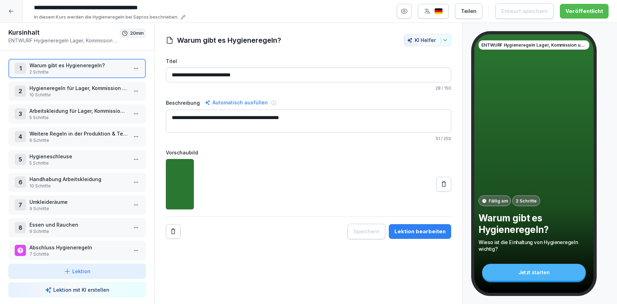
click at [83, 73] on p "2 Schritte" at bounding box center [78, 72] width 98 height 6
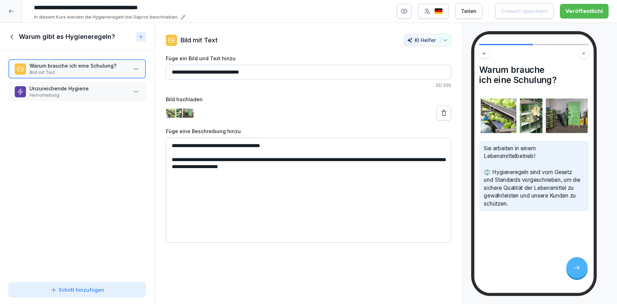
click at [107, 88] on p "Unzureichende Hygiene" at bounding box center [78, 88] width 98 height 7
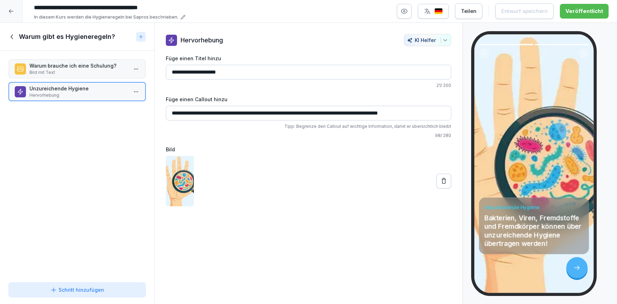
click at [139, 94] on html "**********" at bounding box center [308, 152] width 617 height 304
click at [119, 104] on div "Kopieren ⌘C" at bounding box center [110, 105] width 54 height 7
click at [12, 33] on icon at bounding box center [12, 37] width 8 height 8
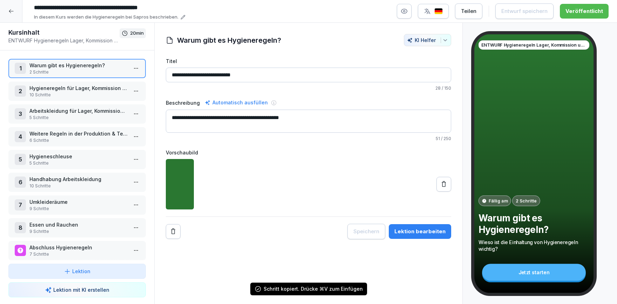
click at [10, 15] on div at bounding box center [11, 11] width 22 height 22
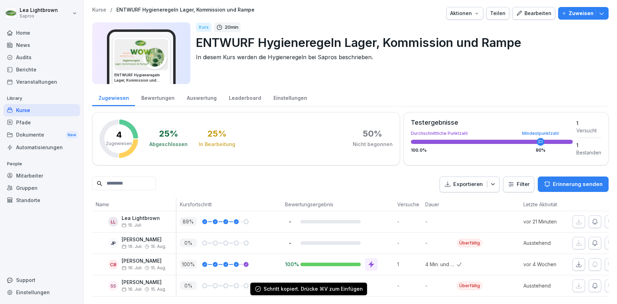
click at [26, 108] on div "Kurse" at bounding box center [42, 110] width 76 height 12
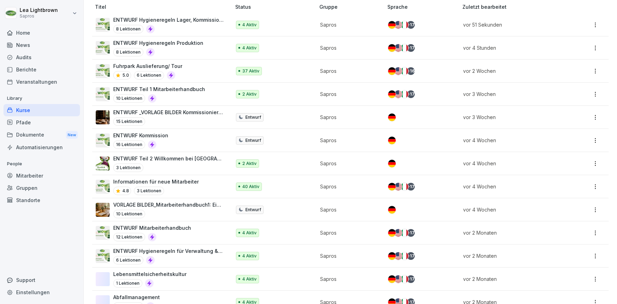
scroll to position [121, 0]
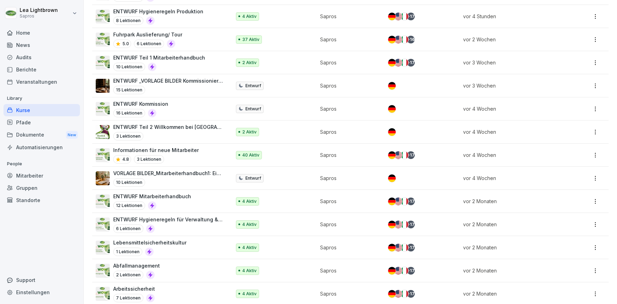
click at [208, 220] on p "ENTWURF Hygieneregeln für Verwaltung & Technik" at bounding box center [168, 219] width 111 height 7
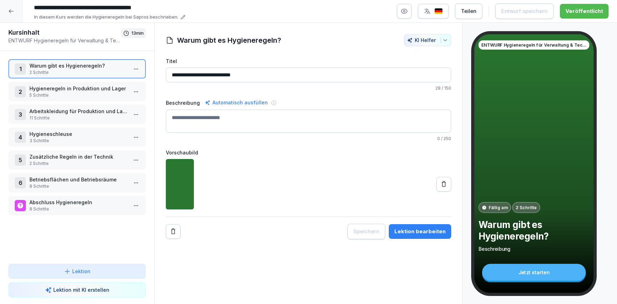
click at [75, 74] on p "2 Schritte" at bounding box center [78, 72] width 98 height 6
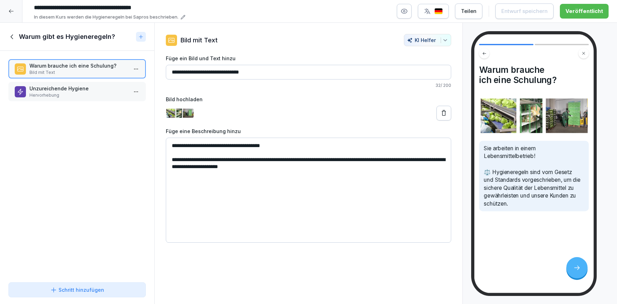
click at [87, 156] on div "Warum brauche ich eine Schulung? Bild mit Text Unzureichende Hygiene Hervorhebu…" at bounding box center [77, 165] width 154 height 229
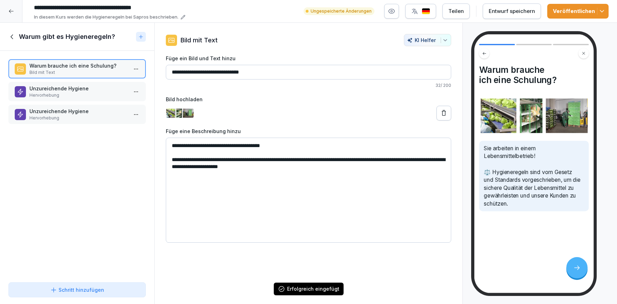
click at [103, 95] on p "Hervorhebung" at bounding box center [78, 95] width 98 height 6
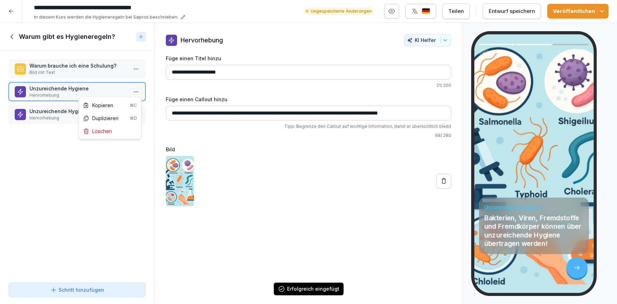
click at [137, 92] on html "**********" at bounding box center [308, 152] width 617 height 304
click at [113, 129] on div "Löschen" at bounding box center [110, 131] width 60 height 13
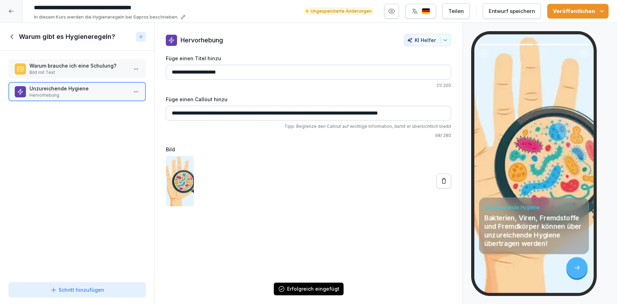
click at [604, 15] on button "Veröffentlichen" at bounding box center [577, 11] width 61 height 15
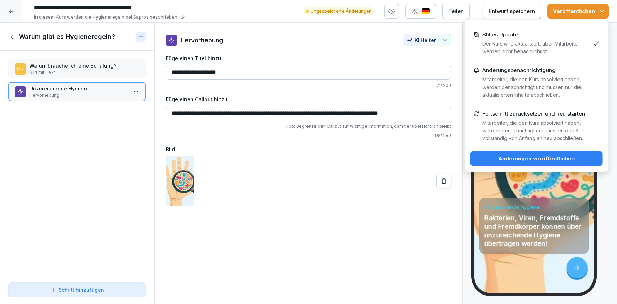
click at [570, 37] on div "Stilles Update Der Kurs wird aktualisiert, aber Mitarbeiter werden nicht benach…" at bounding box center [536, 44] width 108 height 24
click at [538, 156] on div "Änderungen veröffentlichen" at bounding box center [536, 159] width 121 height 8
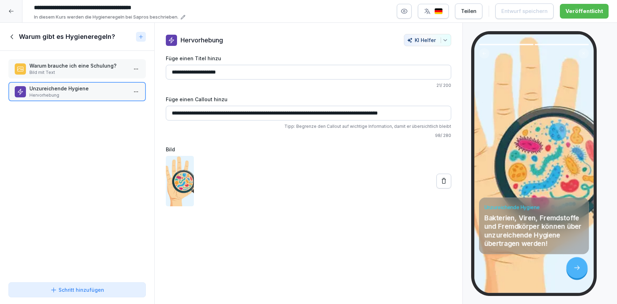
click at [10, 15] on div at bounding box center [11, 11] width 22 height 22
